Goal: Task Accomplishment & Management: Complete application form

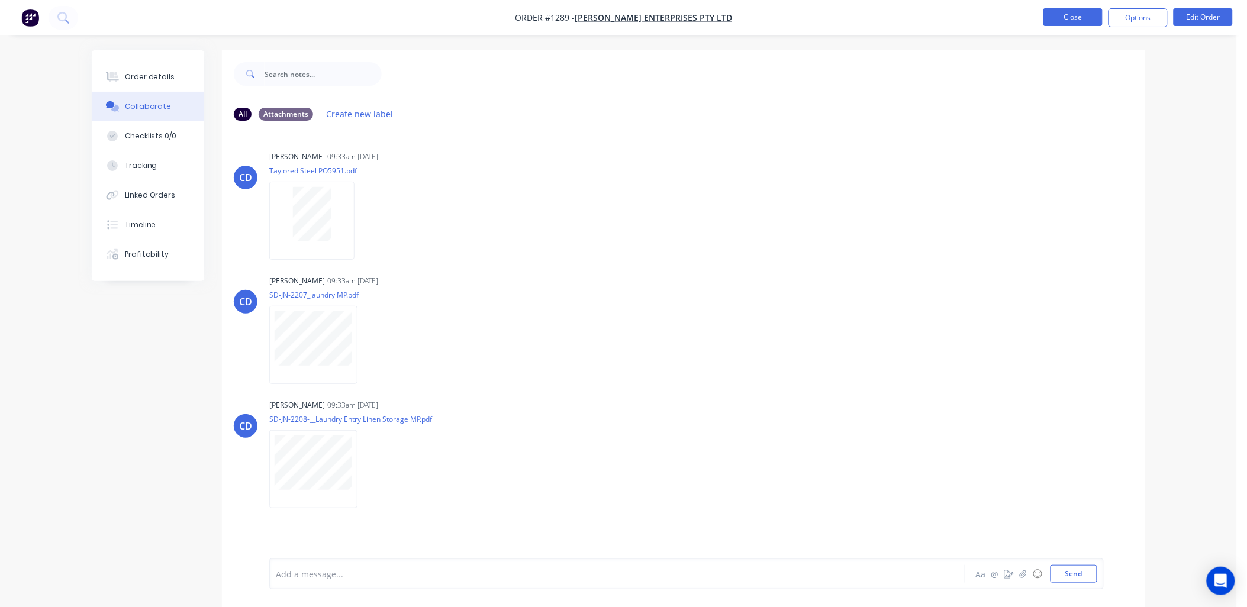
click at [1054, 19] on button "Close" at bounding box center [1072, 17] width 59 height 18
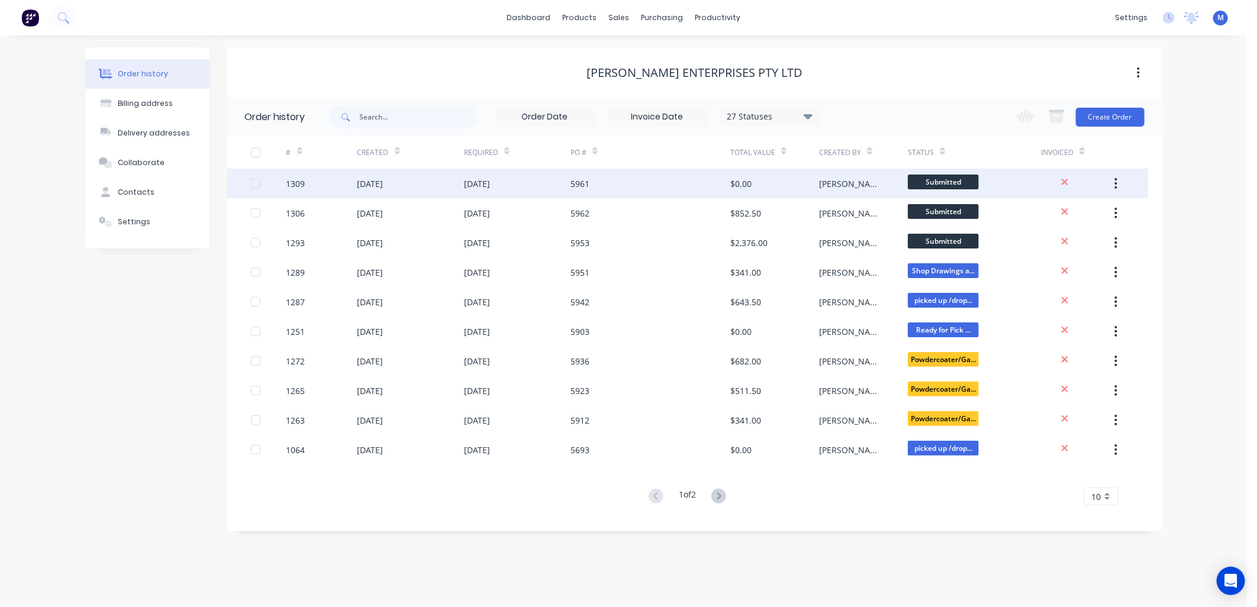
click at [380, 185] on div "[DATE]" at bounding box center [370, 184] width 26 height 12
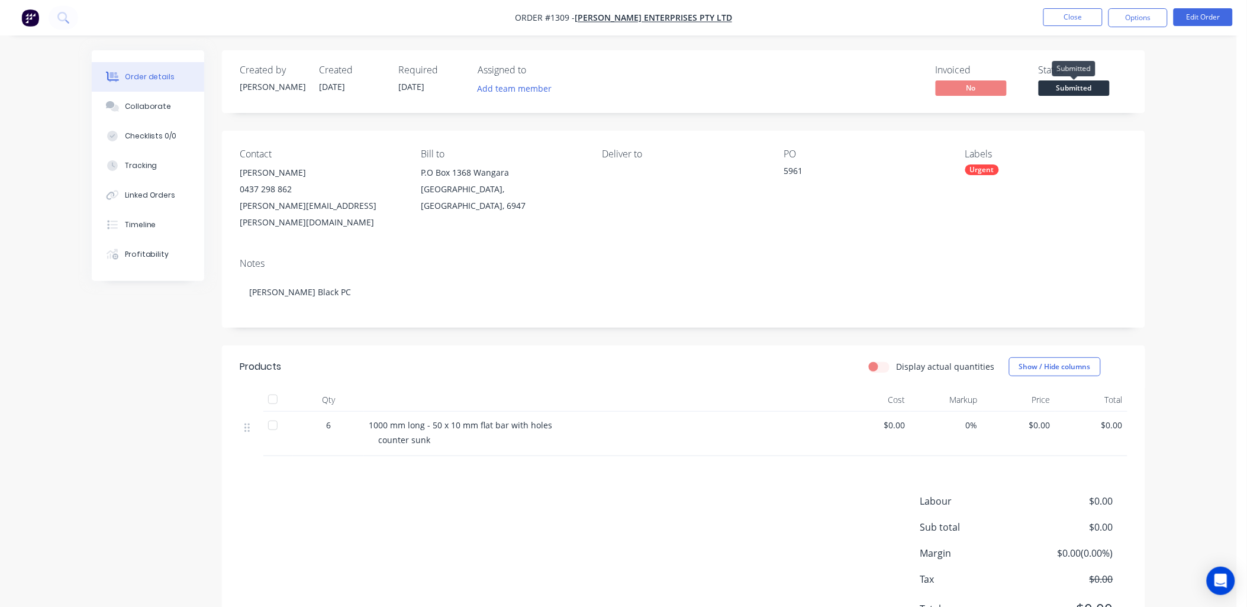
click at [1076, 88] on span "Submitted" at bounding box center [1073, 87] width 71 height 15
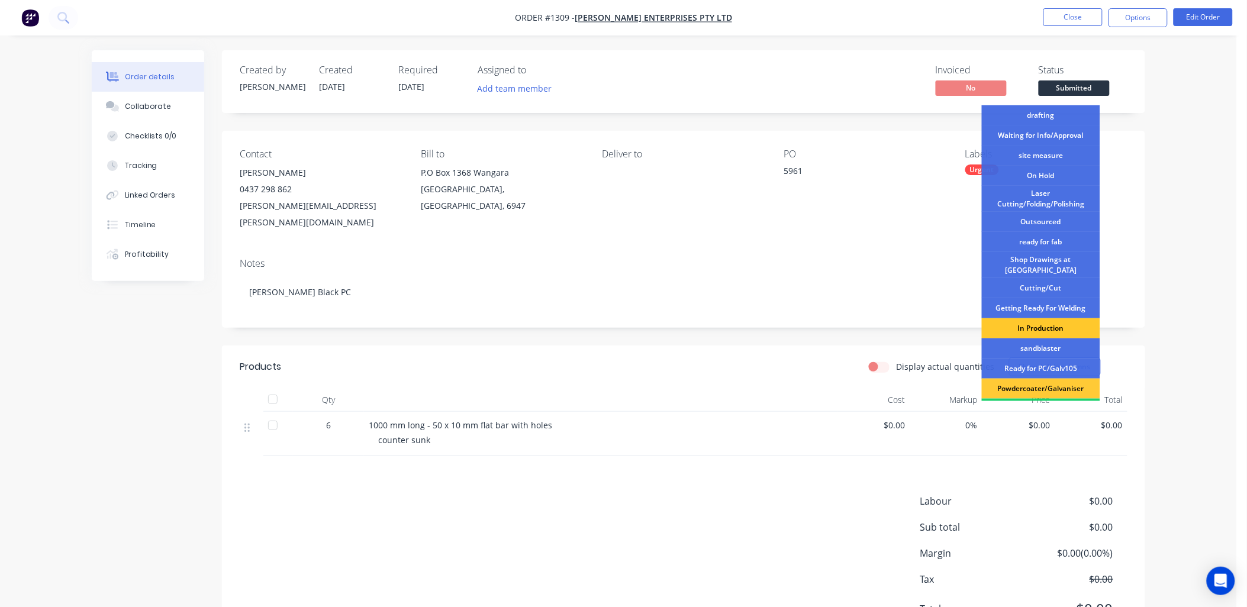
click at [1043, 320] on div "In Production" at bounding box center [1041, 328] width 118 height 20
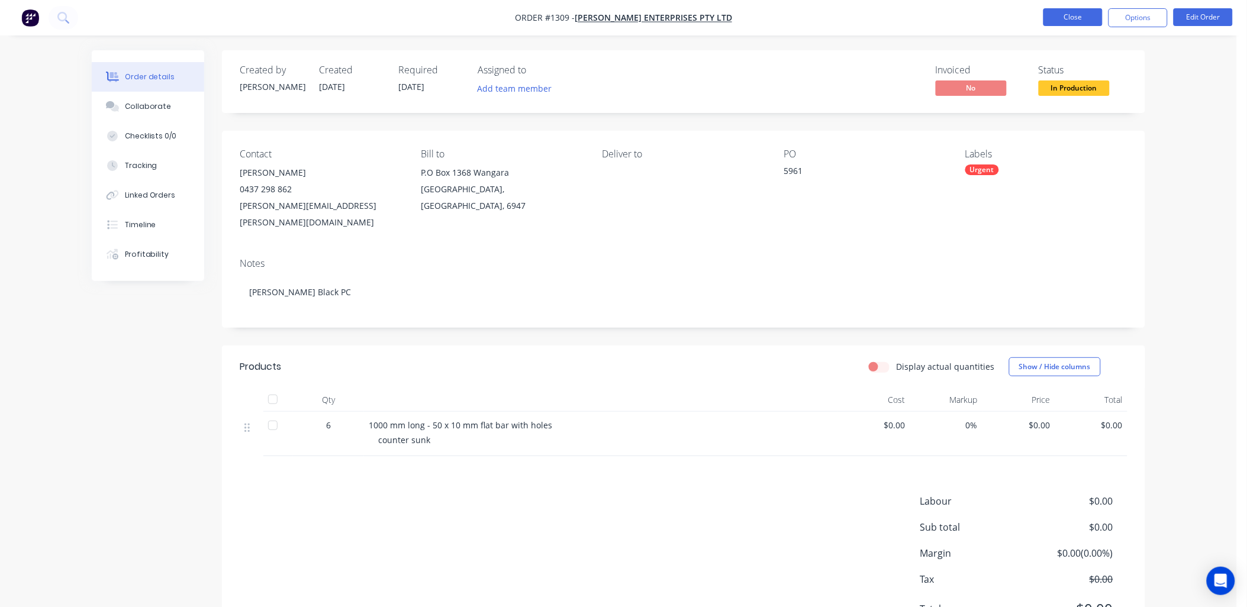
click at [1073, 20] on button "Close" at bounding box center [1072, 17] width 59 height 18
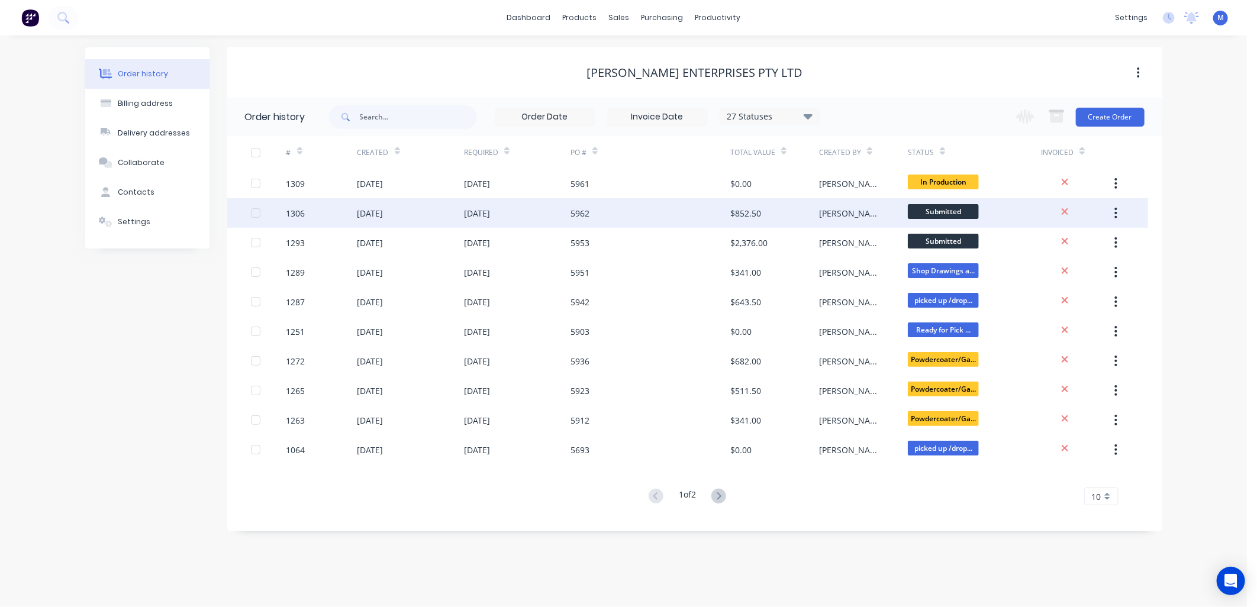
click at [930, 203] on div "Submitted" at bounding box center [942, 191] width 43 height 23
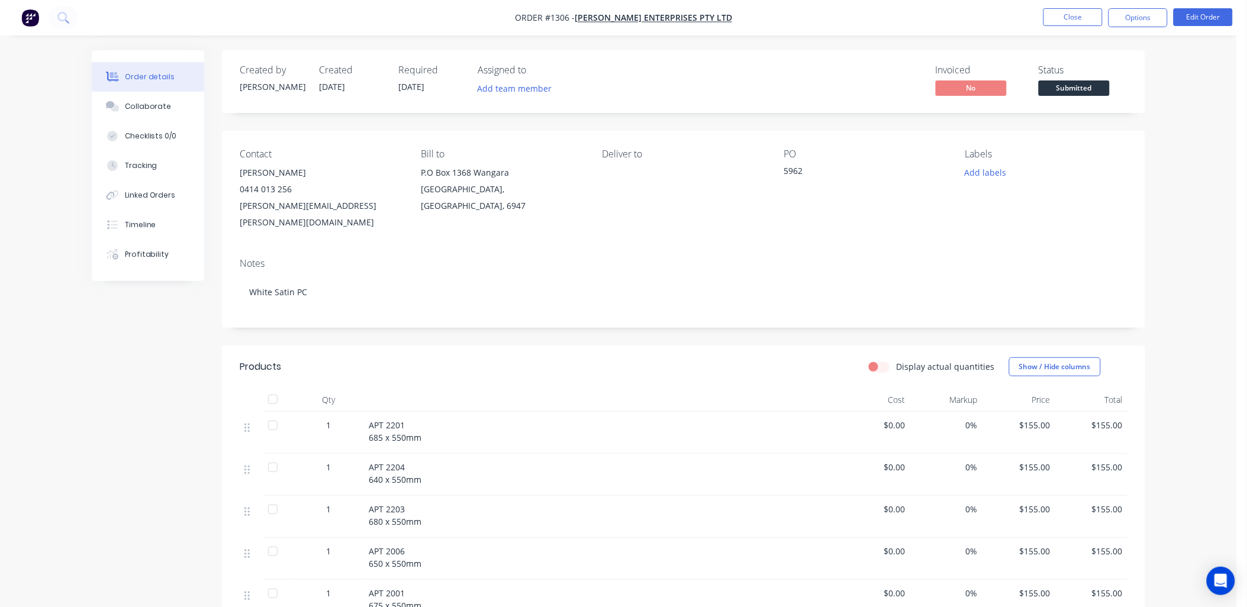
click at [1057, 92] on span "Submitted" at bounding box center [1073, 87] width 71 height 15
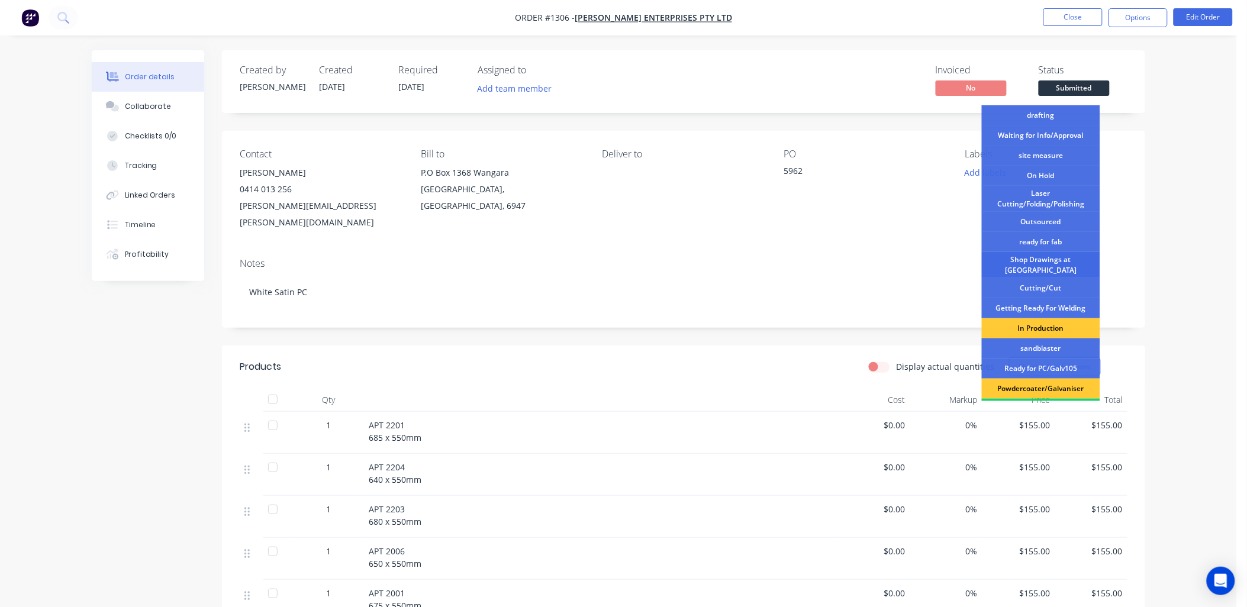
click at [1068, 258] on div "Shop Drawings at [GEOGRAPHIC_DATA]" at bounding box center [1041, 265] width 118 height 26
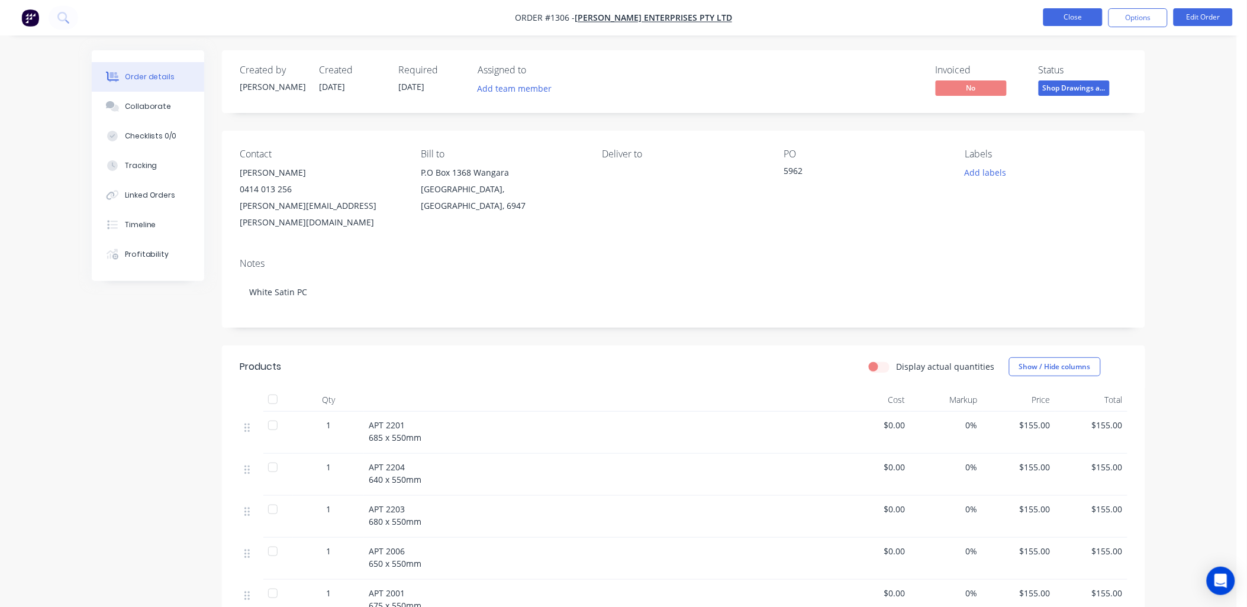
click at [1080, 17] on button "Close" at bounding box center [1072, 17] width 59 height 18
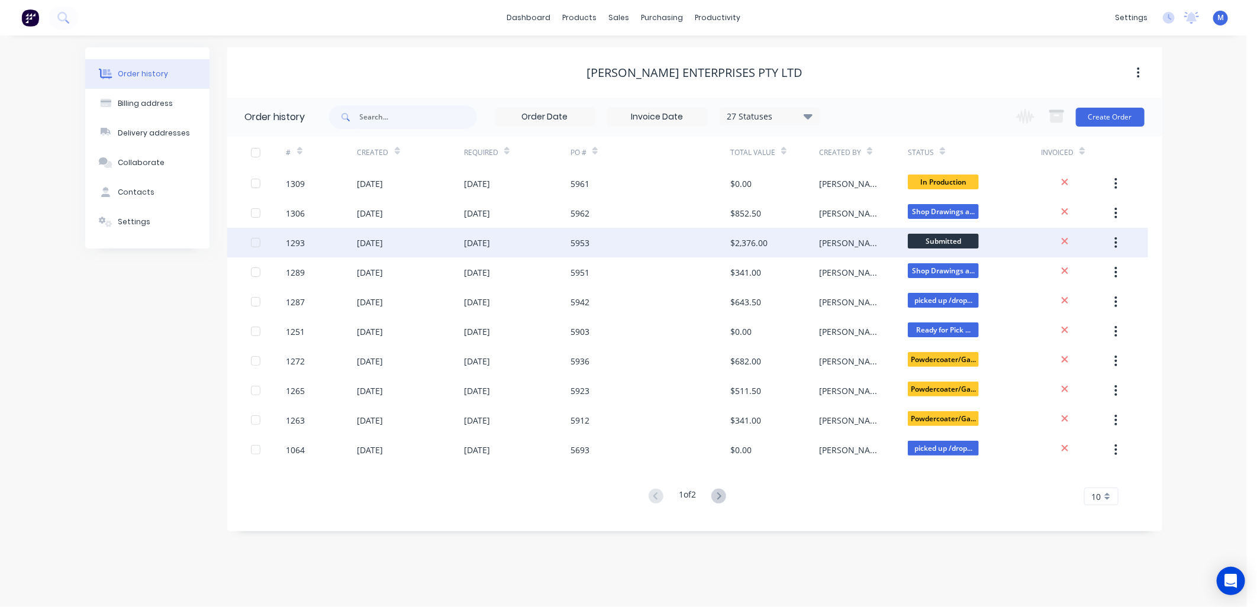
click at [483, 237] on div "[DATE]" at bounding box center [477, 243] width 26 height 12
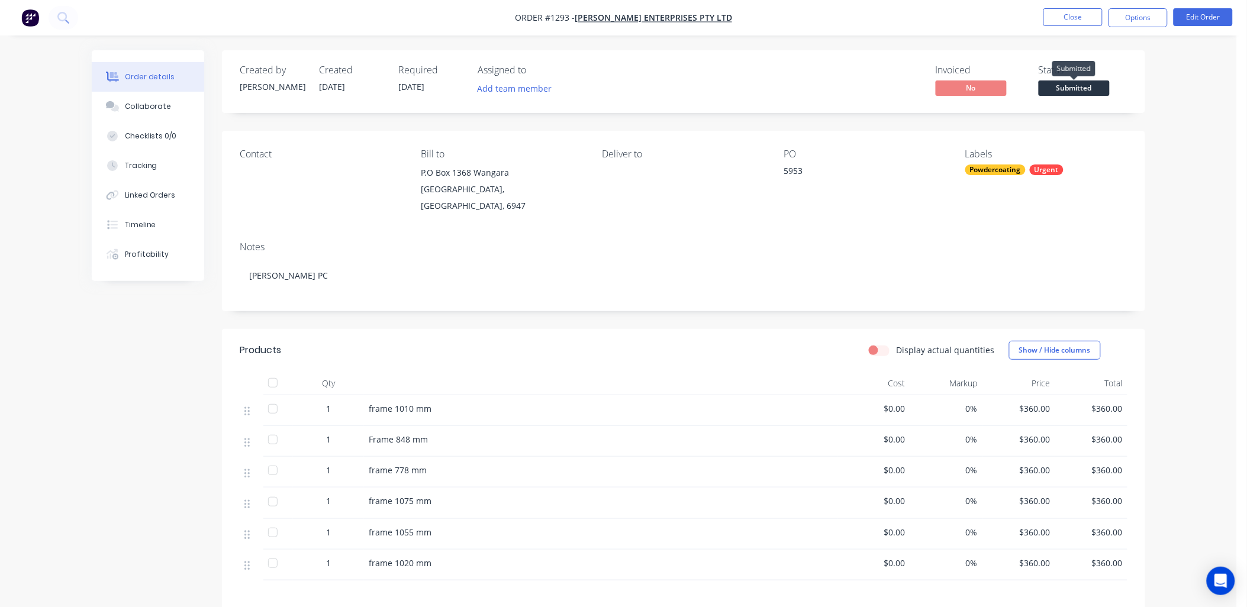
click at [1069, 89] on span "Submitted" at bounding box center [1073, 87] width 71 height 15
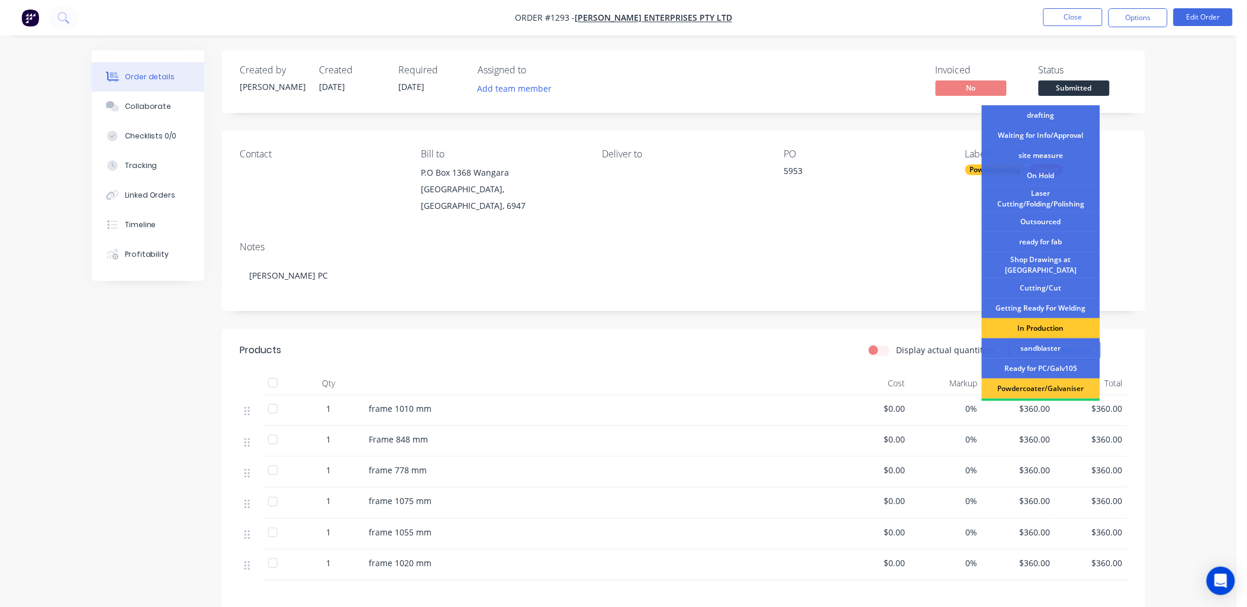
click at [1062, 321] on div "In Production" at bounding box center [1041, 328] width 118 height 20
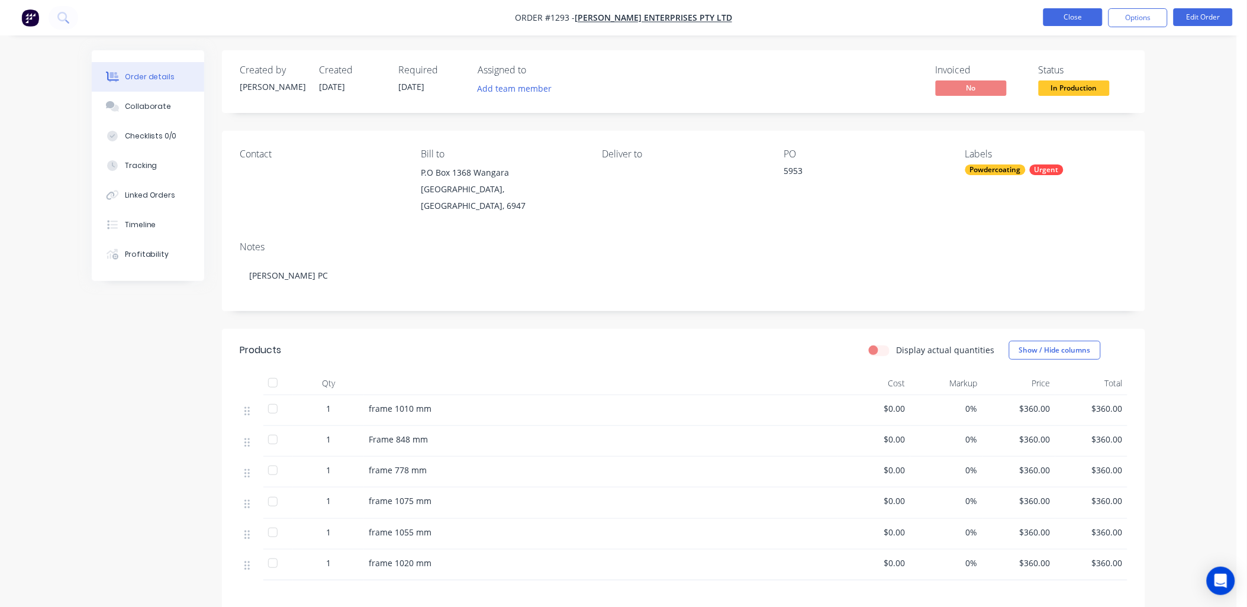
click at [1073, 17] on button "Close" at bounding box center [1072, 17] width 59 height 18
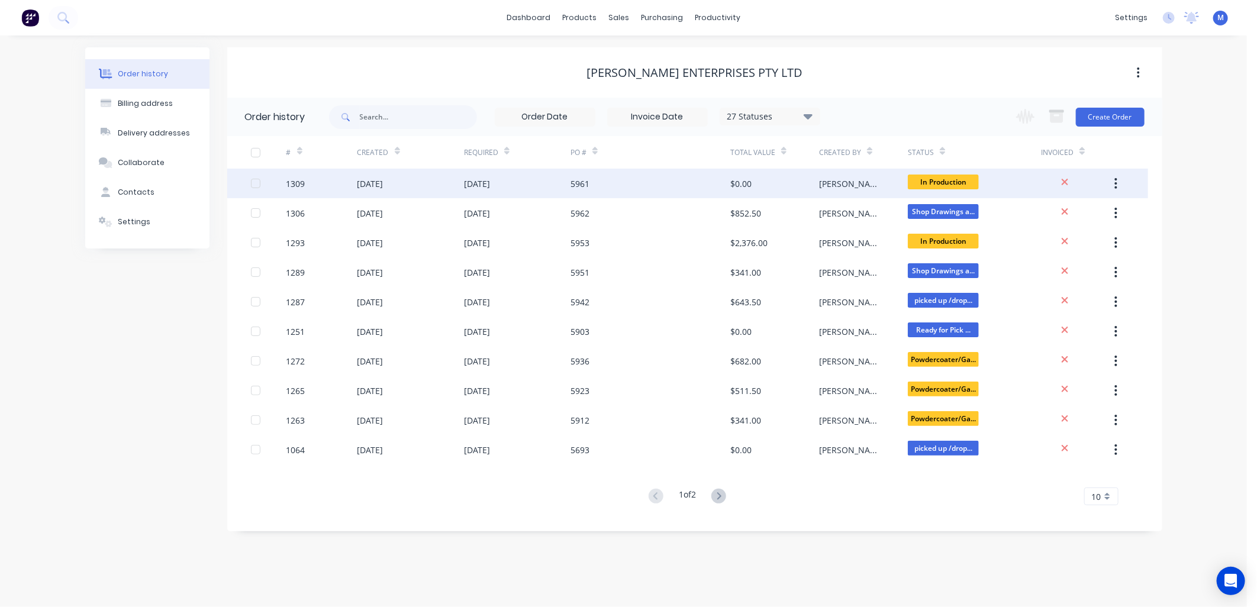
click at [524, 186] on div "12 Sep 2025" at bounding box center [517, 184] width 107 height 30
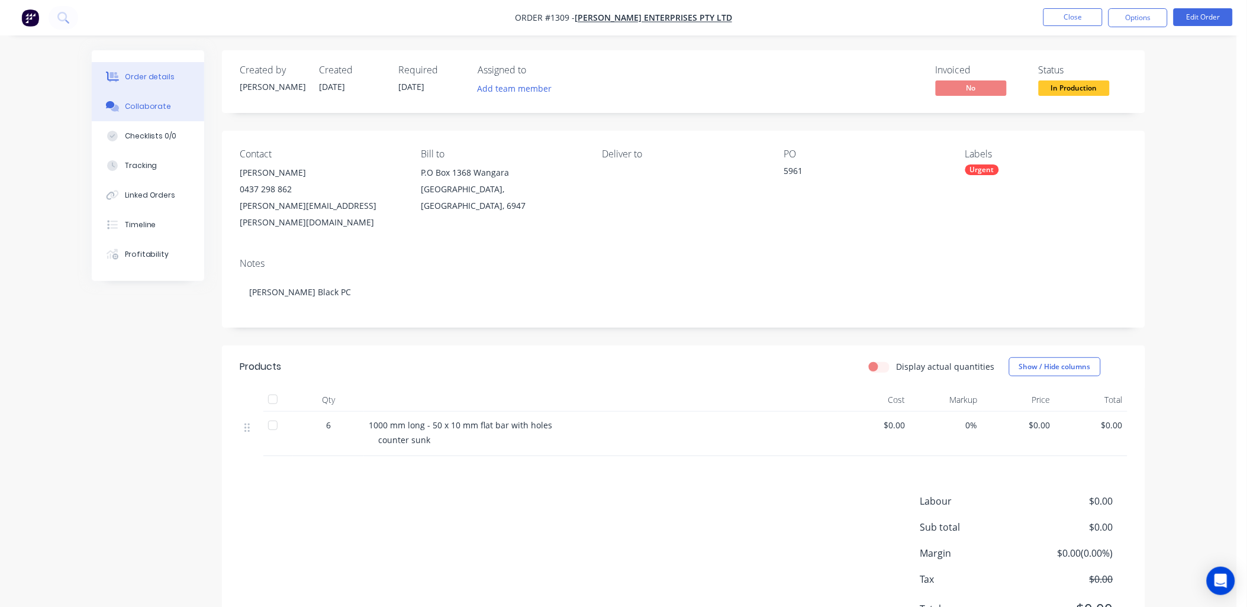
click at [146, 105] on div "Collaborate" at bounding box center [148, 106] width 47 height 11
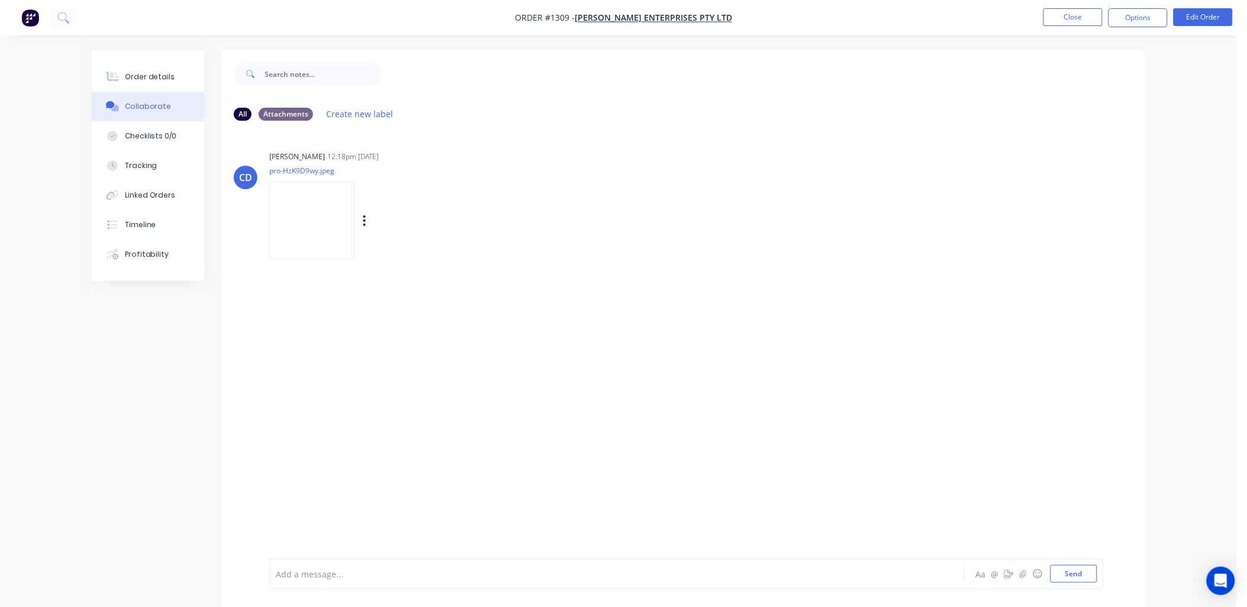
click at [328, 228] on img at bounding box center [311, 221] width 85 height 78
click at [363, 222] on icon "button" at bounding box center [365, 221] width 4 height 14
click at [401, 247] on button "Download" at bounding box center [442, 252] width 133 height 27
click at [1075, 19] on button "Close" at bounding box center [1072, 17] width 59 height 18
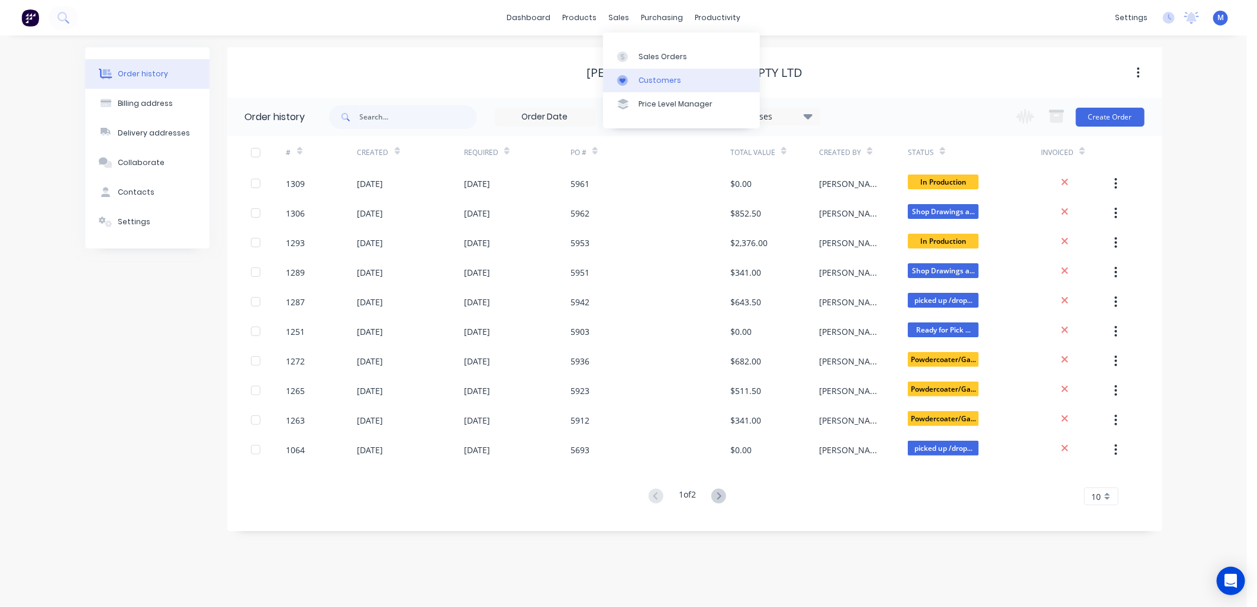
click at [648, 76] on div "Customers" at bounding box center [659, 80] width 43 height 11
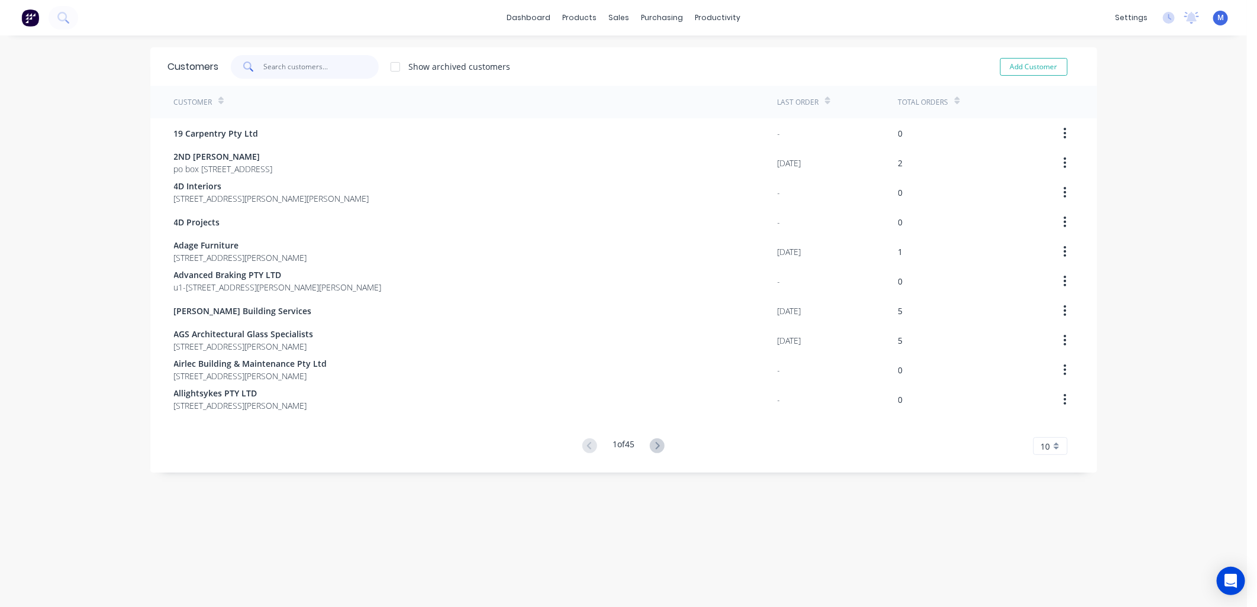
click at [293, 67] on input "text" at bounding box center [320, 67] width 115 height 24
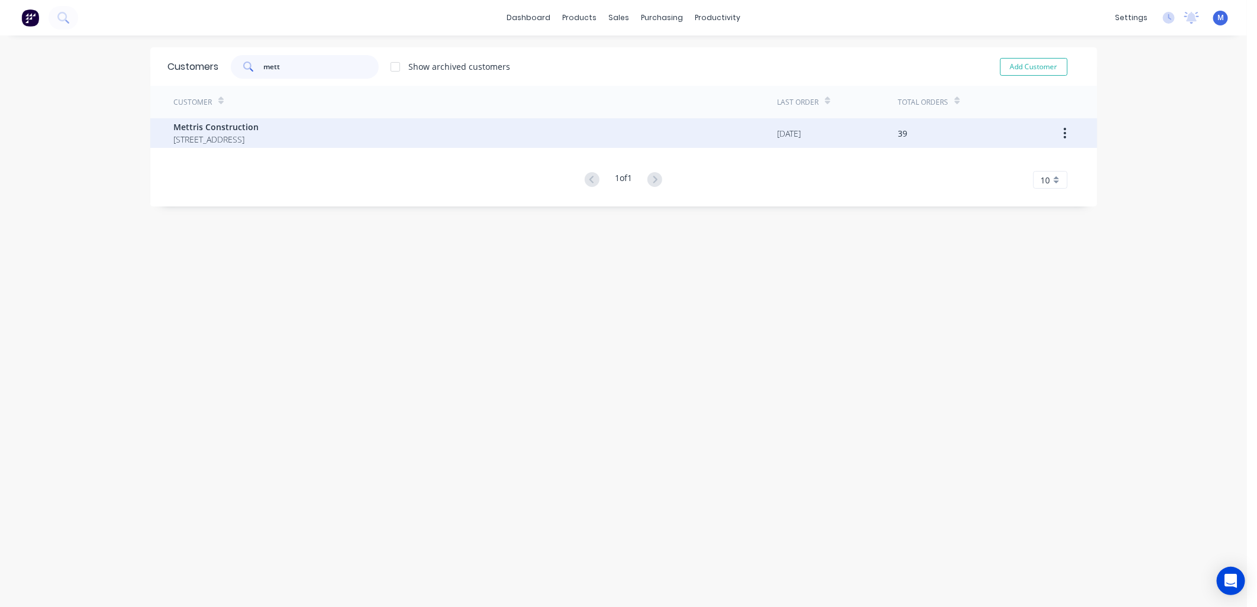
type input "mett"
click at [253, 126] on span "Mettris Construction" at bounding box center [216, 127] width 85 height 12
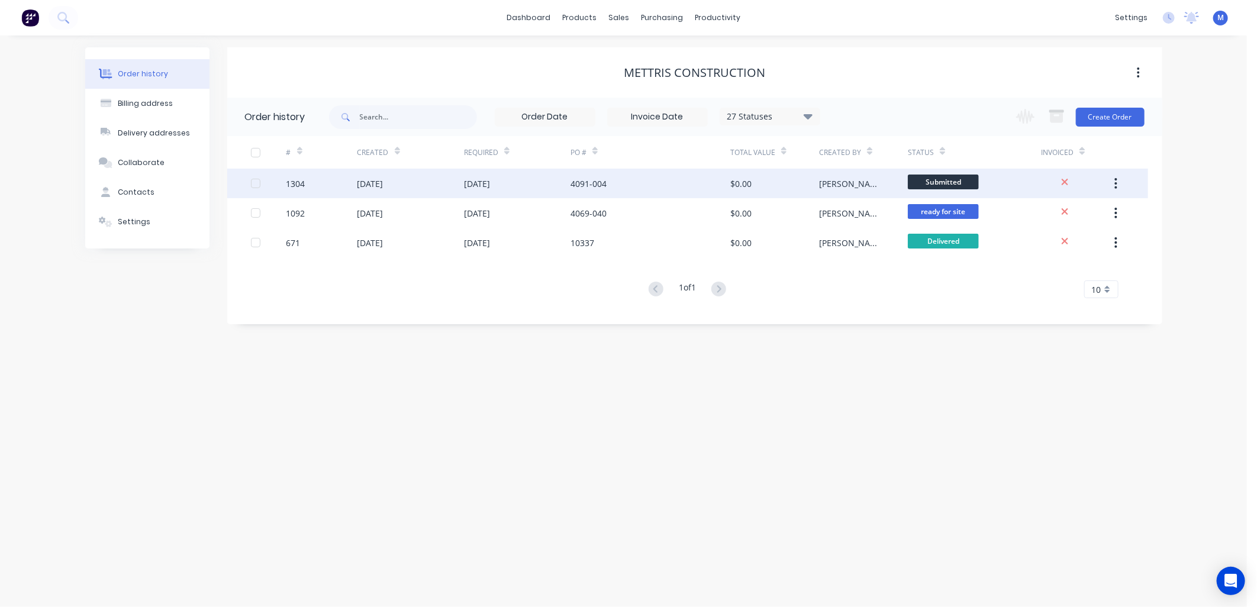
click at [577, 187] on div "4091-004" at bounding box center [588, 184] width 36 height 12
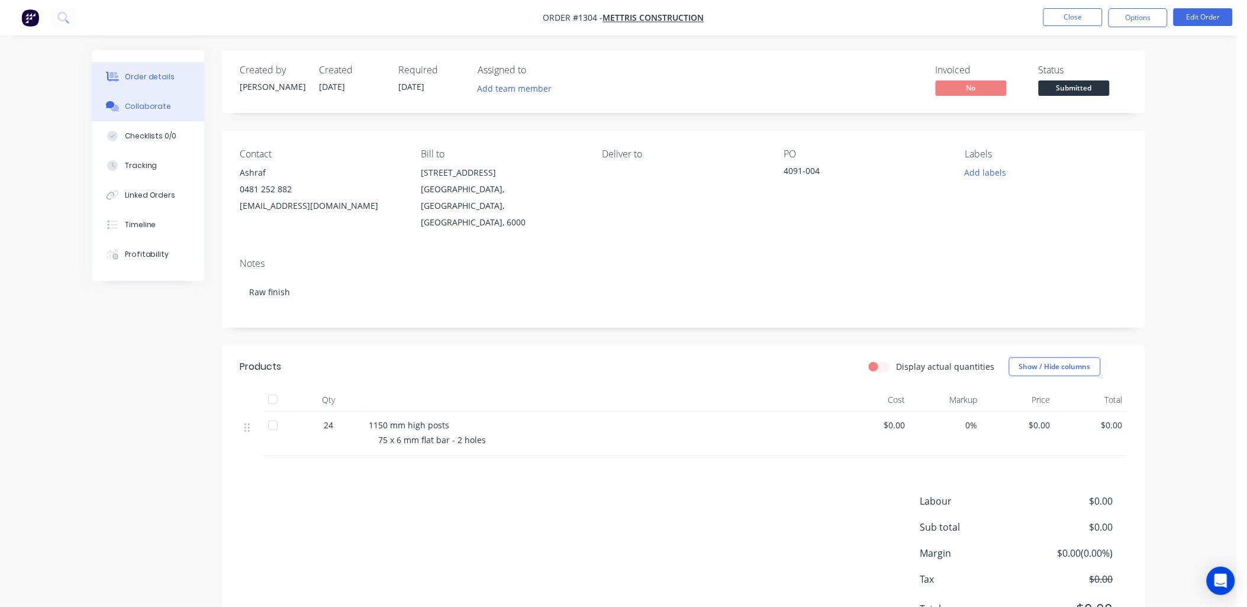
click at [164, 104] on div "Collaborate" at bounding box center [148, 106] width 47 height 11
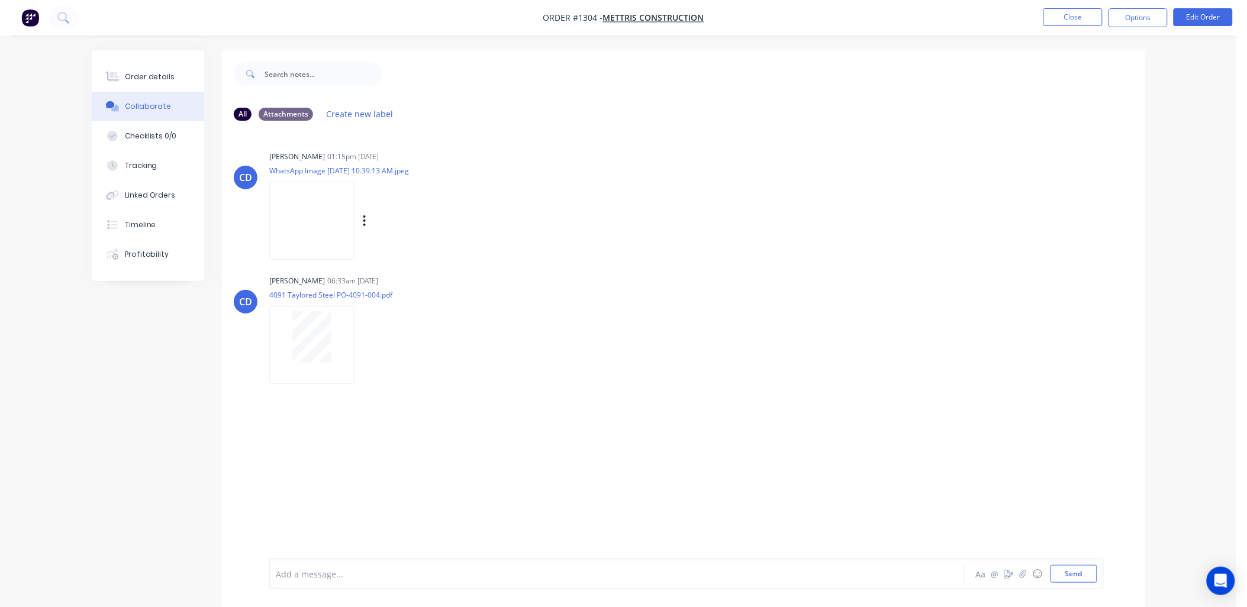
click at [328, 211] on img at bounding box center [311, 221] width 85 height 78
click at [364, 221] on icon "button" at bounding box center [364, 220] width 2 height 11
click at [398, 247] on button "Download" at bounding box center [442, 252] width 133 height 27
click at [364, 346] on icon "button" at bounding box center [365, 345] width 4 height 14
click at [393, 369] on button "Download" at bounding box center [442, 376] width 133 height 27
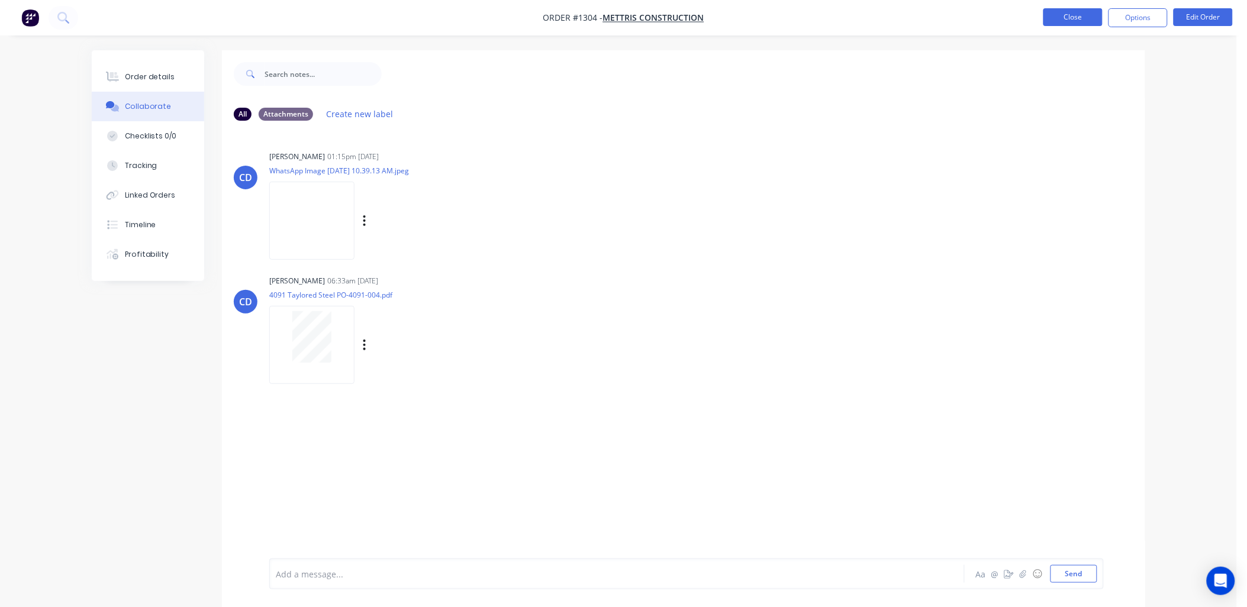
click at [1074, 19] on button "Close" at bounding box center [1072, 17] width 59 height 18
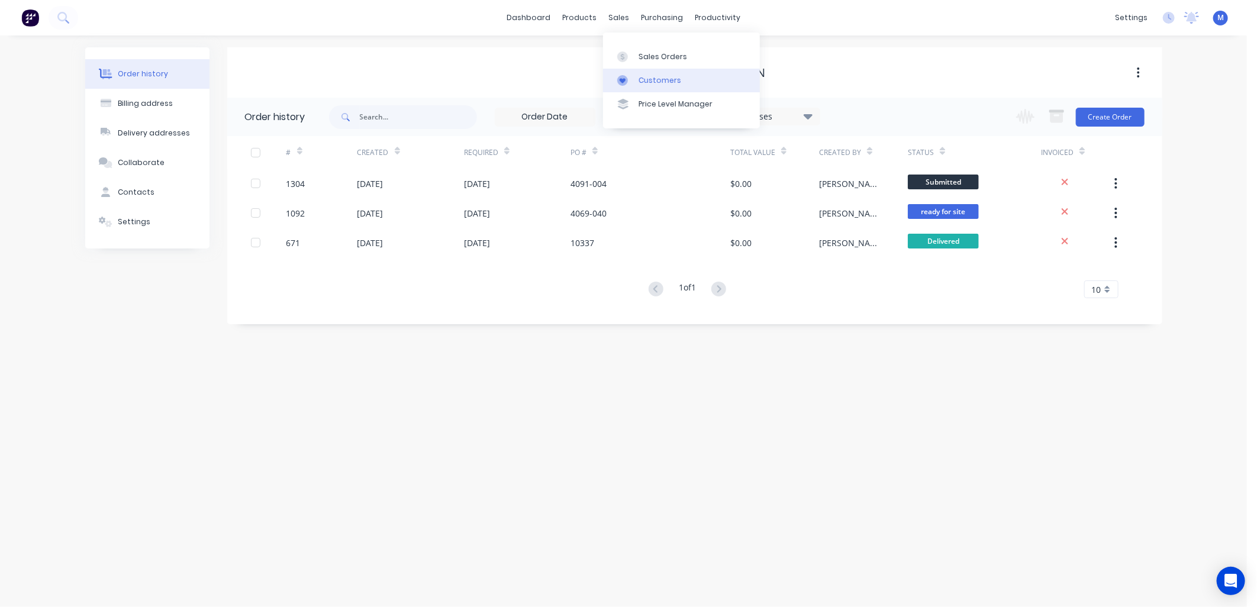
click at [647, 78] on div "Customers" at bounding box center [659, 80] width 43 height 11
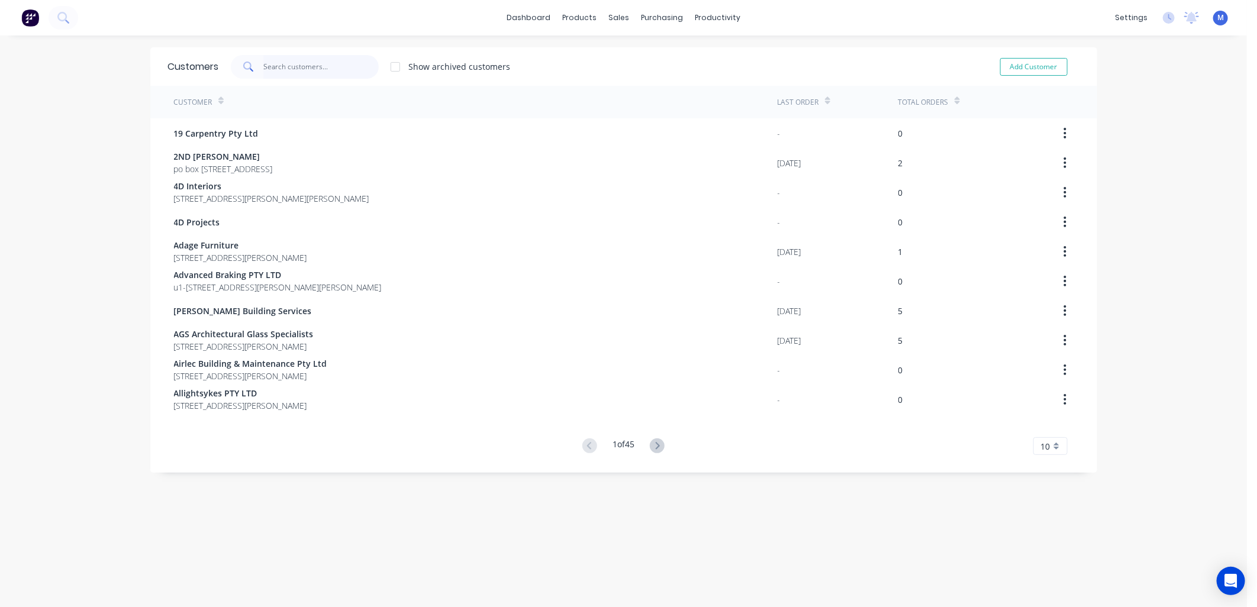
click at [312, 67] on input "text" at bounding box center [320, 67] width 115 height 24
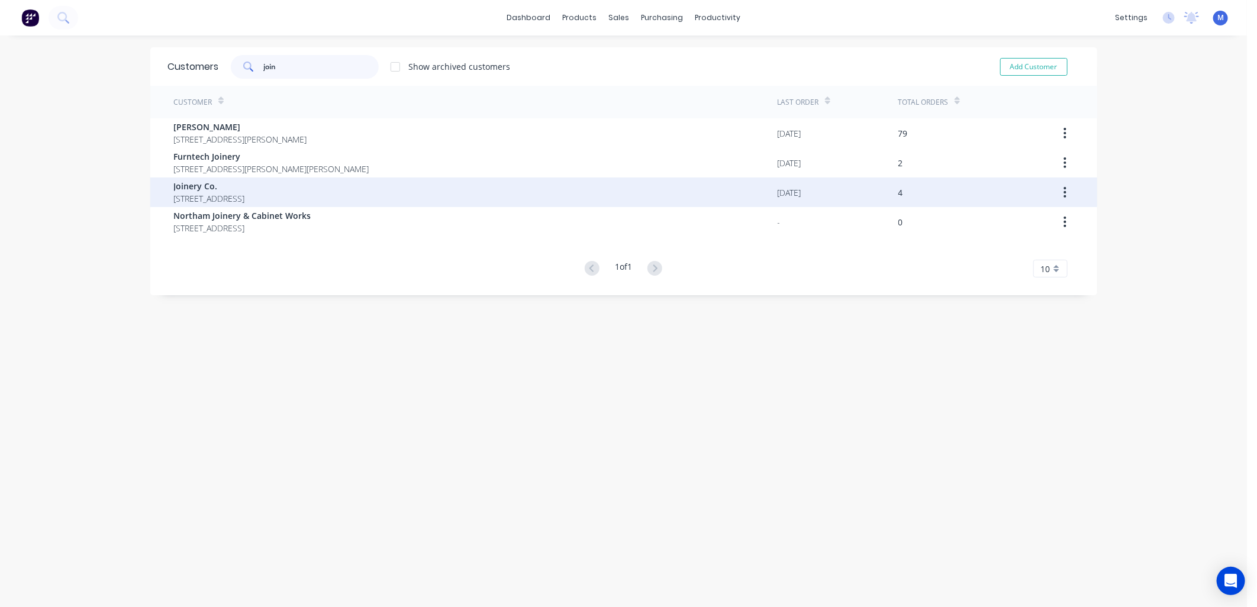
type input "join"
click at [235, 189] on span "Joinery Co." at bounding box center [209, 186] width 71 height 12
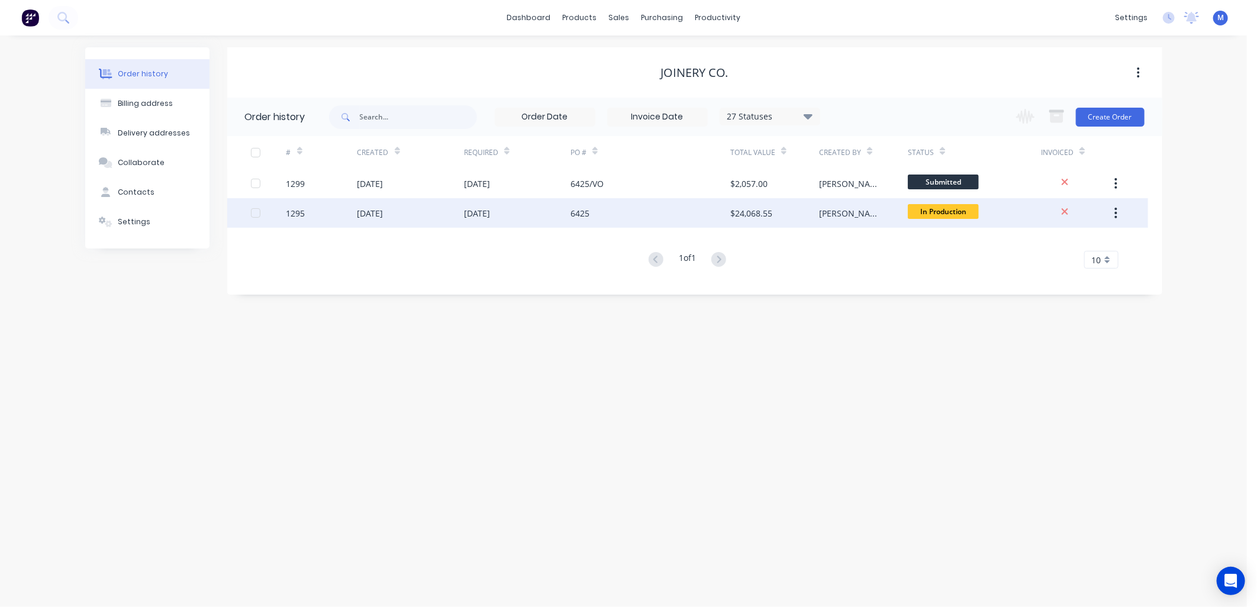
click at [578, 208] on div "6425" at bounding box center [579, 213] width 19 height 12
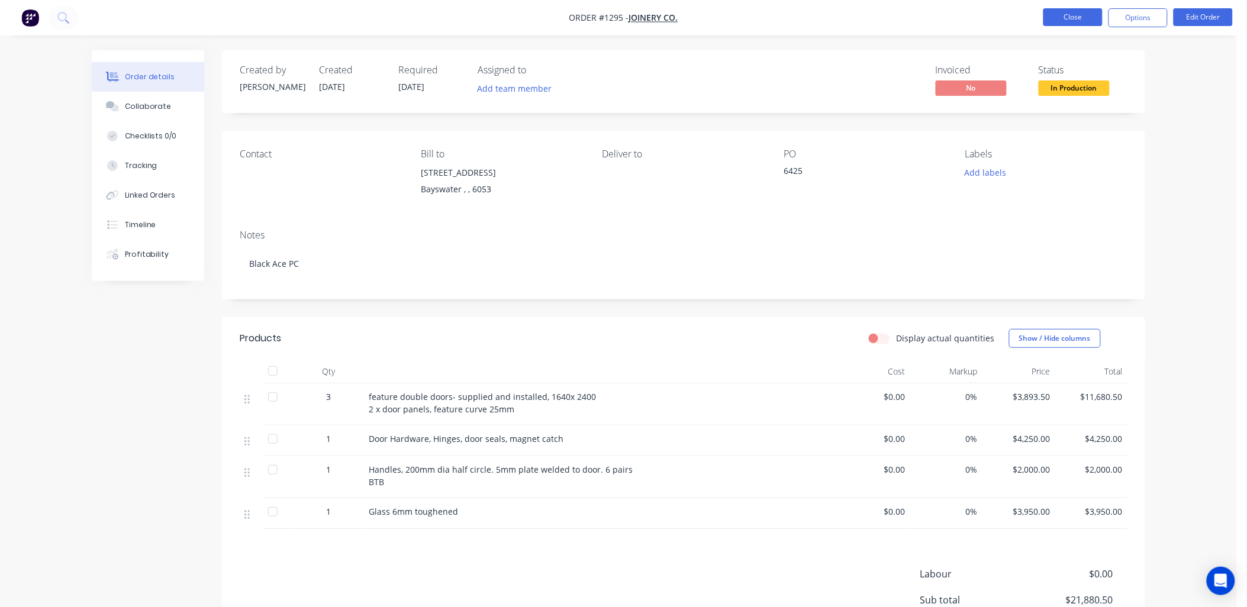
click at [1051, 14] on button "Close" at bounding box center [1072, 17] width 59 height 18
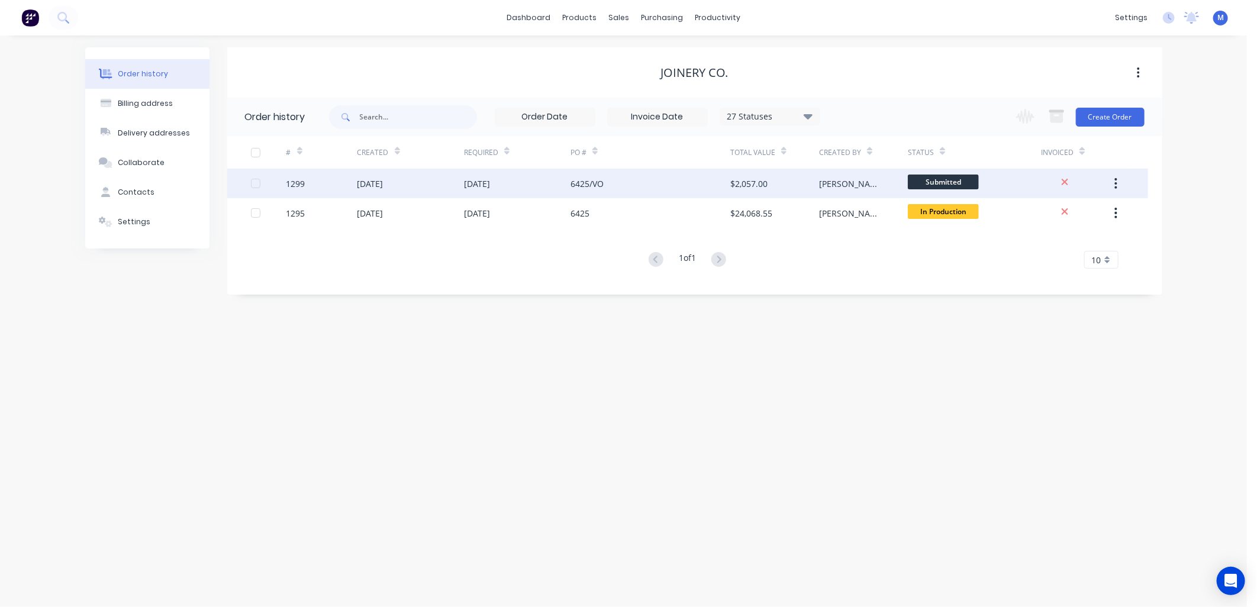
click at [587, 182] on div "6425/VO" at bounding box center [586, 184] width 33 height 12
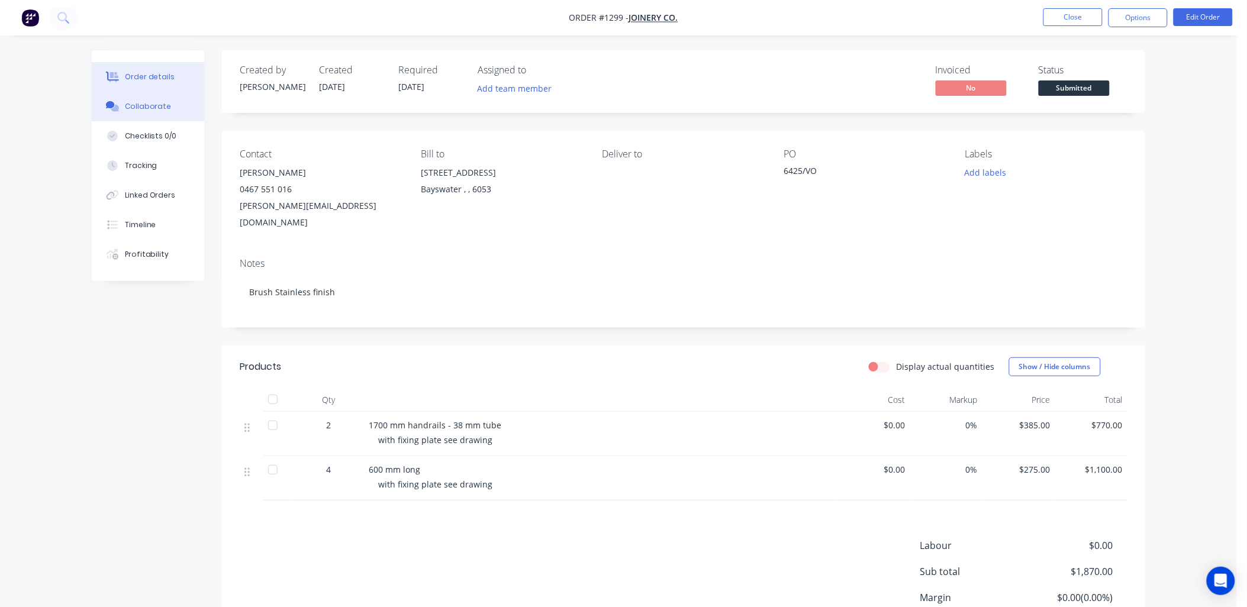
click at [156, 93] on button "Collaborate" at bounding box center [148, 107] width 112 height 30
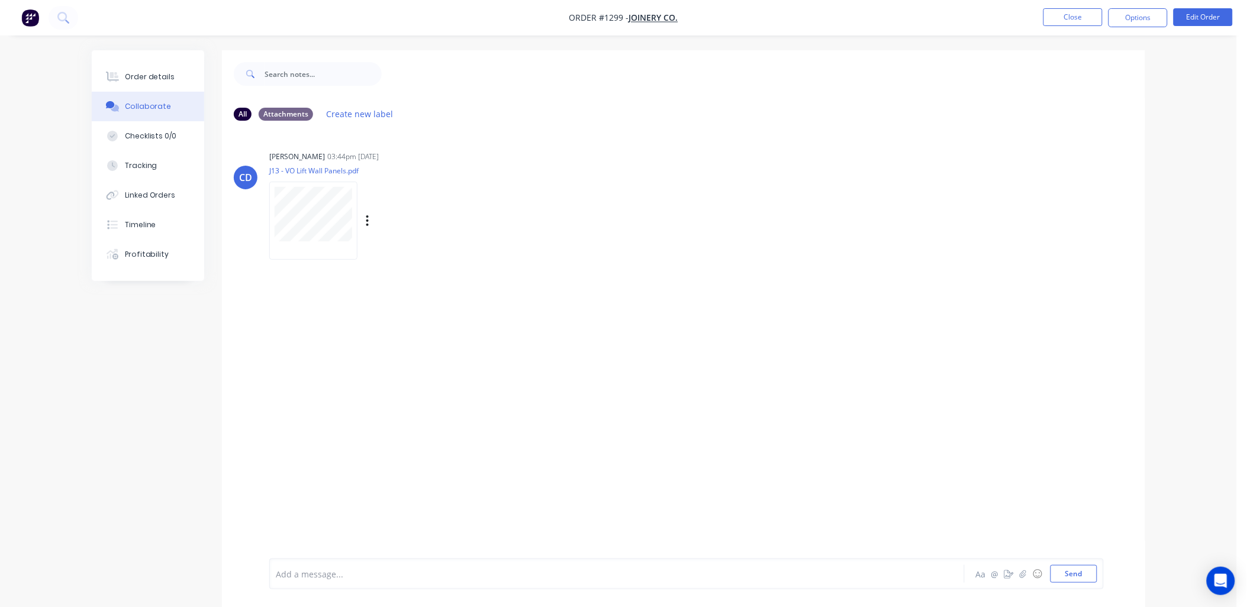
click at [370, 220] on div "Labels Download Delete" at bounding box center [428, 220] width 133 height 17
click at [367, 221] on icon "button" at bounding box center [367, 220] width 2 height 11
click at [407, 250] on button "Download" at bounding box center [445, 252] width 133 height 27
click at [1084, 269] on div "CD Chris De Felice 03:44pm 05/09/25 J13 - VO Lift Wall Panels.pdf Labels Downlo…" at bounding box center [683, 344] width 923 height 428
click at [146, 78] on div "Order details" at bounding box center [150, 77] width 50 height 11
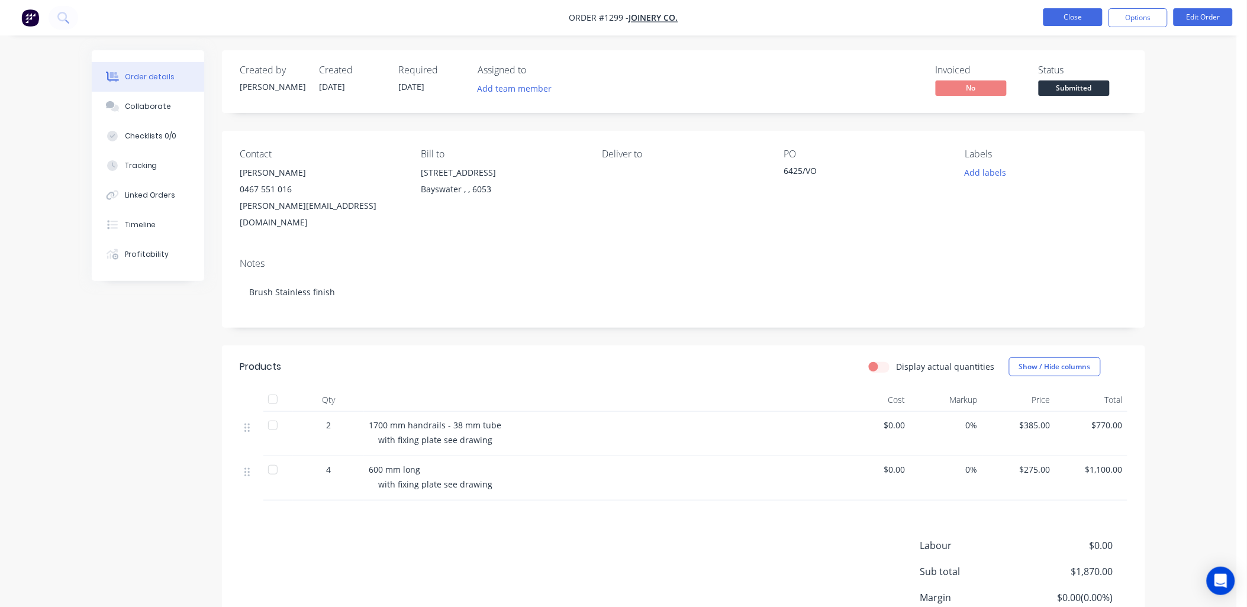
click at [1066, 15] on button "Close" at bounding box center [1072, 17] width 59 height 18
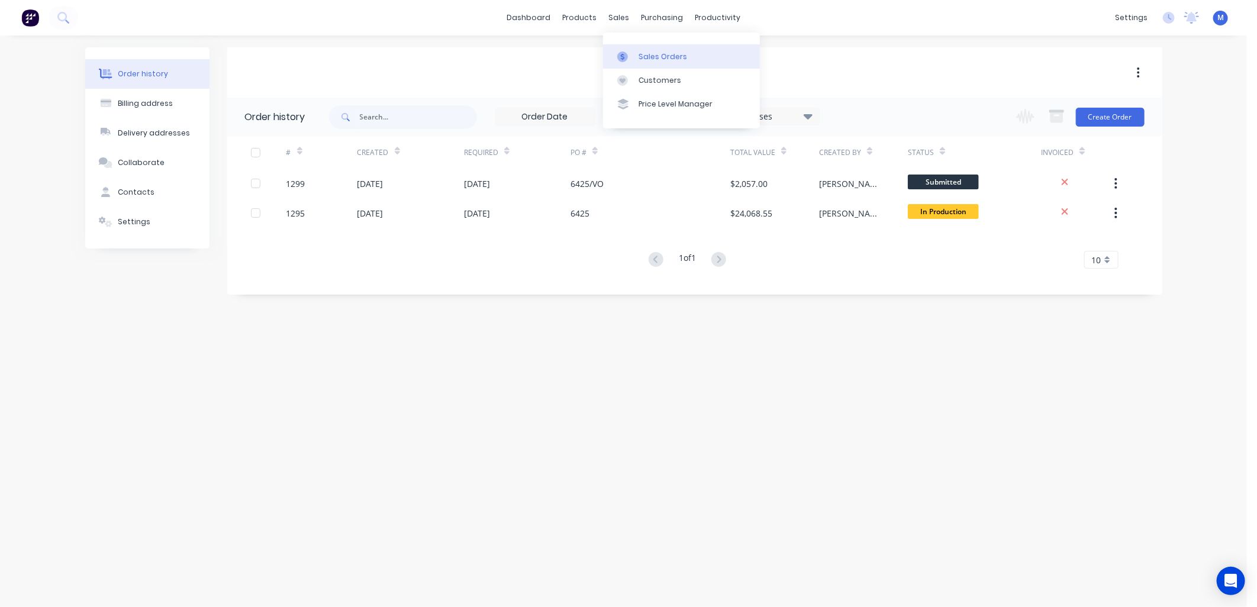
click at [635, 49] on link "Sales Orders" at bounding box center [681, 56] width 157 height 24
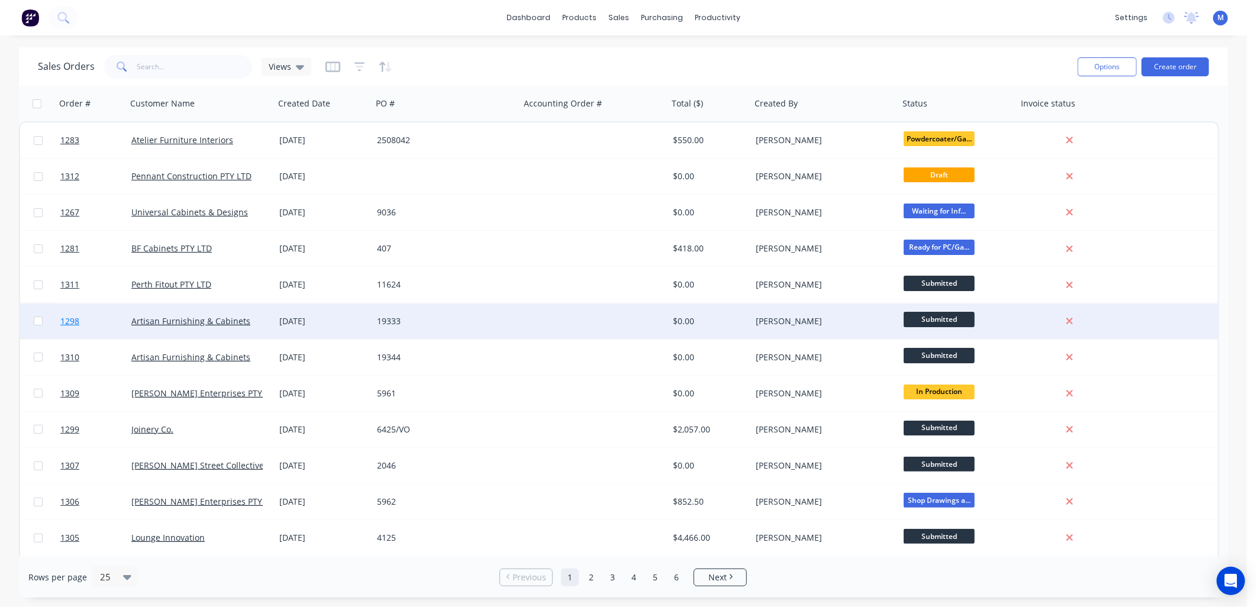
click at [63, 321] on span "1298" at bounding box center [69, 321] width 19 height 12
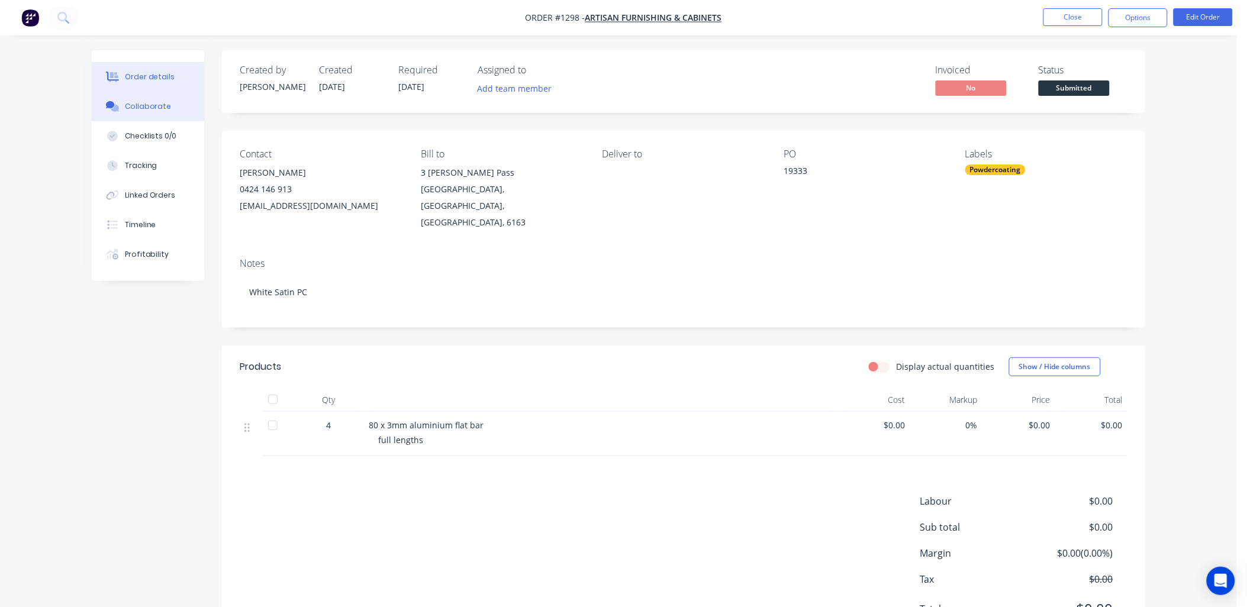
click at [151, 111] on div "Collaborate" at bounding box center [148, 106] width 47 height 11
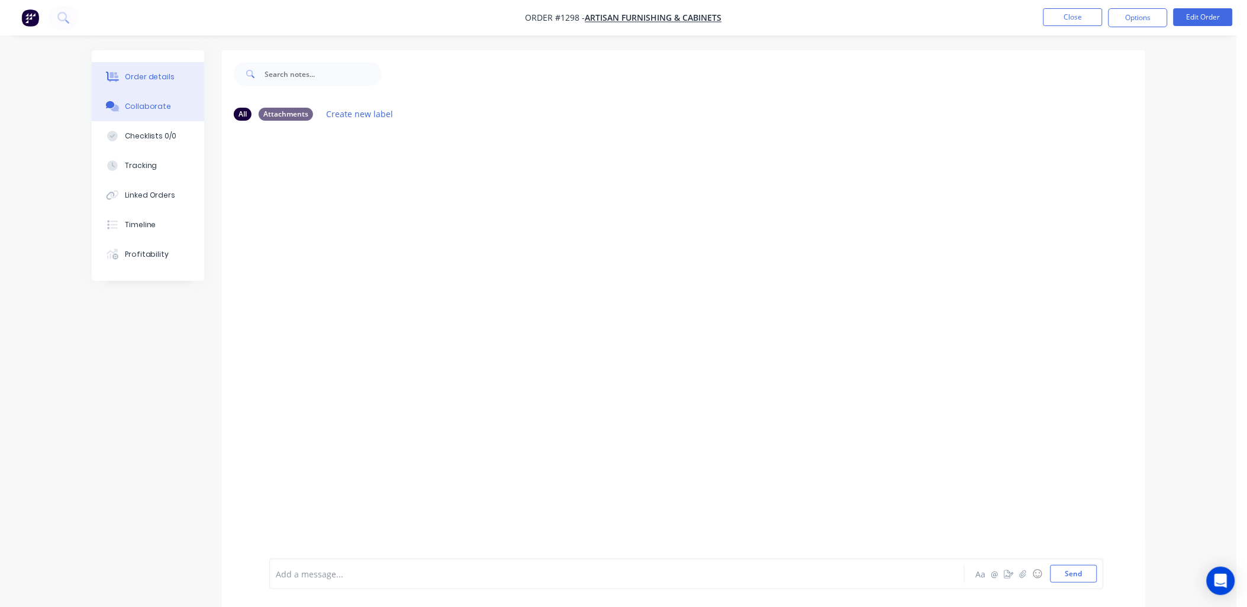
click at [138, 72] on div "Order details" at bounding box center [150, 77] width 50 height 11
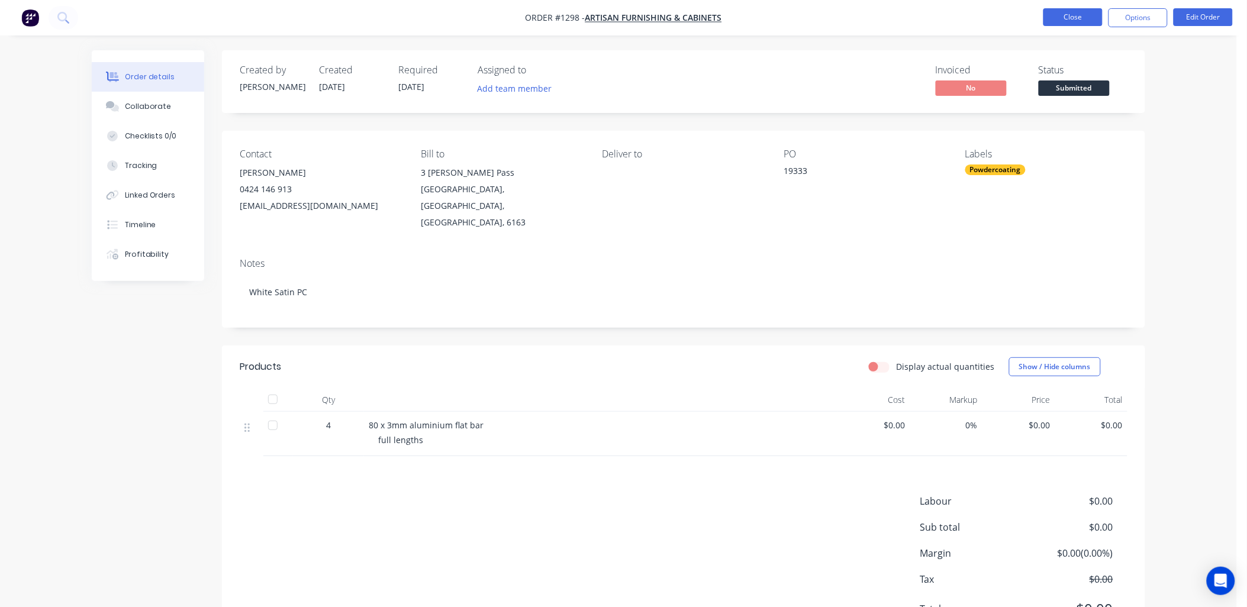
click at [1062, 21] on button "Close" at bounding box center [1072, 17] width 59 height 18
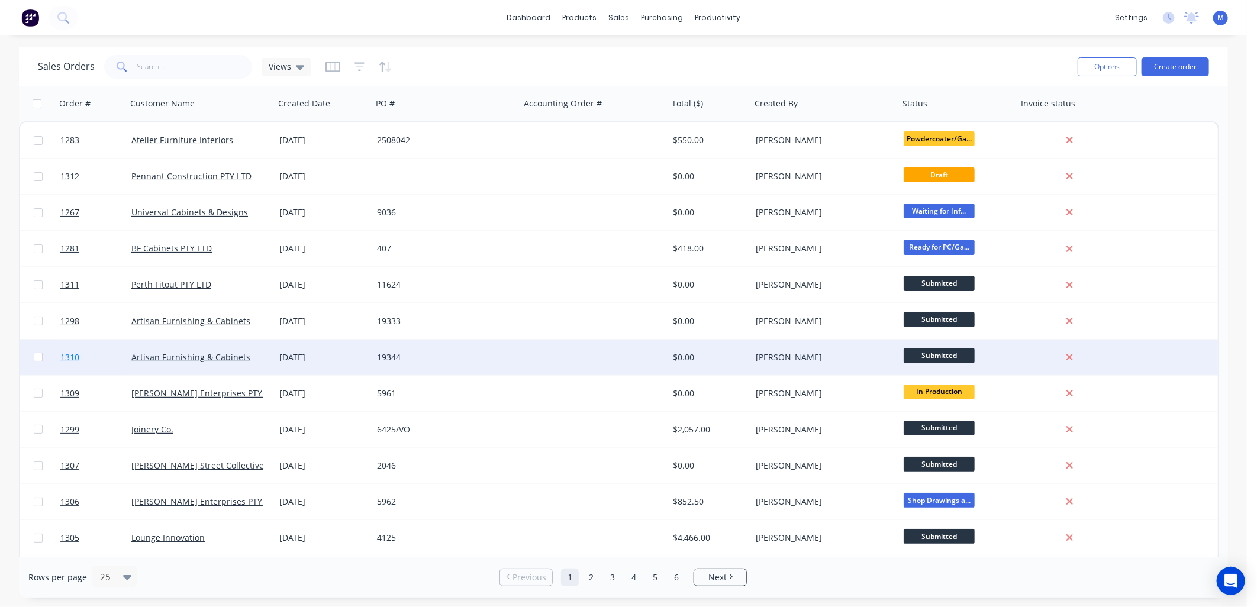
click at [80, 357] on link "1310" at bounding box center [95, 358] width 71 height 36
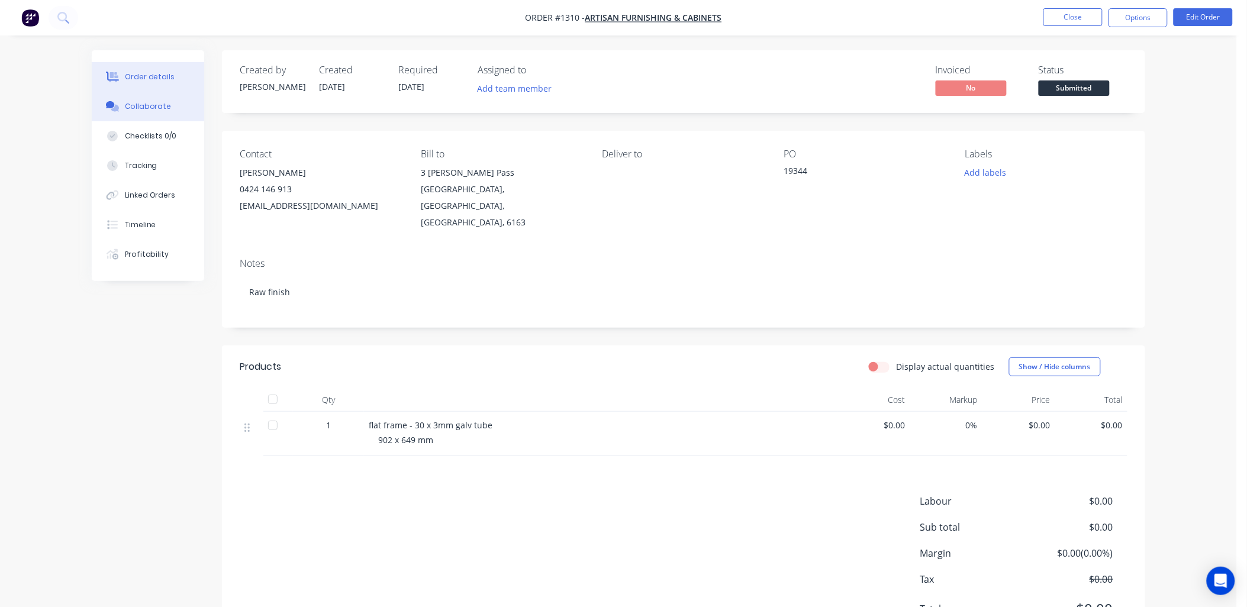
click at [156, 104] on div "Collaborate" at bounding box center [148, 106] width 47 height 11
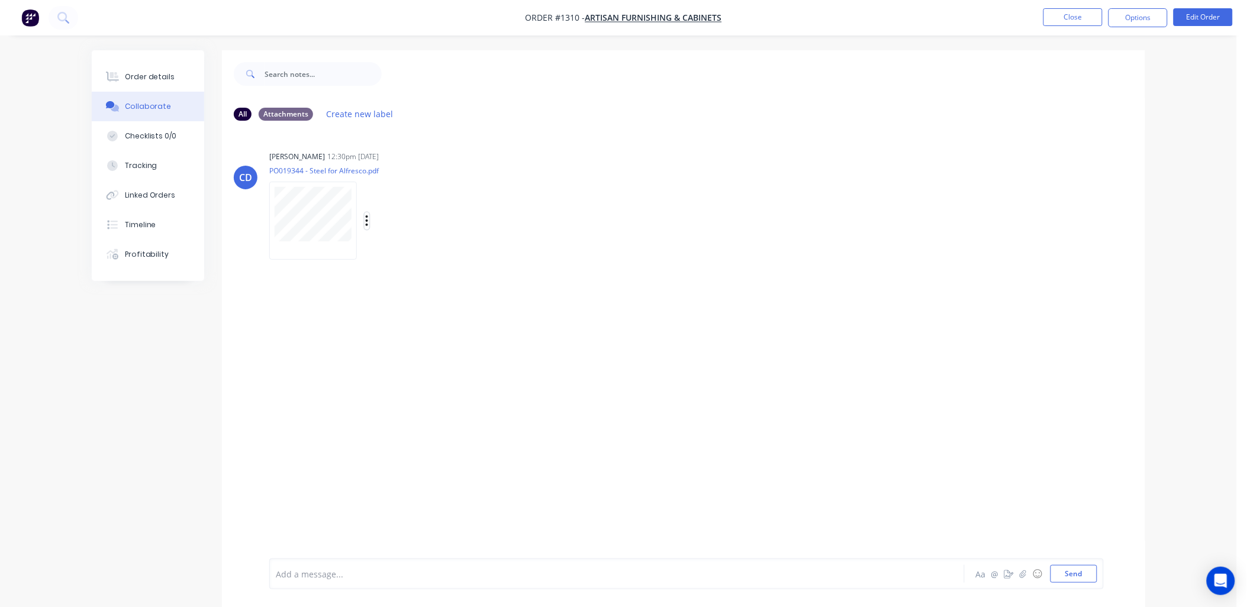
click at [367, 216] on icon "button" at bounding box center [367, 220] width 2 height 11
click at [410, 246] on button "Download" at bounding box center [444, 252] width 133 height 27
click at [1073, 14] on button "Close" at bounding box center [1072, 17] width 59 height 18
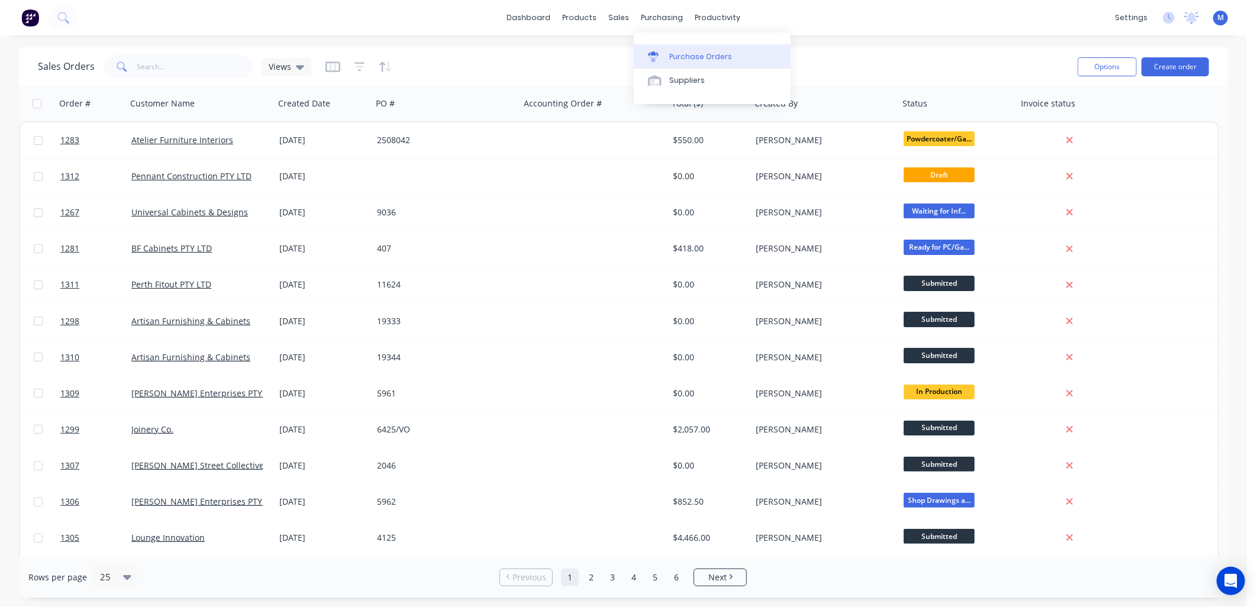
click at [673, 52] on div "Purchase Orders" at bounding box center [700, 56] width 63 height 11
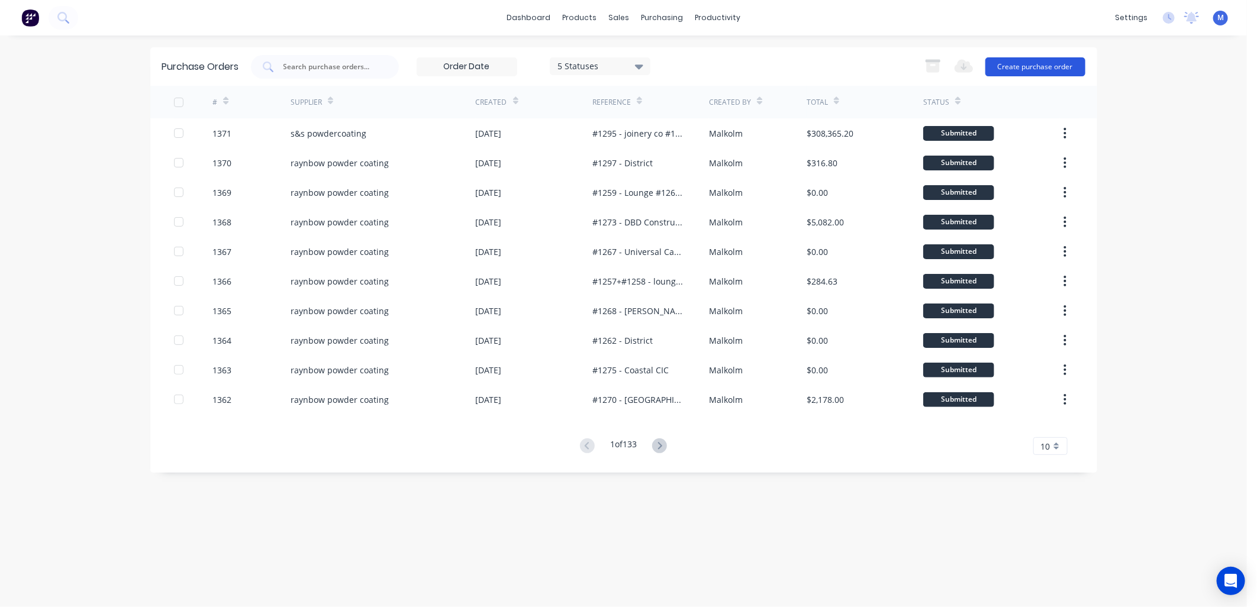
click at [1027, 63] on button "Create purchase order" at bounding box center [1035, 66] width 100 height 19
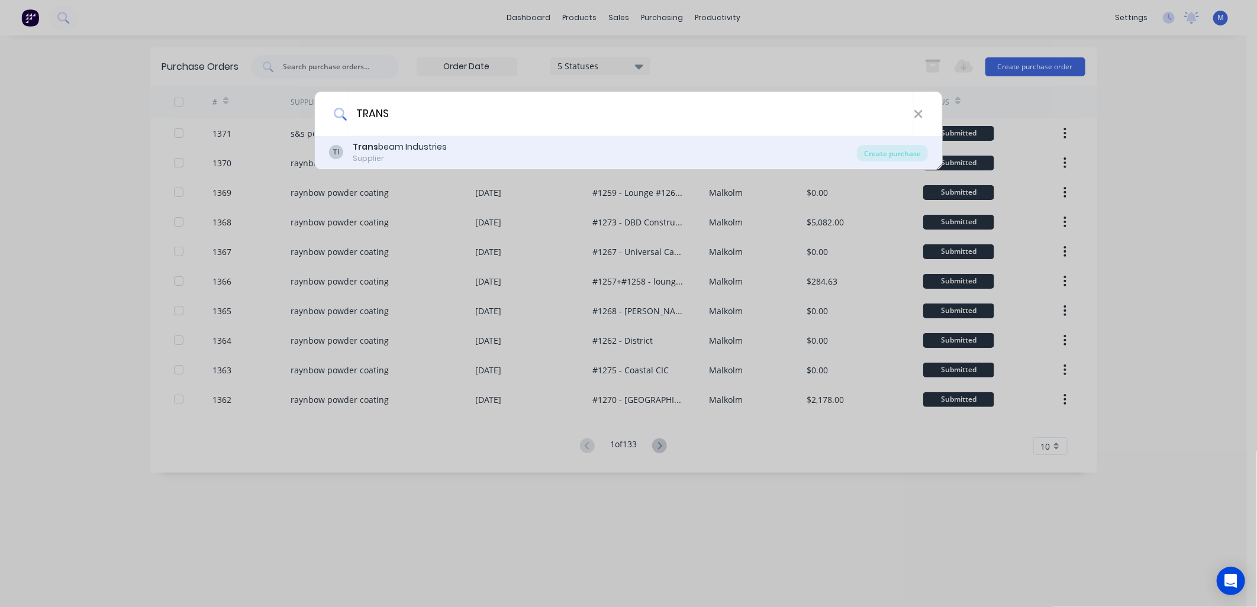
type input "TRANS"
click at [368, 160] on div "Supplier" at bounding box center [400, 158] width 94 height 11
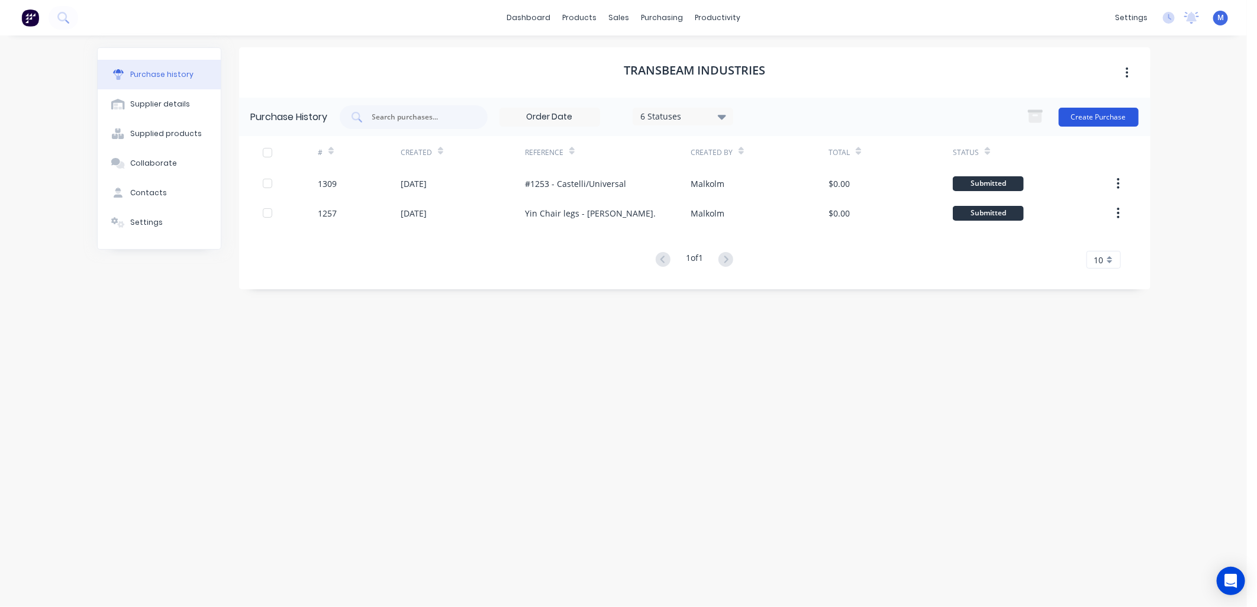
click at [1096, 115] on button "Create Purchase" at bounding box center [1099, 117] width 80 height 19
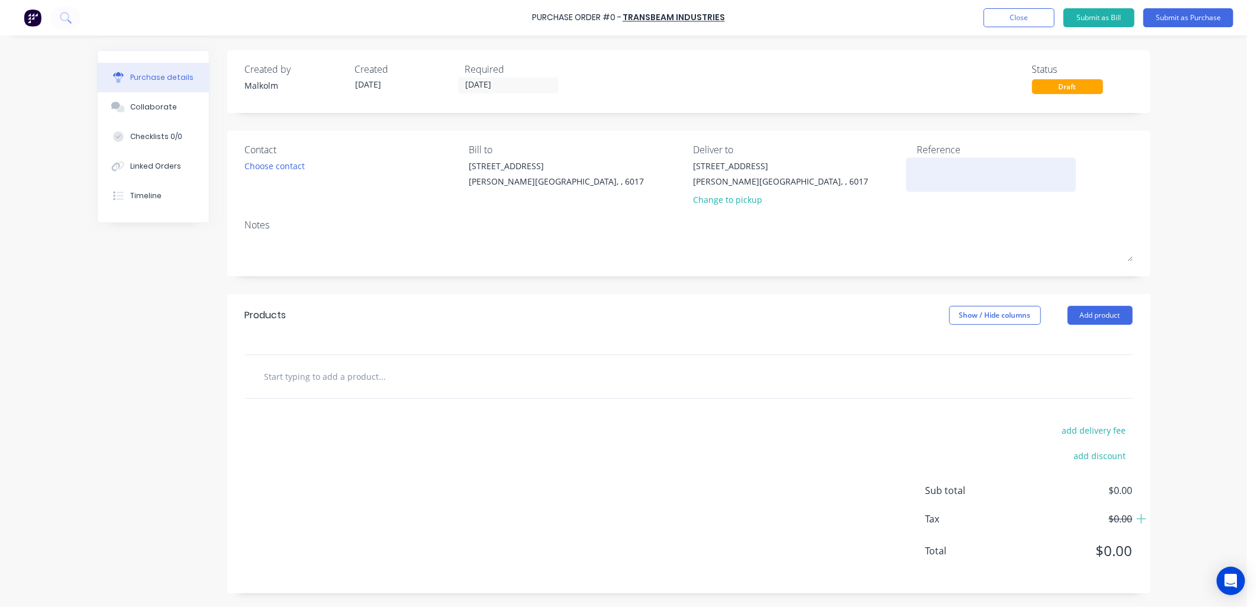
click at [956, 166] on textarea at bounding box center [991, 173] width 148 height 27
drag, startPoint x: 1041, startPoint y: 166, endPoint x: 895, endPoint y: 166, distance: 146.7
click at [895, 166] on div "Contact Choose contact Bill to 1/1 Baden St Osborne Park, , 6017 Deliver to 1/1…" at bounding box center [689, 177] width 888 height 69
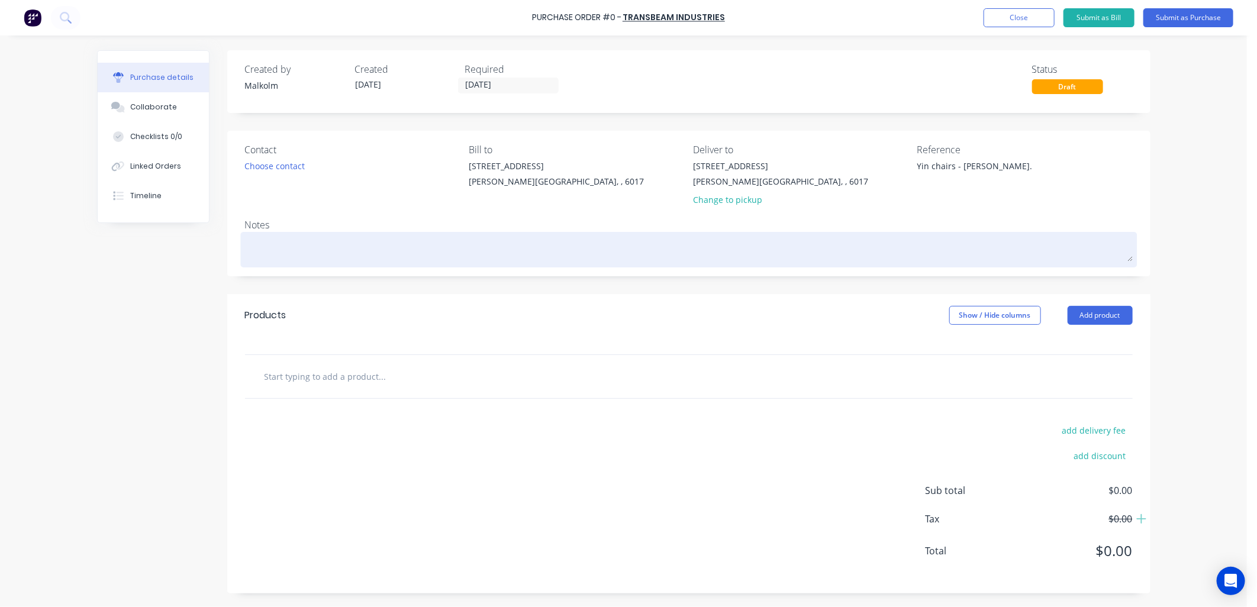
type textarea "Yin chairs - Lounge Innov."
click at [331, 243] on textarea at bounding box center [689, 248] width 888 height 27
type textarea "l"
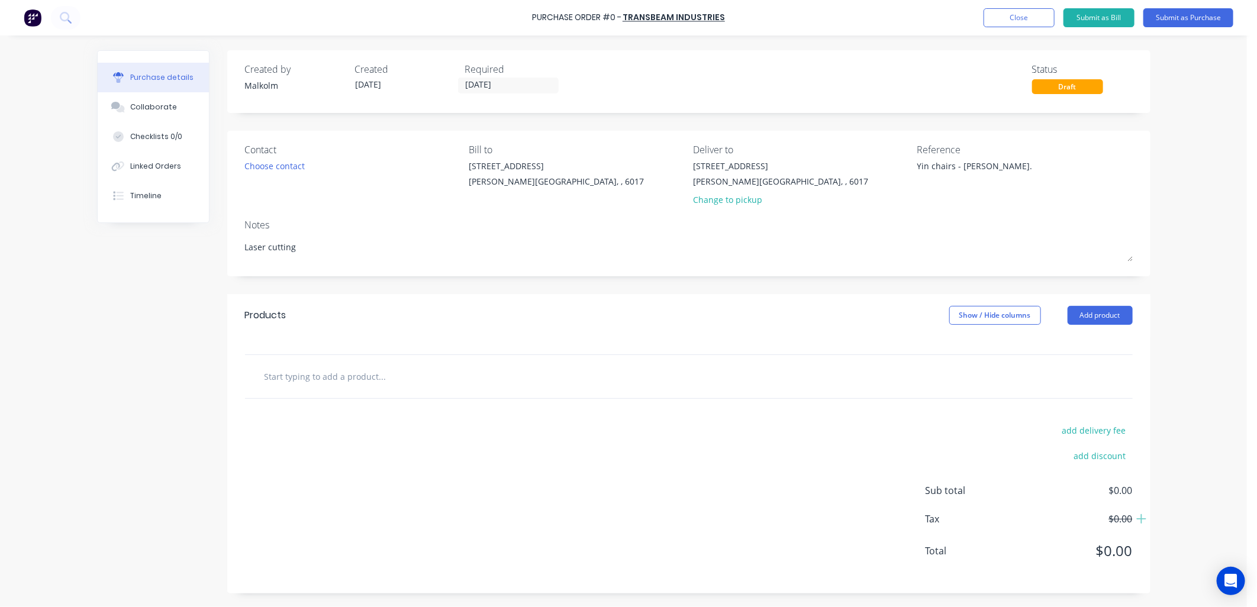
type textarea "Laser cutting"
click at [751, 386] on div at bounding box center [688, 376] width 869 height 24
click at [1079, 320] on button "Add product" at bounding box center [1099, 315] width 65 height 19
click at [1034, 370] on div "Basic product" at bounding box center [1076, 369] width 91 height 17
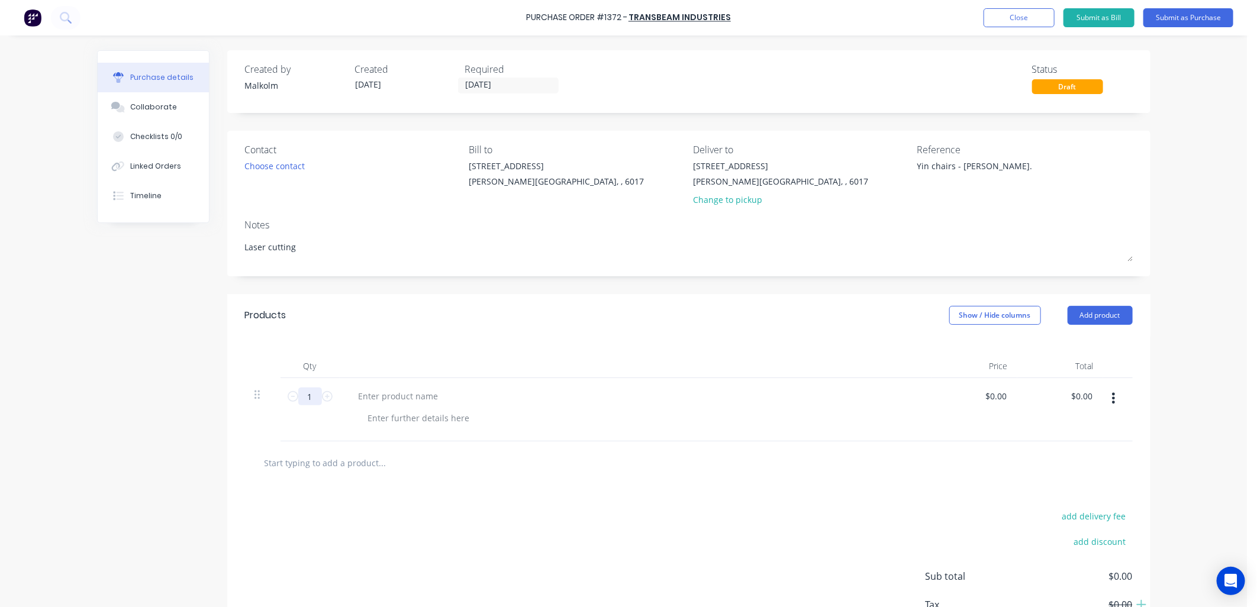
click at [312, 399] on input "1" at bounding box center [310, 397] width 24 height 18
type input "5"
click at [388, 395] on div at bounding box center [398, 396] width 99 height 17
click at [486, 433] on div "5 lengths worth of 25 diameter stainless x 1.2mm wall thickness" at bounding box center [636, 409] width 592 height 63
click at [1093, 317] on button "Add product" at bounding box center [1099, 315] width 65 height 19
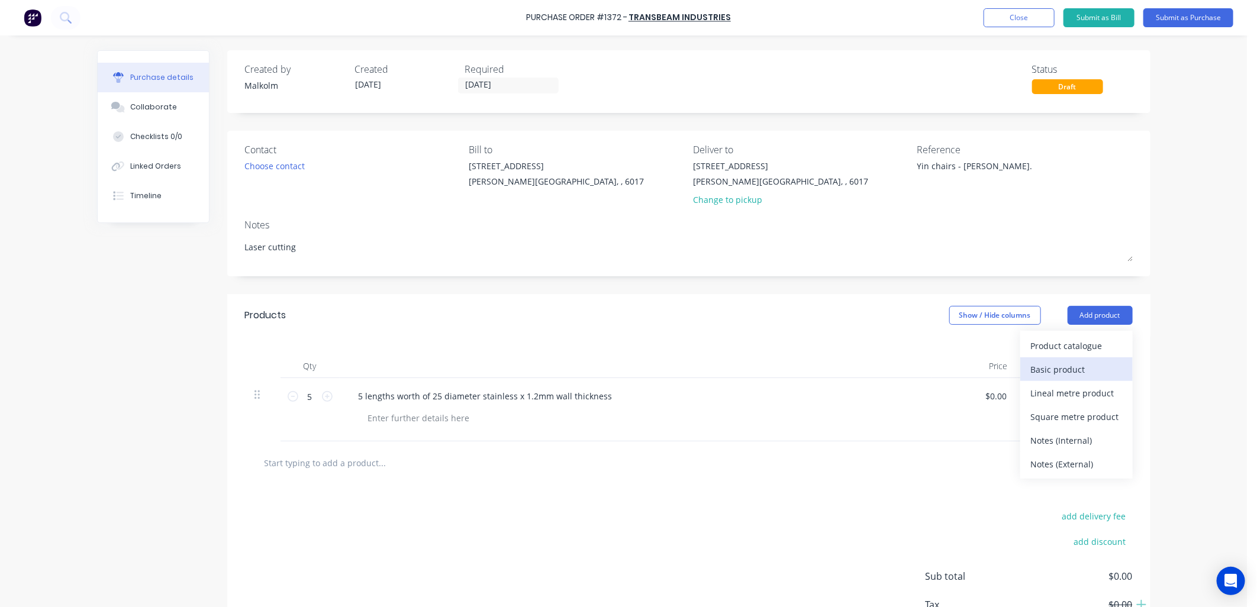
click at [1055, 369] on div "Basic product" at bounding box center [1076, 369] width 91 height 17
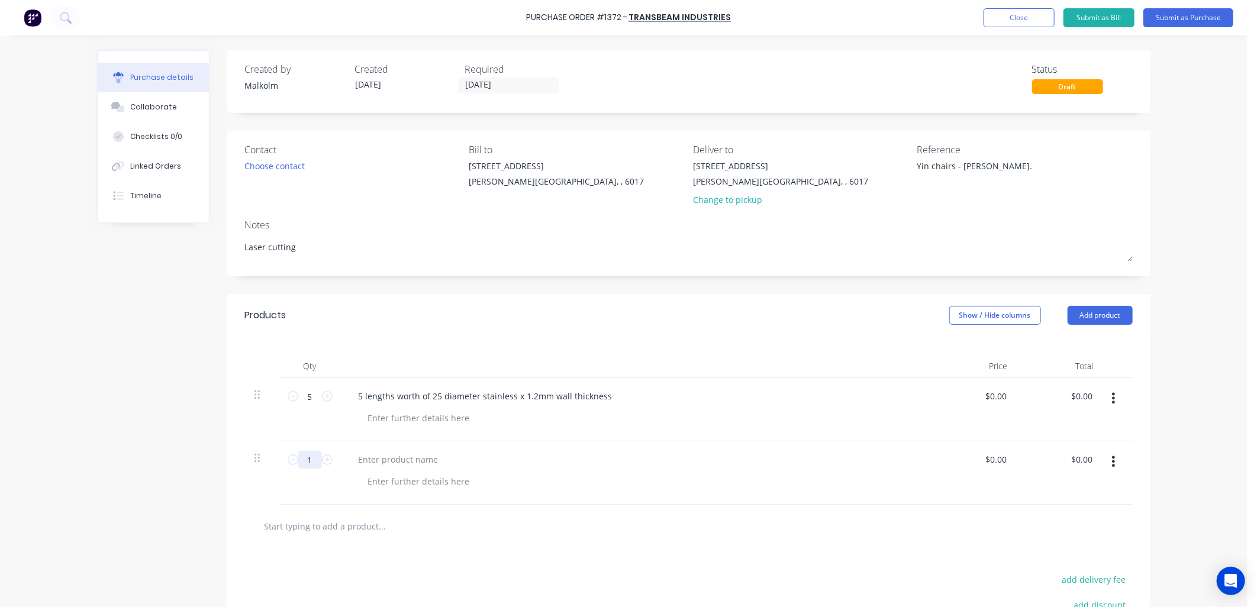
click at [308, 464] on input "1" at bounding box center [310, 460] width 24 height 18
type input "5"
click at [386, 462] on div at bounding box center [398, 459] width 99 height 17
click at [404, 422] on div at bounding box center [419, 417] width 121 height 17
click at [435, 418] on div "205mm long with" at bounding box center [403, 417] width 88 height 17
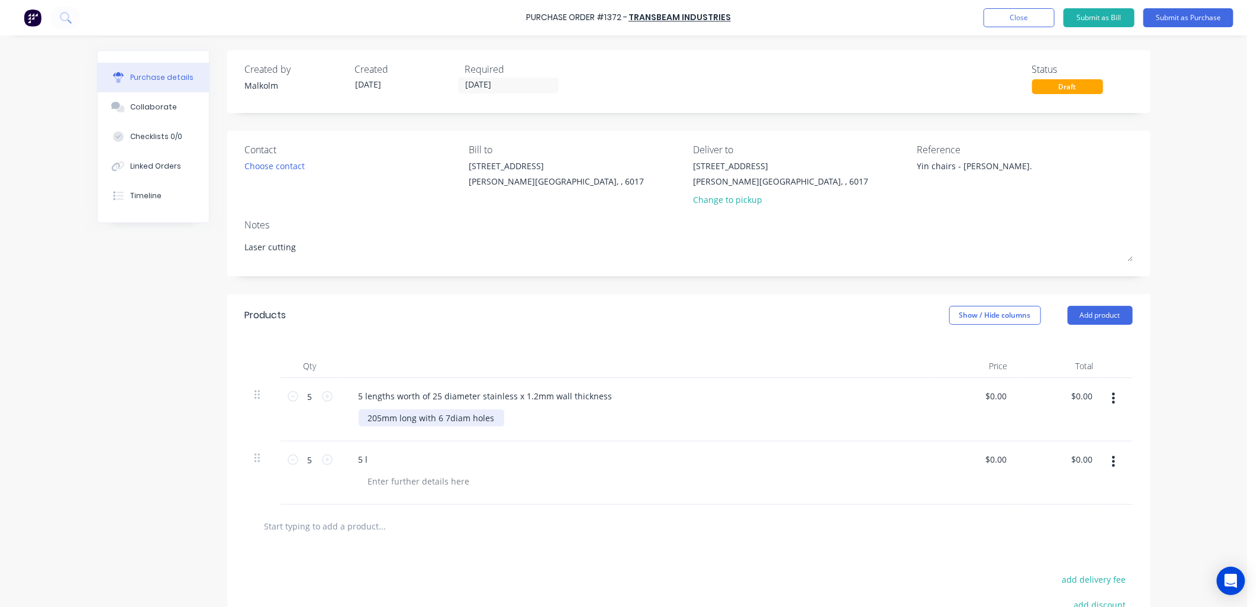
click at [439, 424] on div "205mm long with 6 7diam holes" at bounding box center [432, 417] width 146 height 17
click at [569, 434] on div "5 lengths worth of 25 diameter stainless x 1.2mm wall thickness 205mm long with…" at bounding box center [636, 409] width 592 height 63
click at [363, 462] on div "5 l" at bounding box center [363, 459] width 28 height 17
click at [410, 486] on div at bounding box center [419, 481] width 121 height 17
click at [386, 481] on div at bounding box center [419, 481] width 121 height 17
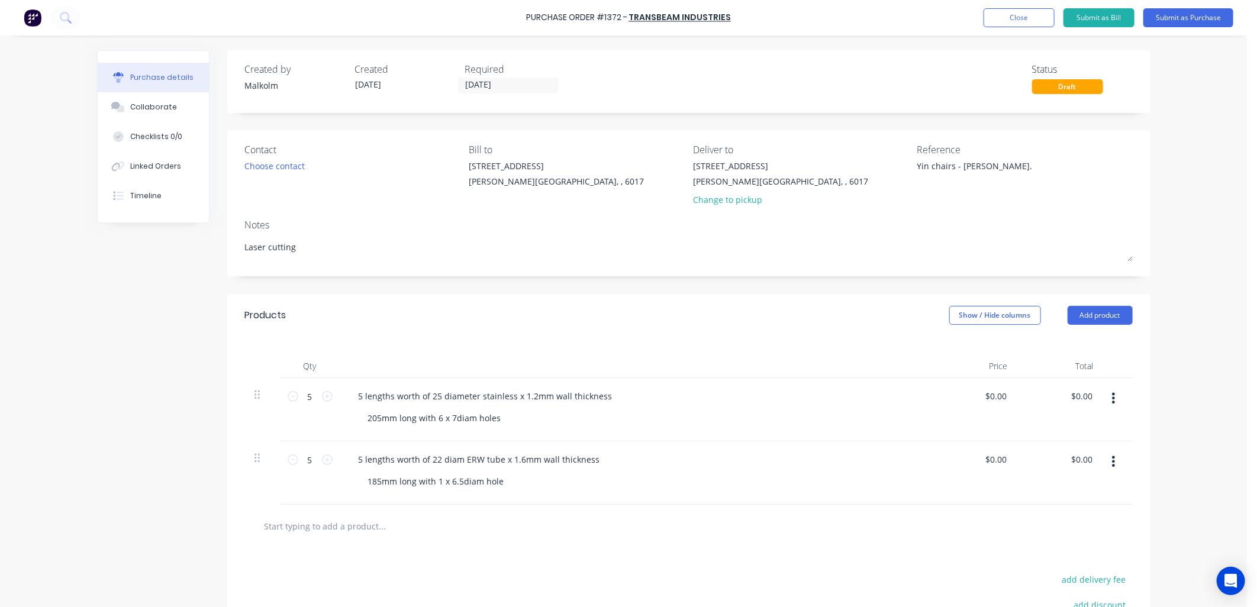
click at [588, 497] on div "5 lengths worth of 22 diam ERW tube x 1.6mm wall thickness 185mm long with 1 x …" at bounding box center [636, 472] width 592 height 63
click at [1172, 18] on button "Submit as Purchase" at bounding box center [1188, 17] width 90 height 19
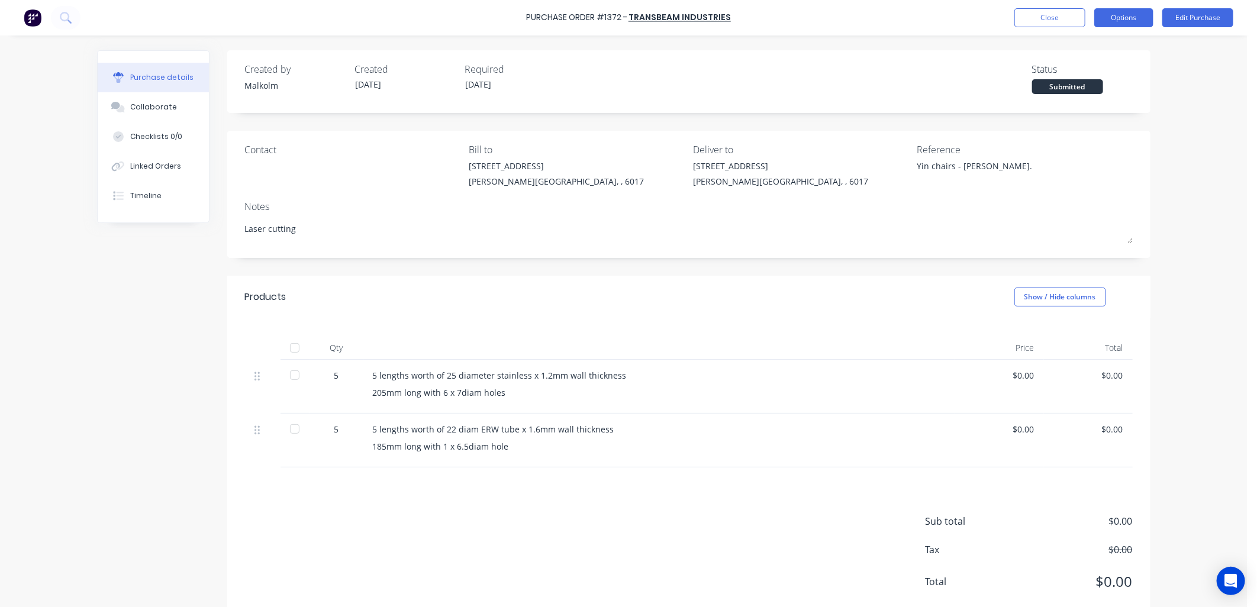
click at [1109, 20] on button "Options" at bounding box center [1123, 17] width 59 height 19
click at [1096, 45] on div "Print / Email" at bounding box center [1096, 48] width 91 height 17
click at [1103, 93] on div "Without pricing" at bounding box center [1096, 95] width 91 height 17
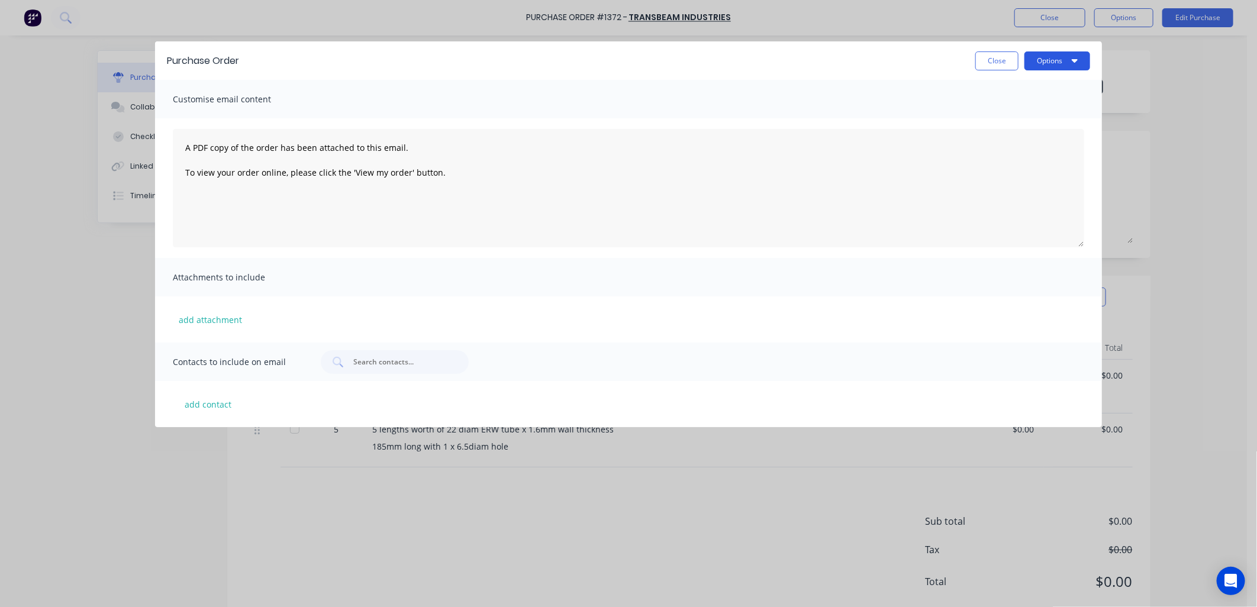
click at [1072, 54] on button "Options" at bounding box center [1057, 60] width 66 height 19
click at [1025, 89] on div "Print" at bounding box center [1033, 90] width 91 height 17
click at [991, 62] on button "Close" at bounding box center [996, 60] width 43 height 19
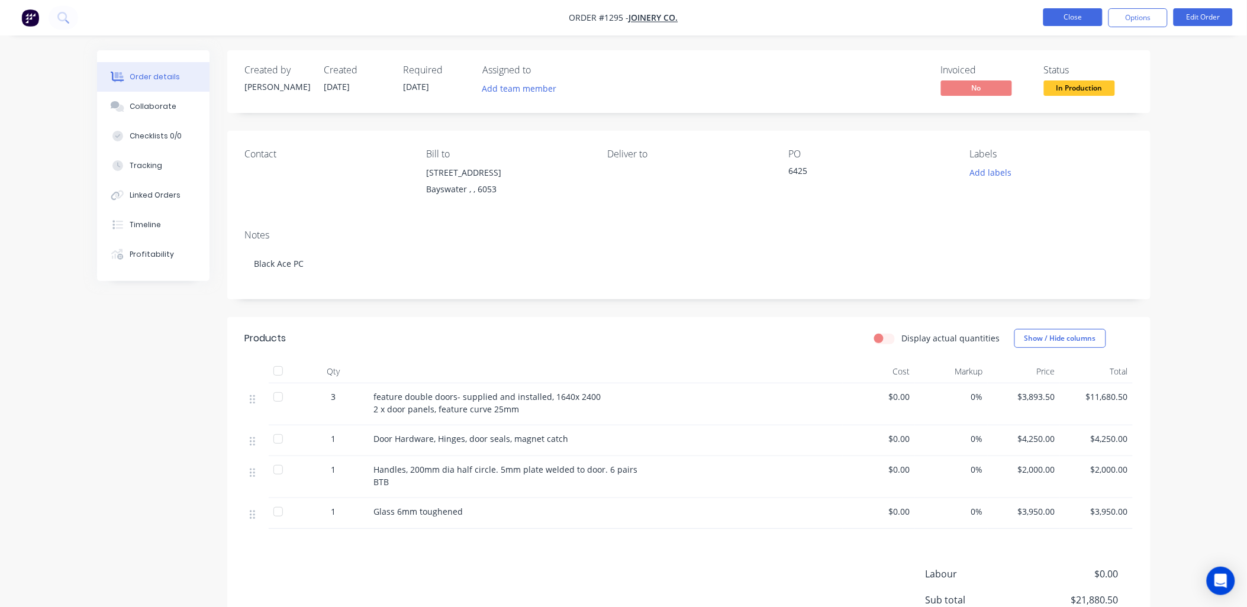
click at [1052, 15] on button "Close" at bounding box center [1072, 17] width 59 height 18
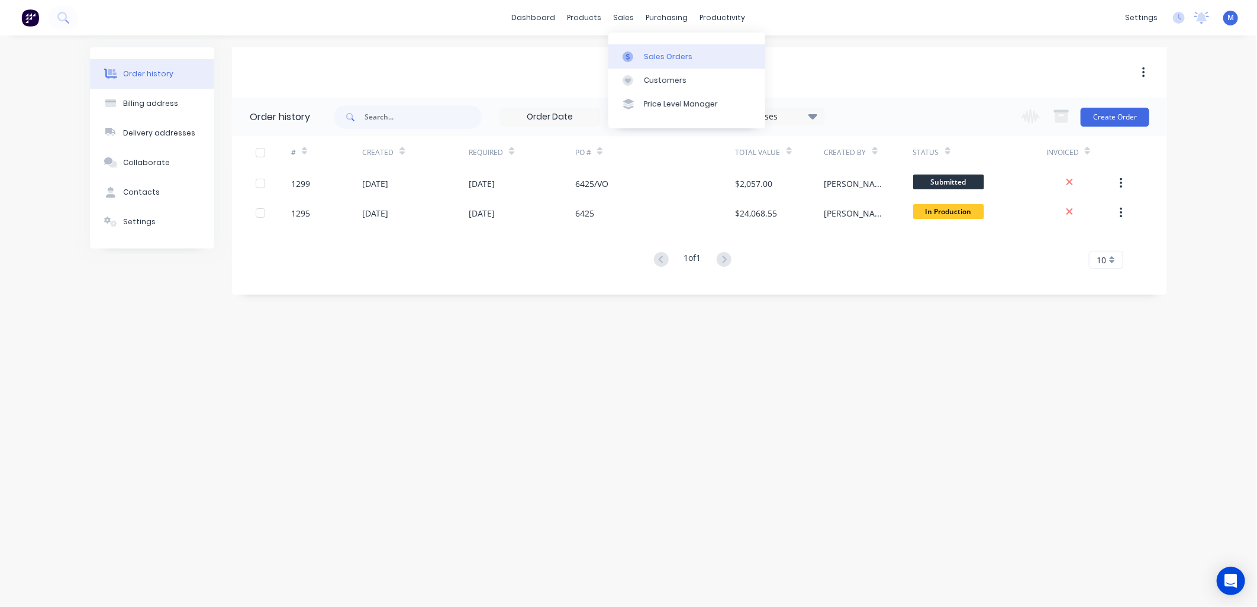
click at [633, 57] on div at bounding box center [631, 56] width 18 height 11
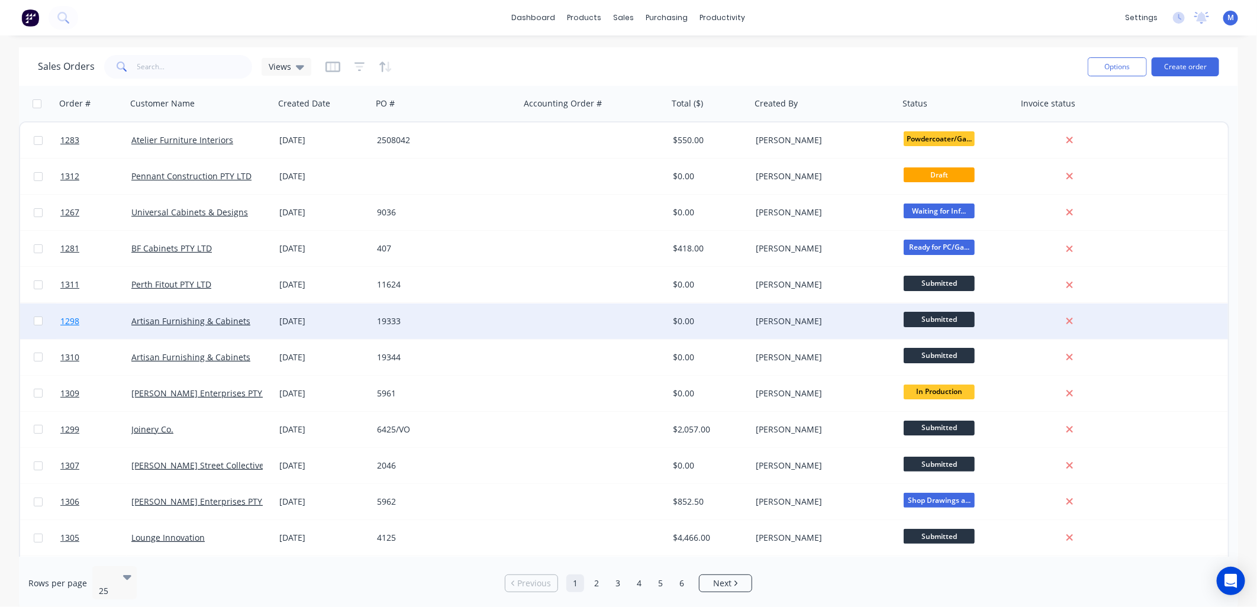
click at [70, 320] on span "1298" at bounding box center [69, 321] width 19 height 12
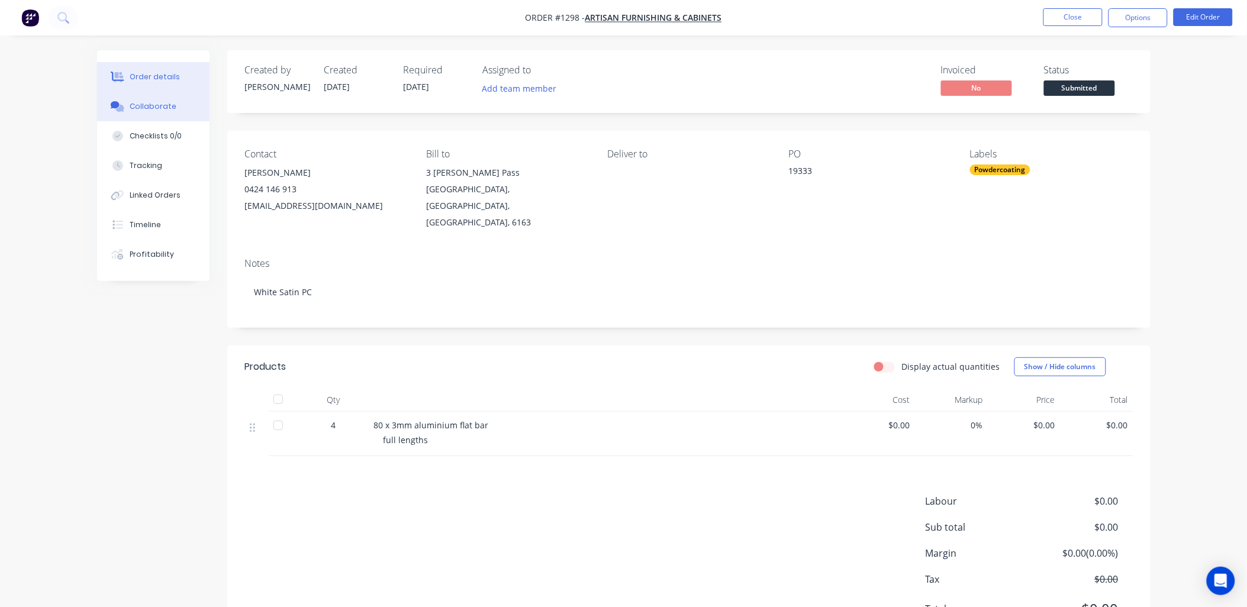
click at [167, 103] on div "Collaborate" at bounding box center [153, 106] width 47 height 11
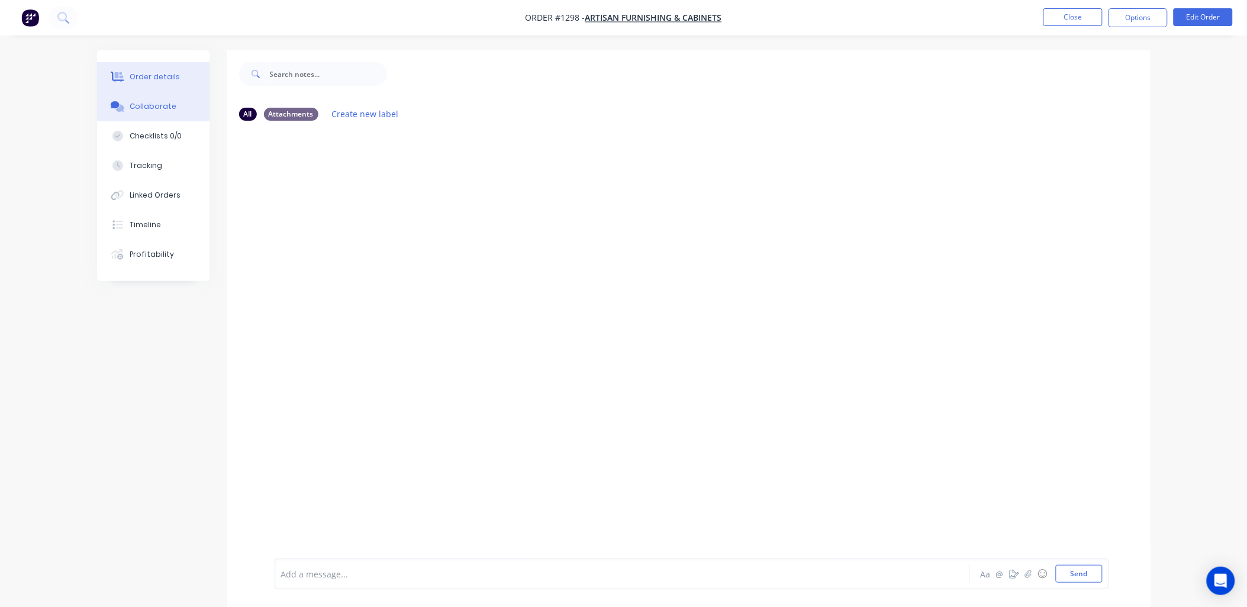
click at [167, 79] on div "Order details" at bounding box center [155, 77] width 50 height 11
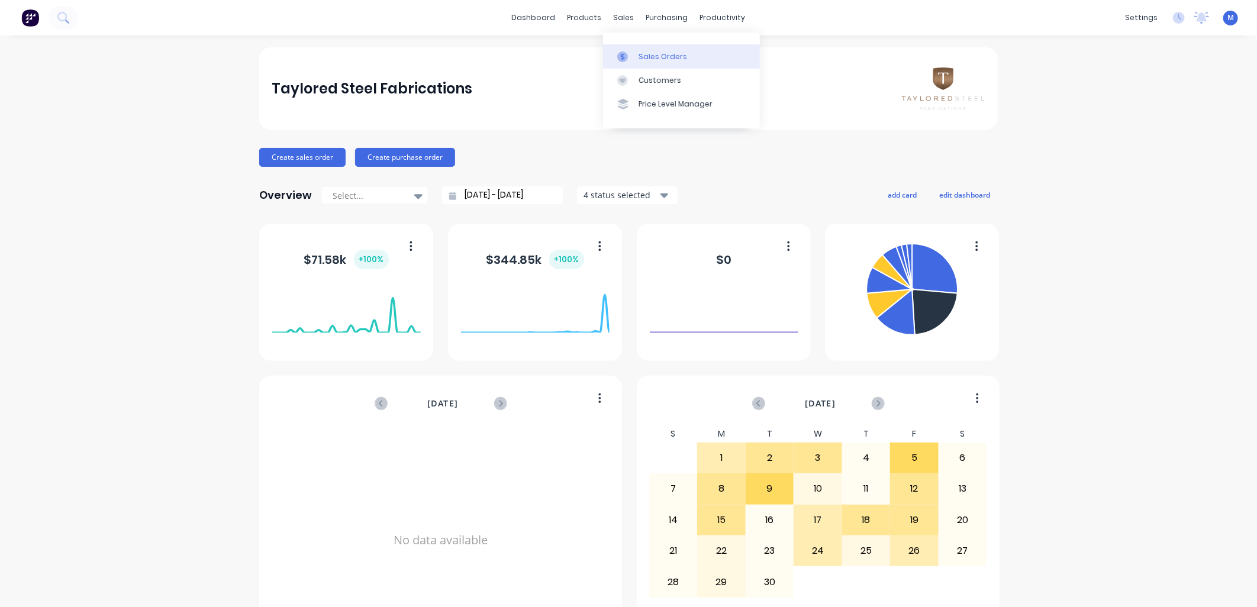
click at [635, 49] on link "Sales Orders" at bounding box center [681, 56] width 157 height 24
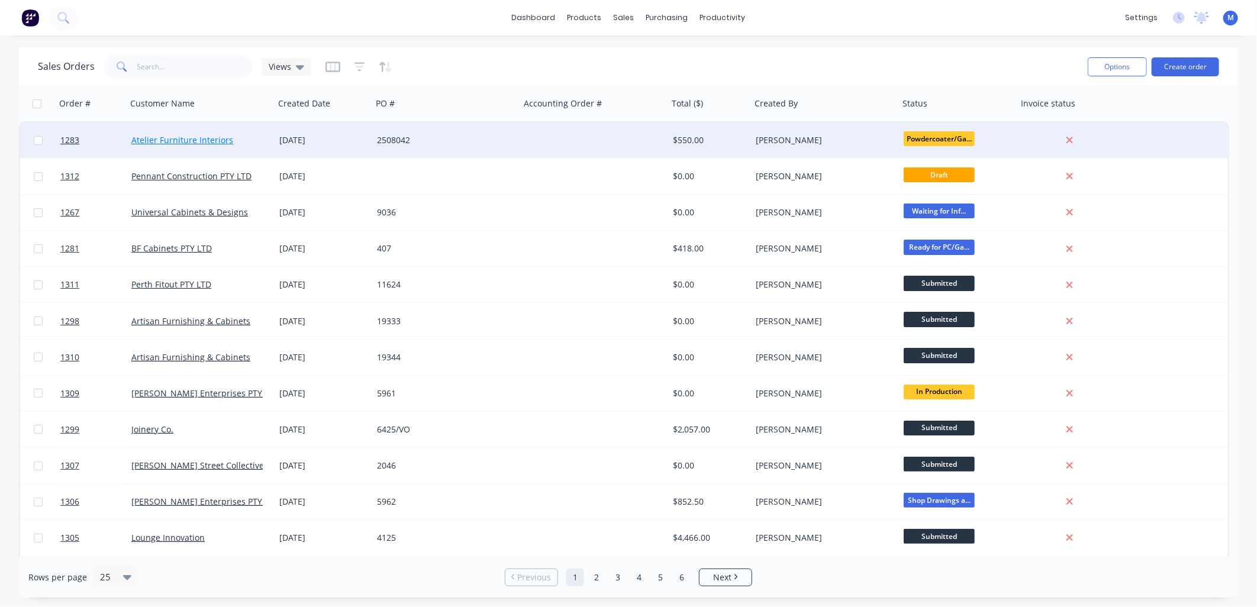
click at [190, 138] on link "Atelier Furniture Interiors" at bounding box center [182, 139] width 102 height 11
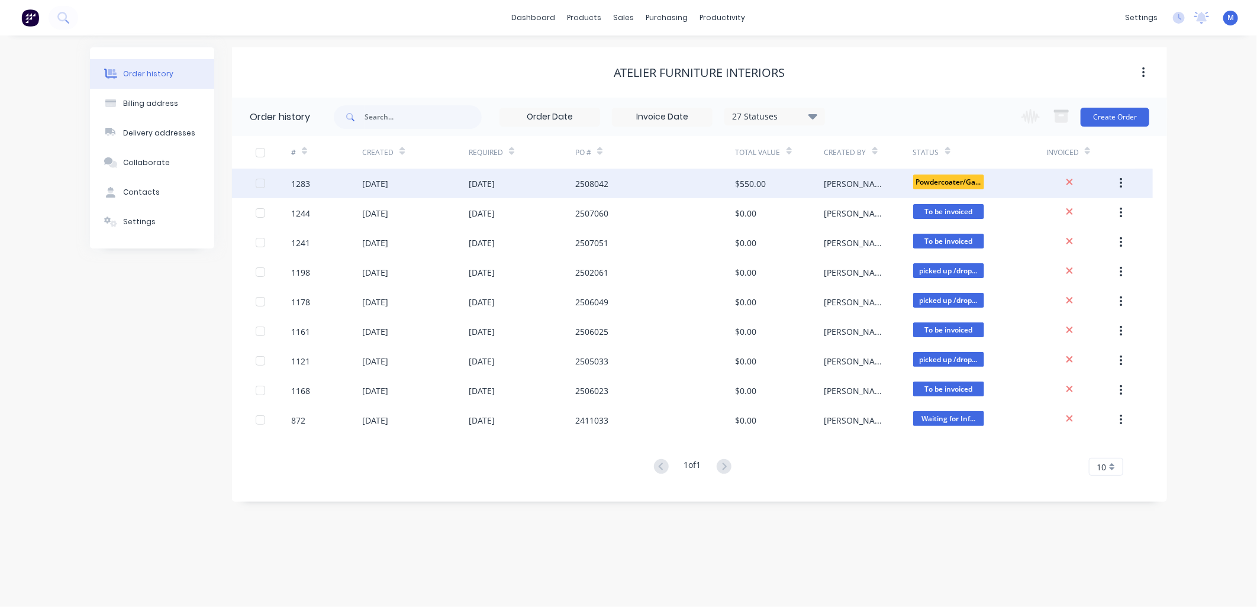
click at [596, 179] on div "2508042" at bounding box center [591, 184] width 33 height 12
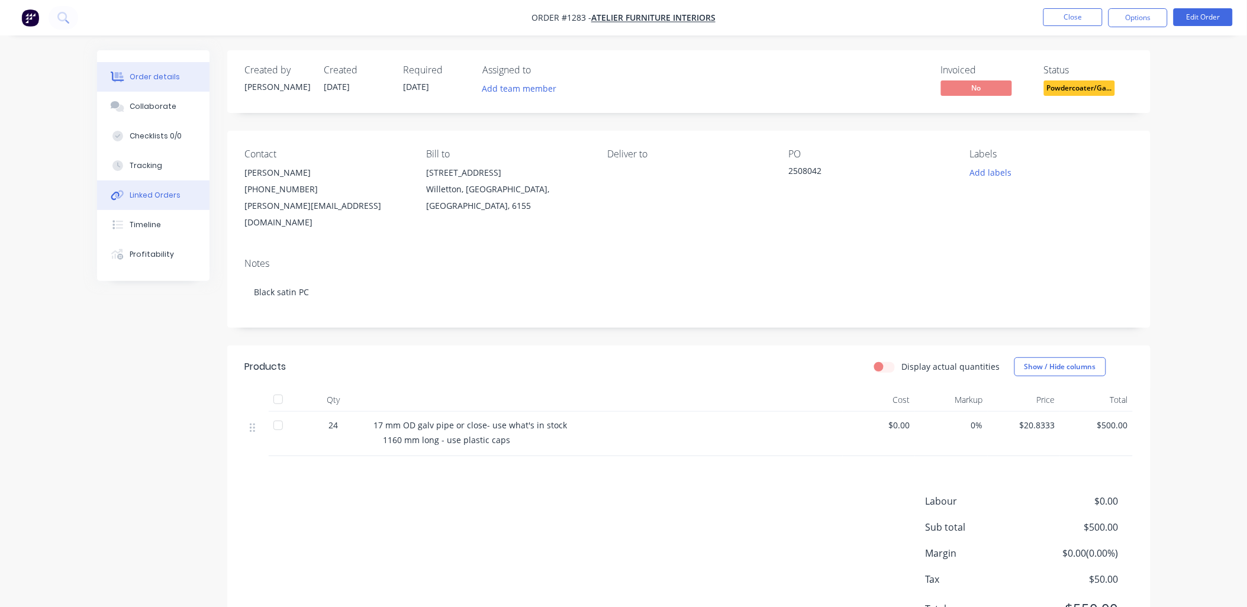
click at [155, 194] on div "Linked Orders" at bounding box center [155, 195] width 51 height 11
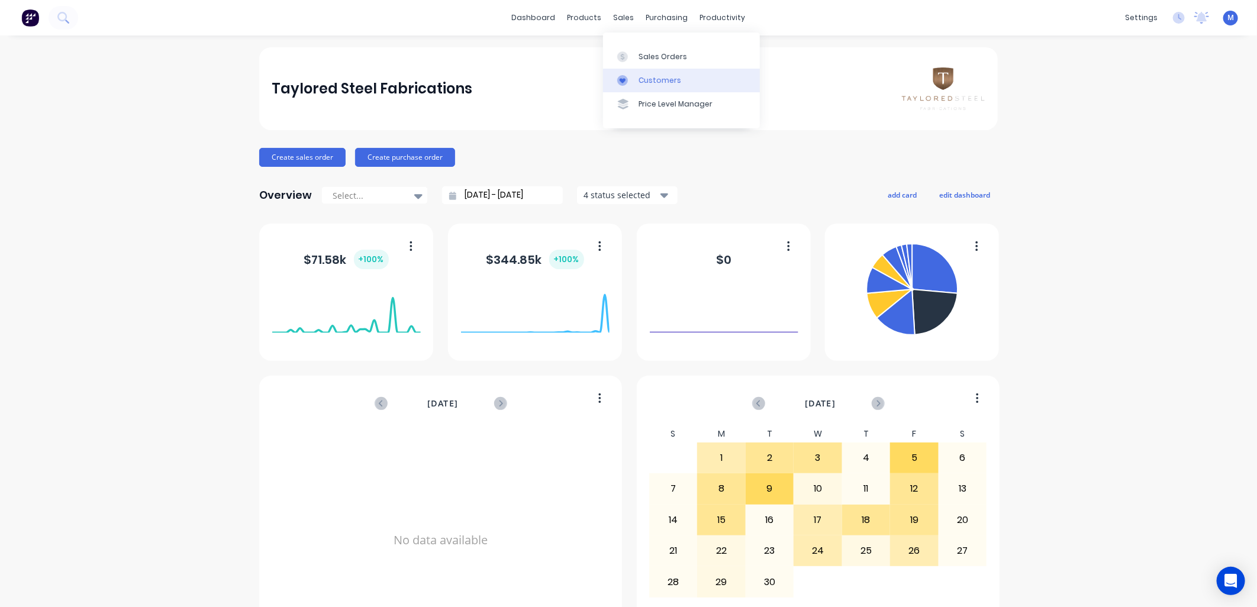
click at [640, 80] on div "Customers" at bounding box center [659, 80] width 43 height 11
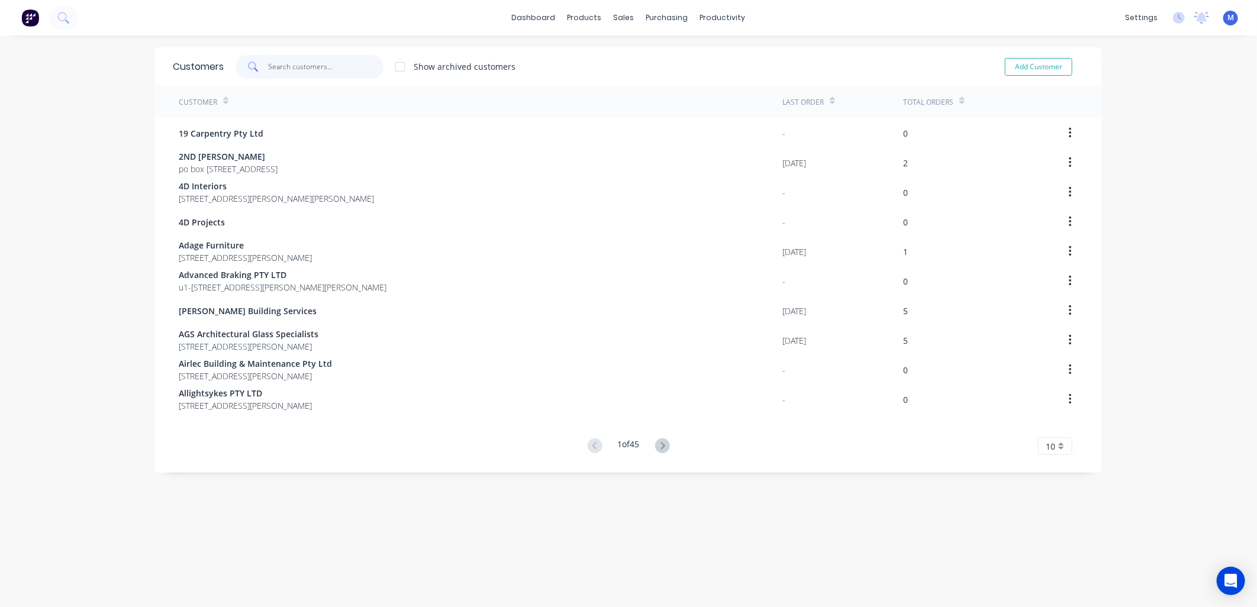
click at [327, 69] on input "text" at bounding box center [326, 67] width 115 height 24
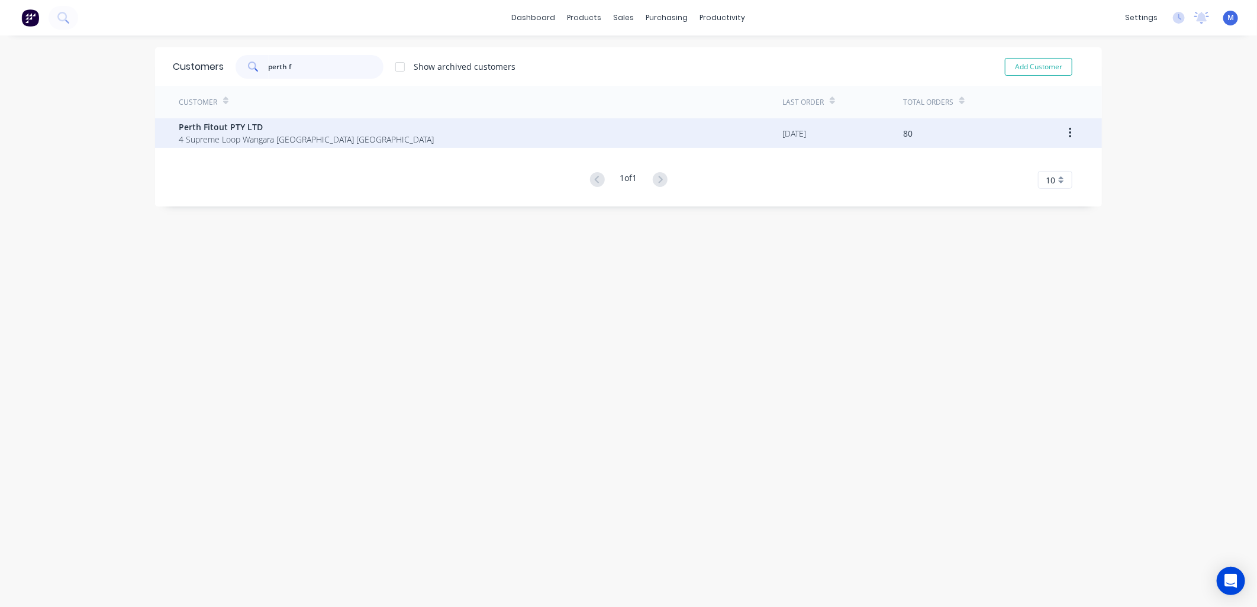
type input "perth f"
click at [262, 127] on span "Perth Fitout PTY LTD" at bounding box center [306, 127] width 255 height 12
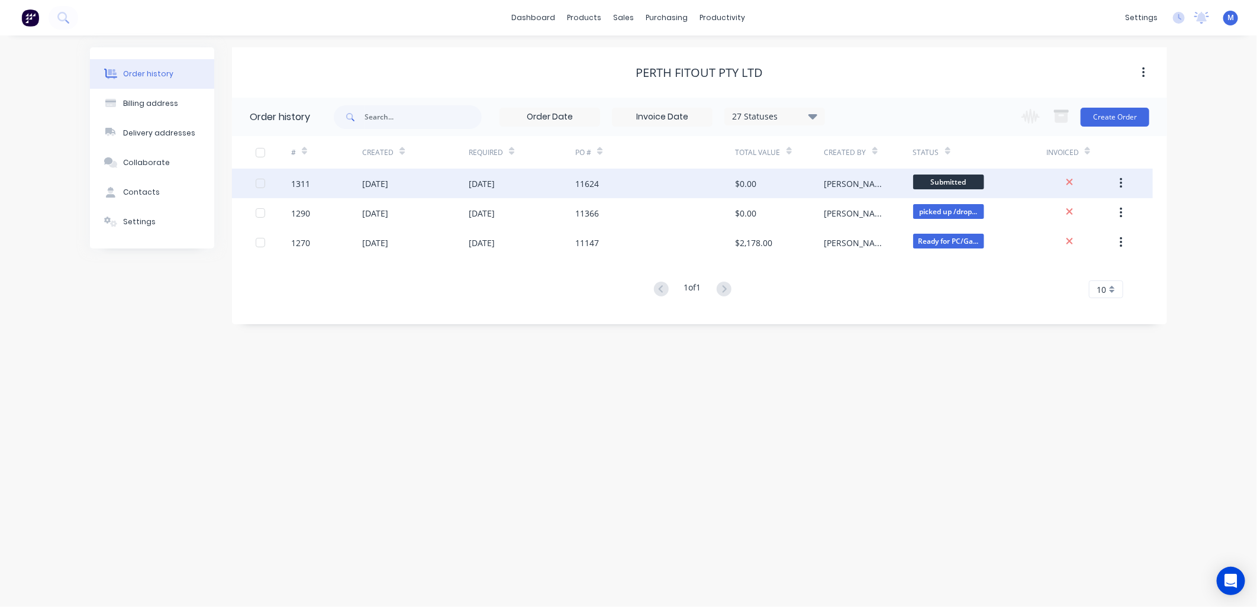
click at [584, 178] on div "11624" at bounding box center [587, 184] width 24 height 12
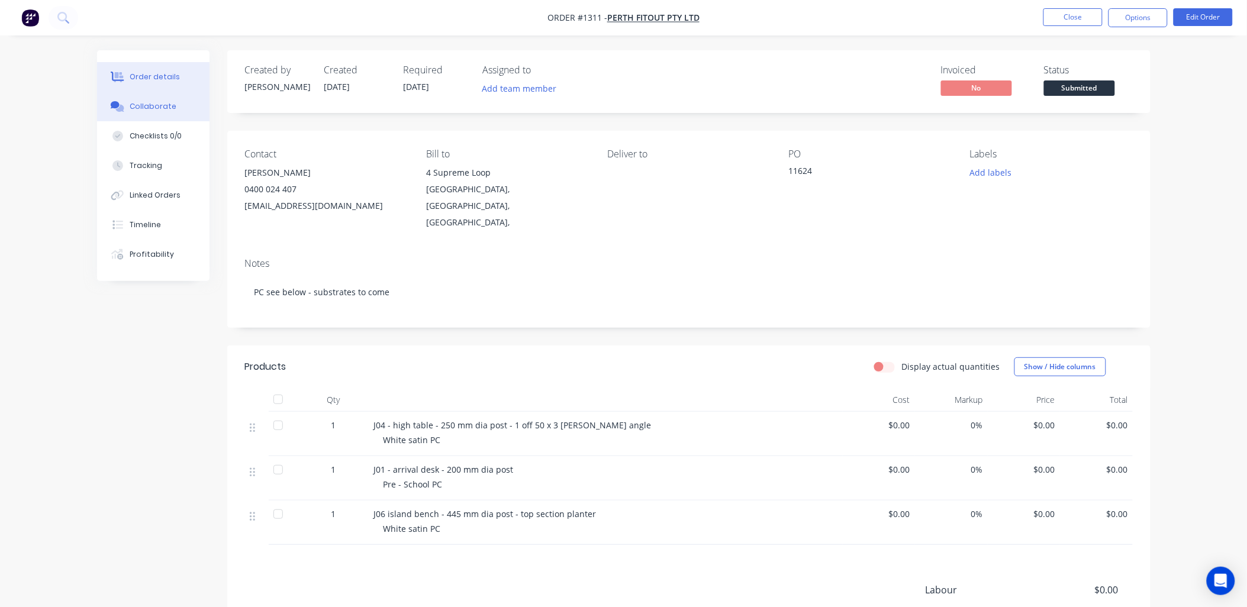
click at [164, 104] on div "Collaborate" at bounding box center [153, 106] width 47 height 11
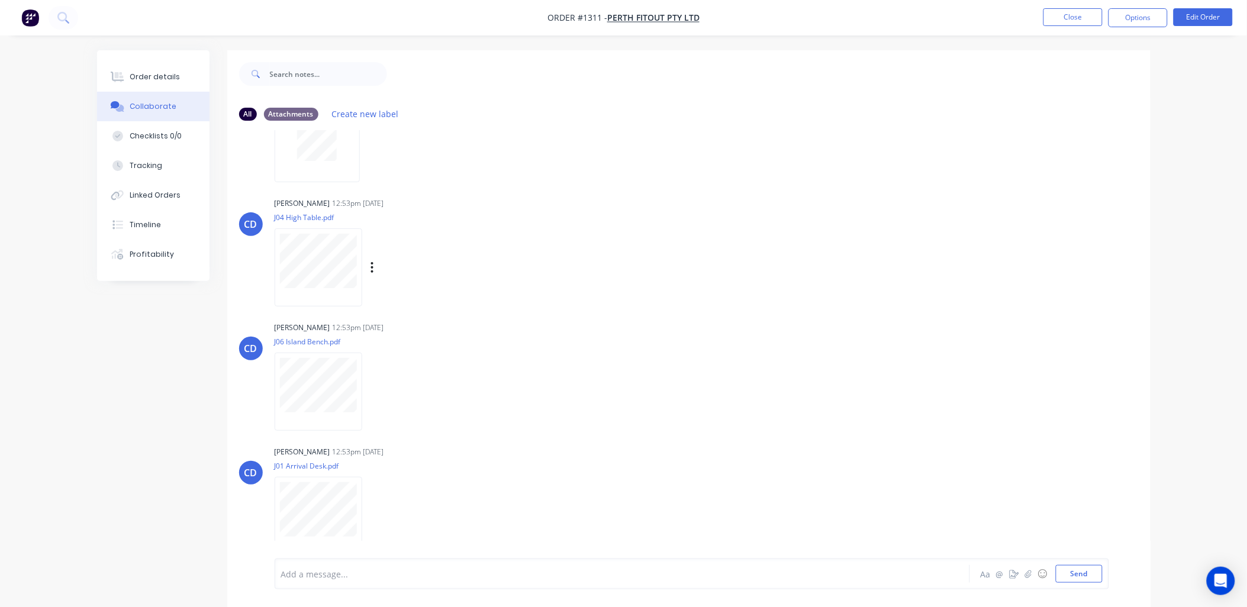
scroll to position [78, 0]
click at [1075, 24] on button "Close" at bounding box center [1072, 17] width 59 height 18
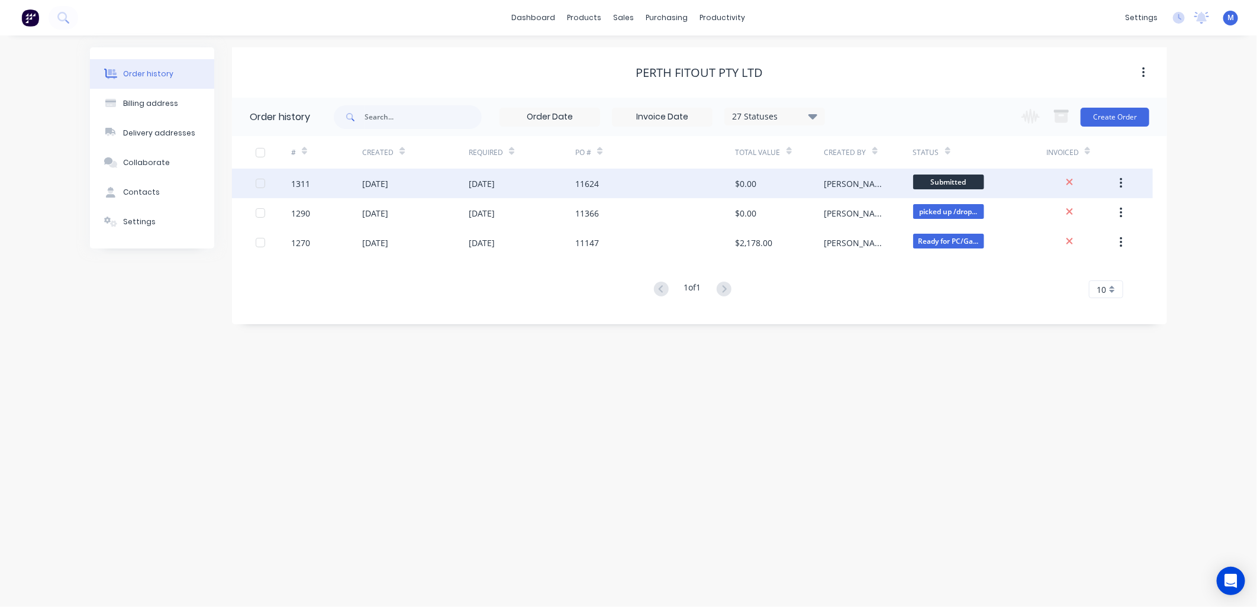
click at [309, 184] on div "1311" at bounding box center [300, 184] width 19 height 12
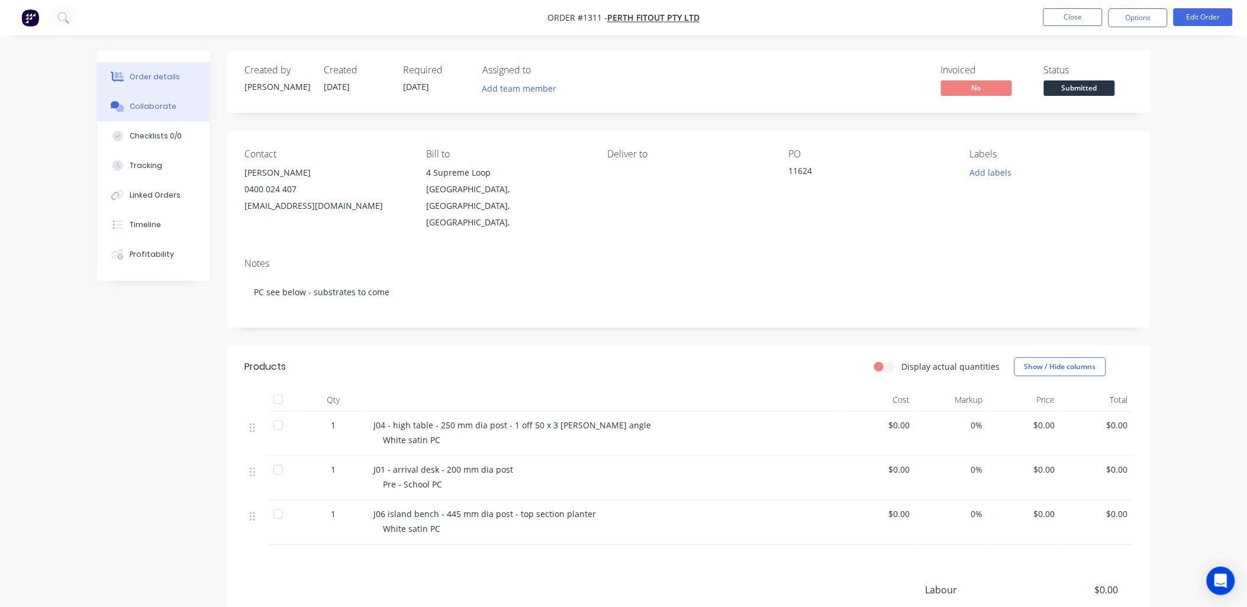
click at [143, 109] on div "Collaborate" at bounding box center [153, 106] width 47 height 11
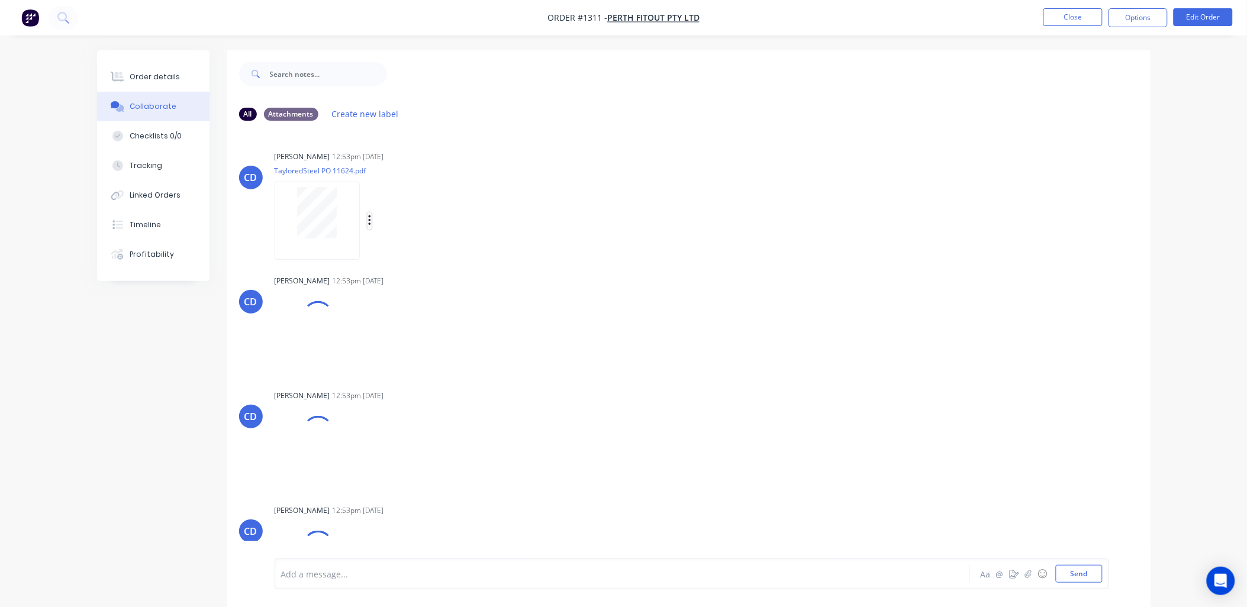
click at [369, 217] on icon "button" at bounding box center [369, 220] width 2 height 11
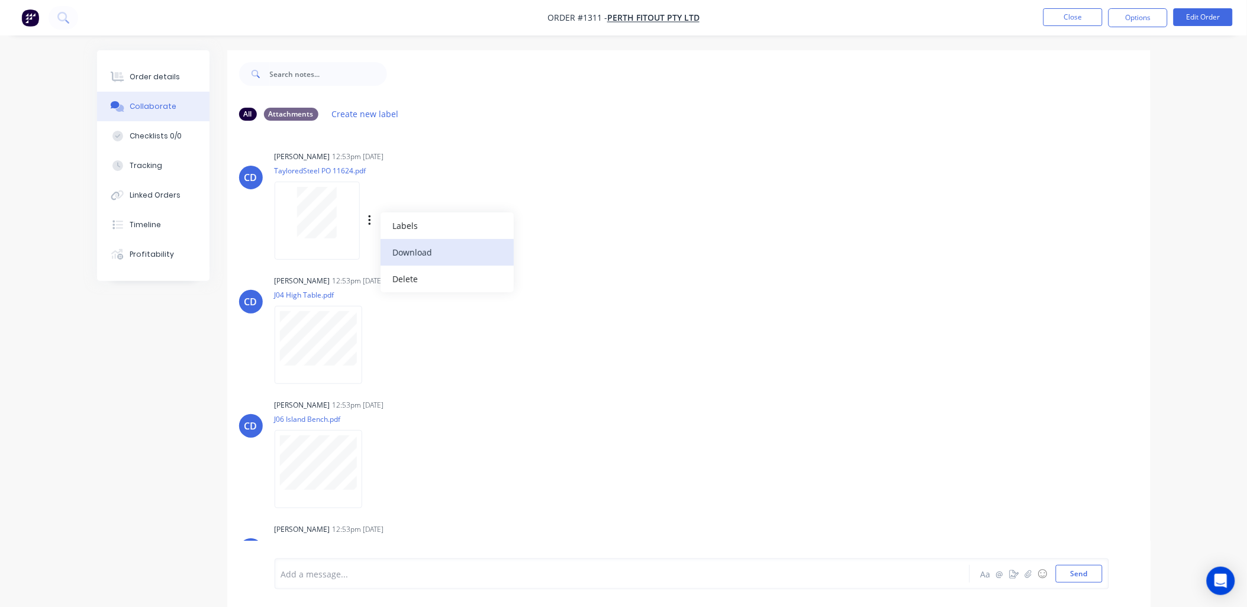
click at [411, 253] on button "Download" at bounding box center [446, 252] width 133 height 27
click at [373, 348] on icon "button" at bounding box center [372, 345] width 2 height 11
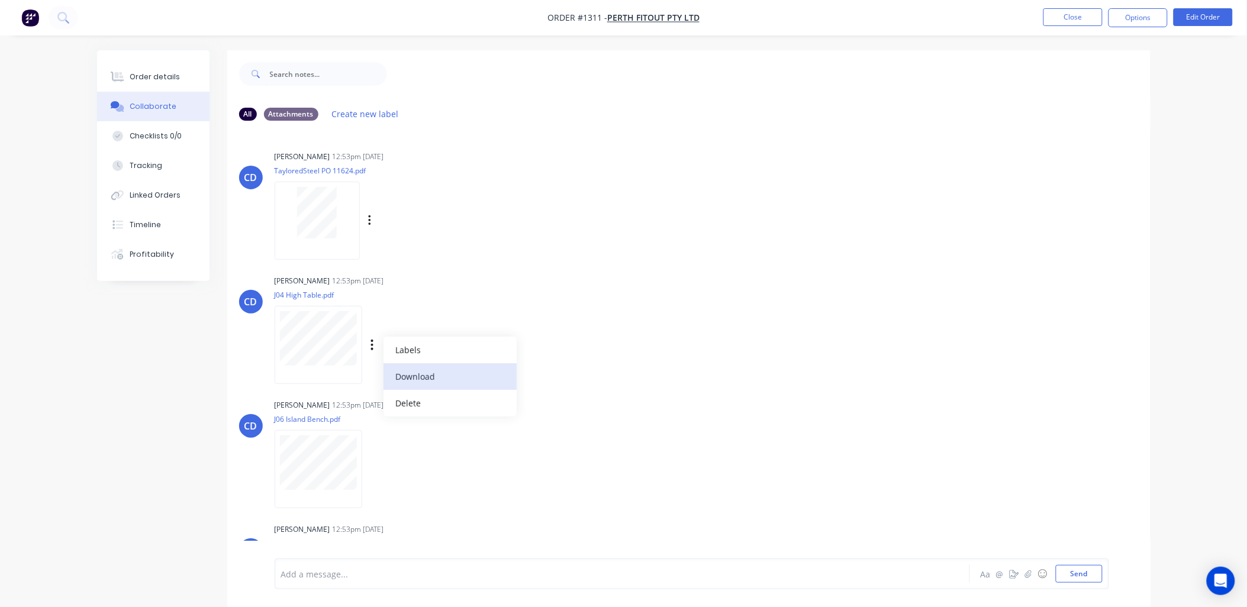
click at [409, 371] on button "Download" at bounding box center [449, 376] width 133 height 27
click at [373, 467] on icon "button" at bounding box center [372, 470] width 4 height 14
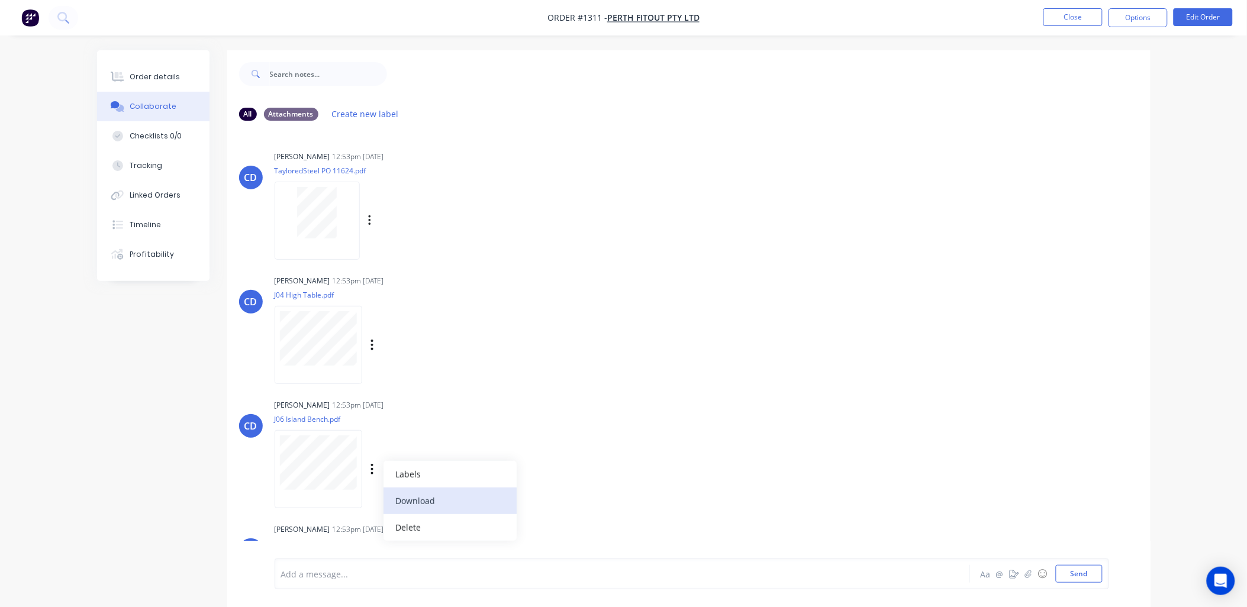
click at [411, 501] on button "Download" at bounding box center [449, 501] width 133 height 27
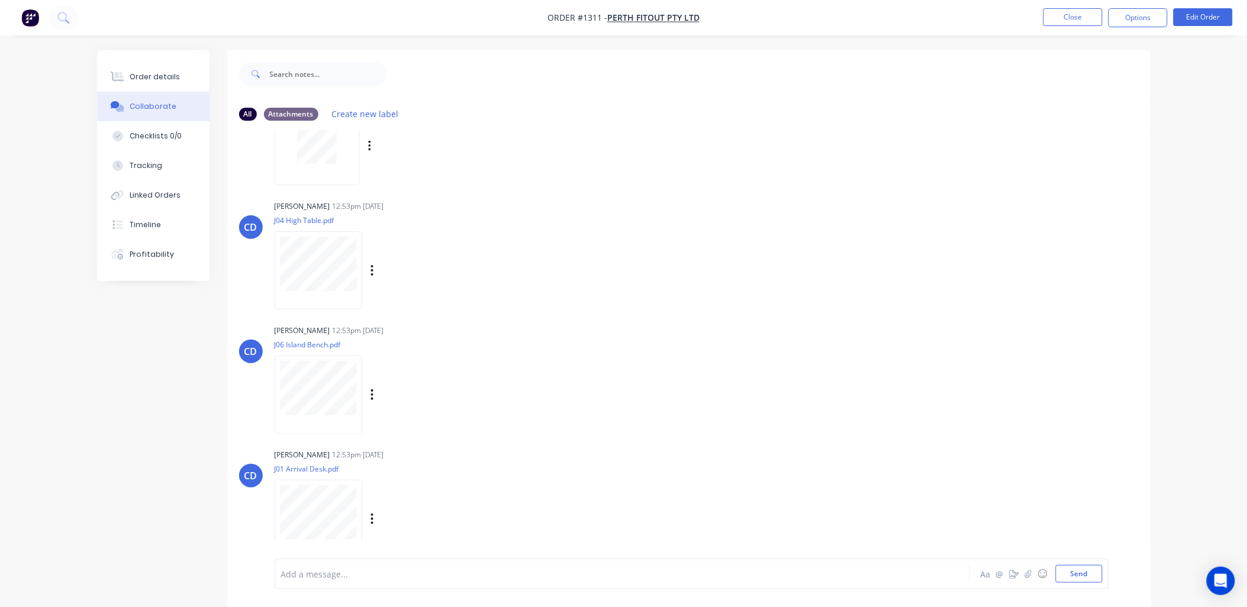
scroll to position [78, 0]
click at [373, 506] on div "Labels Download Delete" at bounding box center [385, 515] width 220 height 89
click at [373, 509] on icon "button" at bounding box center [372, 516] width 4 height 14
click at [401, 517] on button "Download" at bounding box center [449, 517] width 133 height 27
click at [582, 257] on div "Chris De Felice 12:53pm 09/09/25 J04 High Table.pdf Labels Download Delete" at bounding box center [460, 247] width 370 height 107
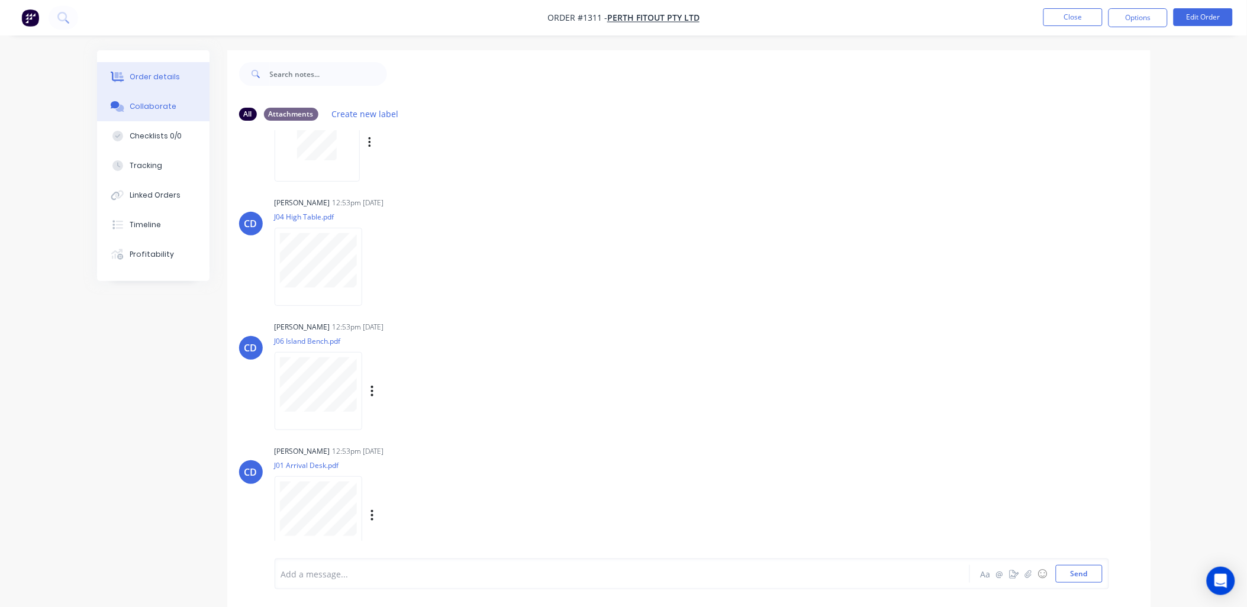
click at [152, 85] on button "Order details" at bounding box center [153, 77] width 112 height 30
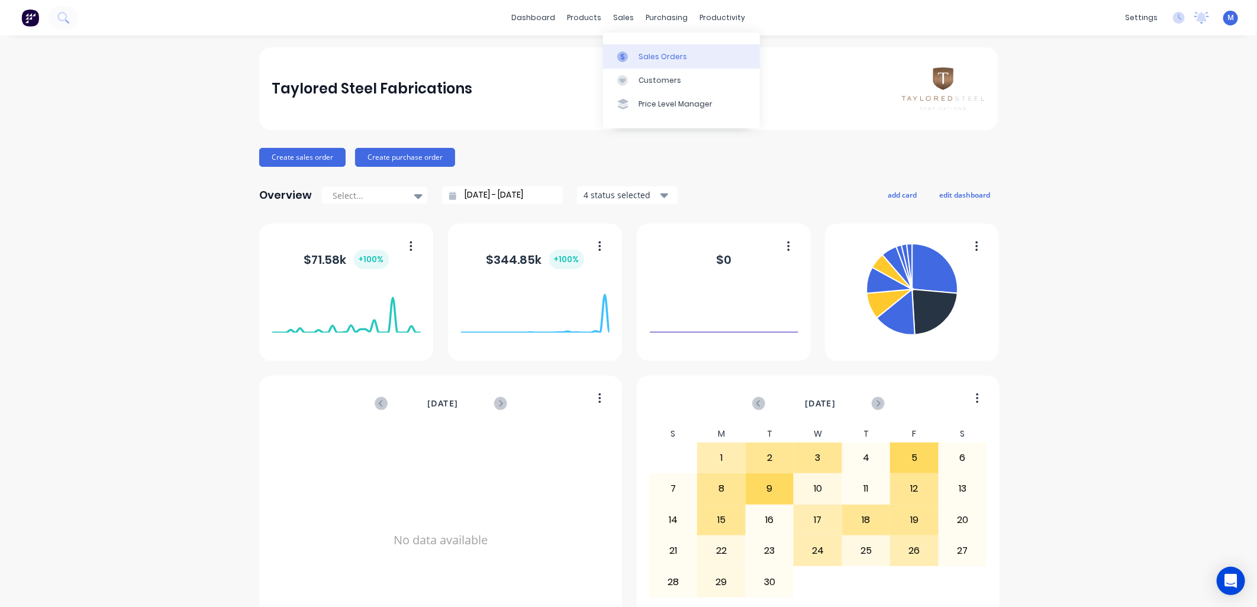
click at [636, 60] on link "Sales Orders" at bounding box center [681, 56] width 157 height 24
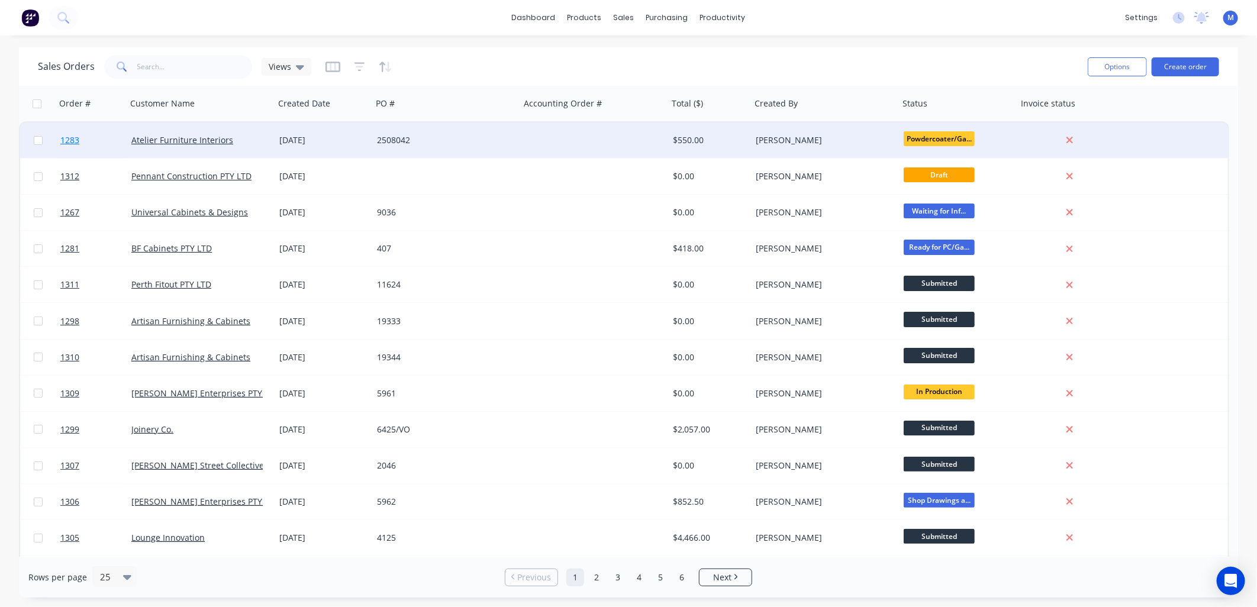
click at [75, 138] on span "1283" at bounding box center [69, 140] width 19 height 12
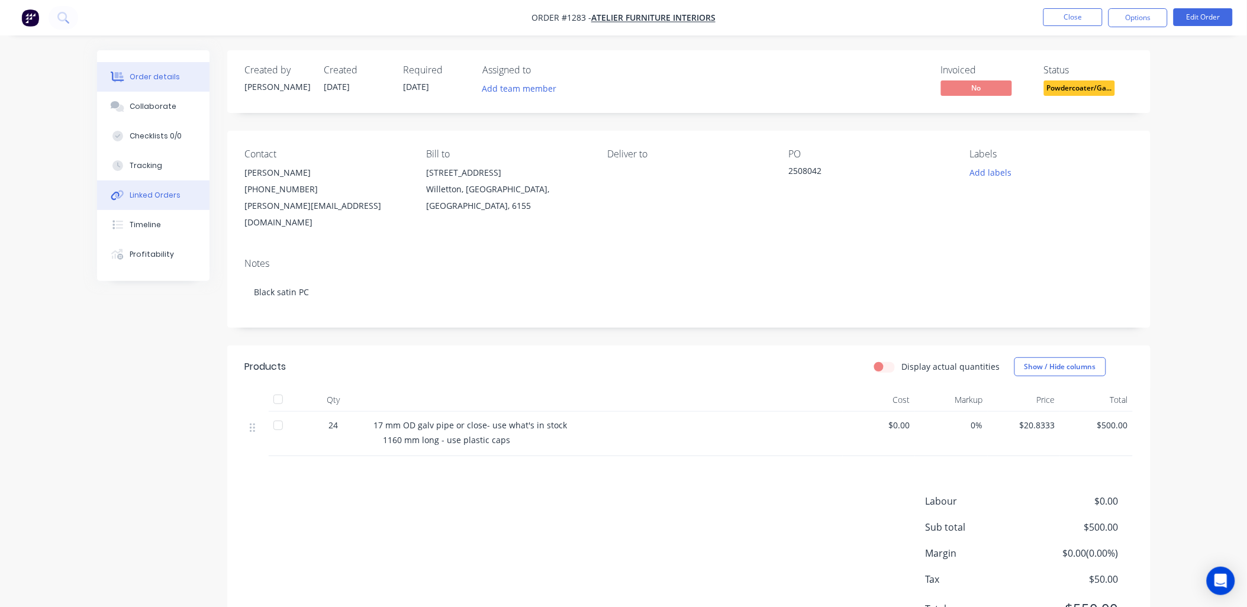
click at [157, 190] on div "Linked Orders" at bounding box center [155, 195] width 51 height 11
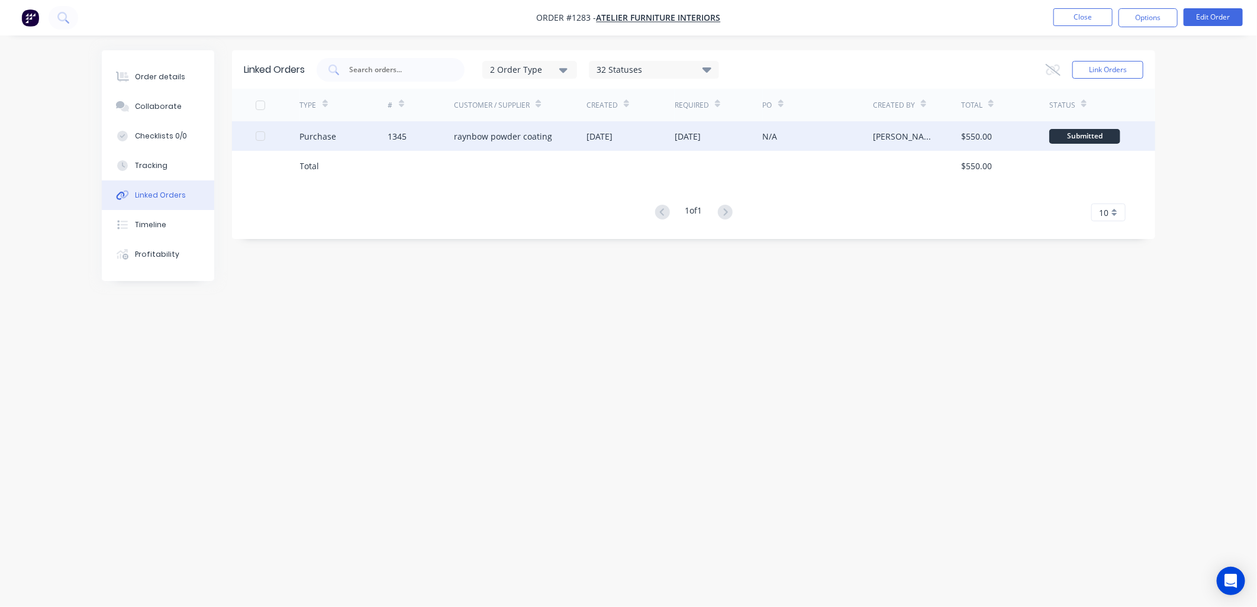
click at [495, 137] on div "raynbow powder coating" at bounding box center [503, 136] width 98 height 12
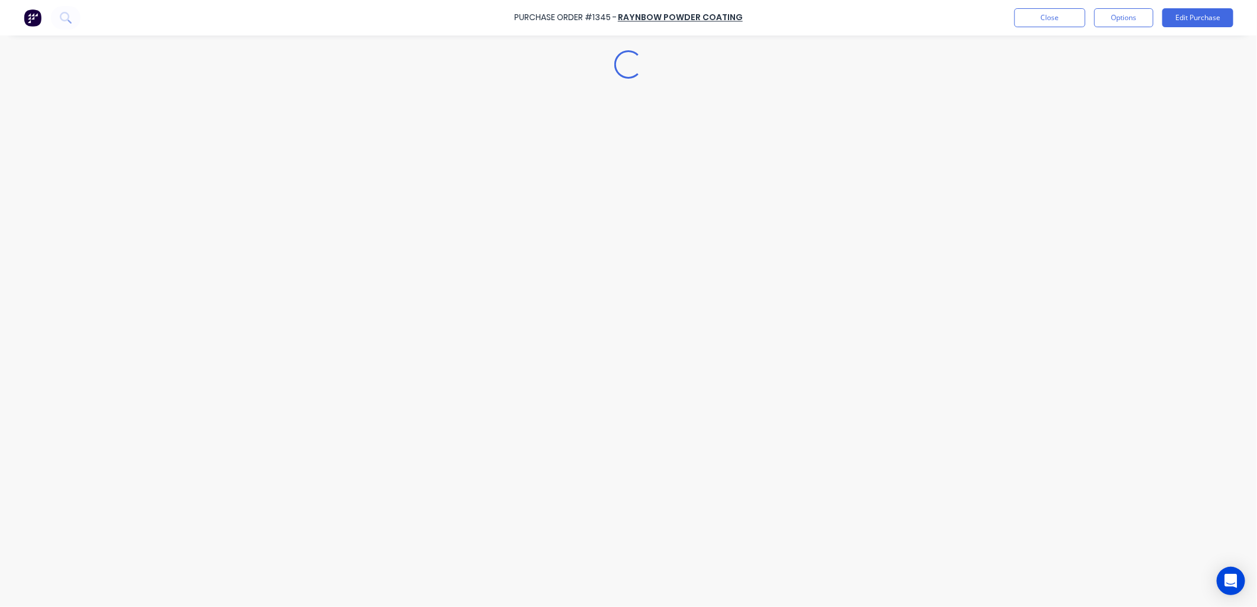
type textarea "x"
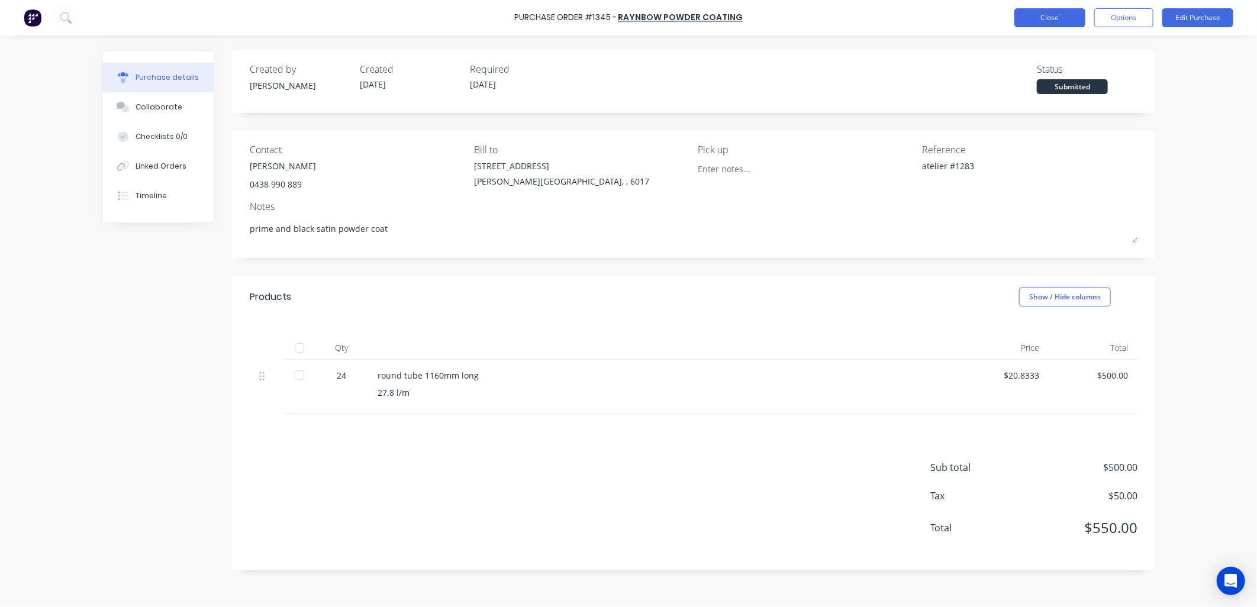
click at [1031, 16] on button "Close" at bounding box center [1049, 17] width 71 height 19
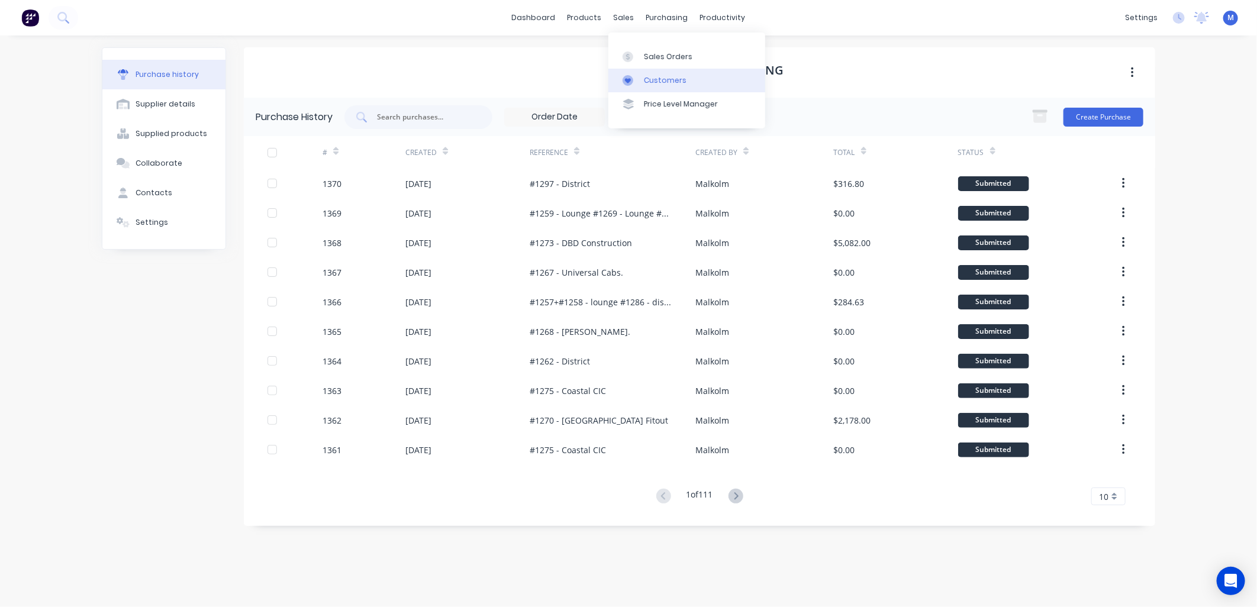
click at [646, 82] on div "Customers" at bounding box center [665, 80] width 43 height 11
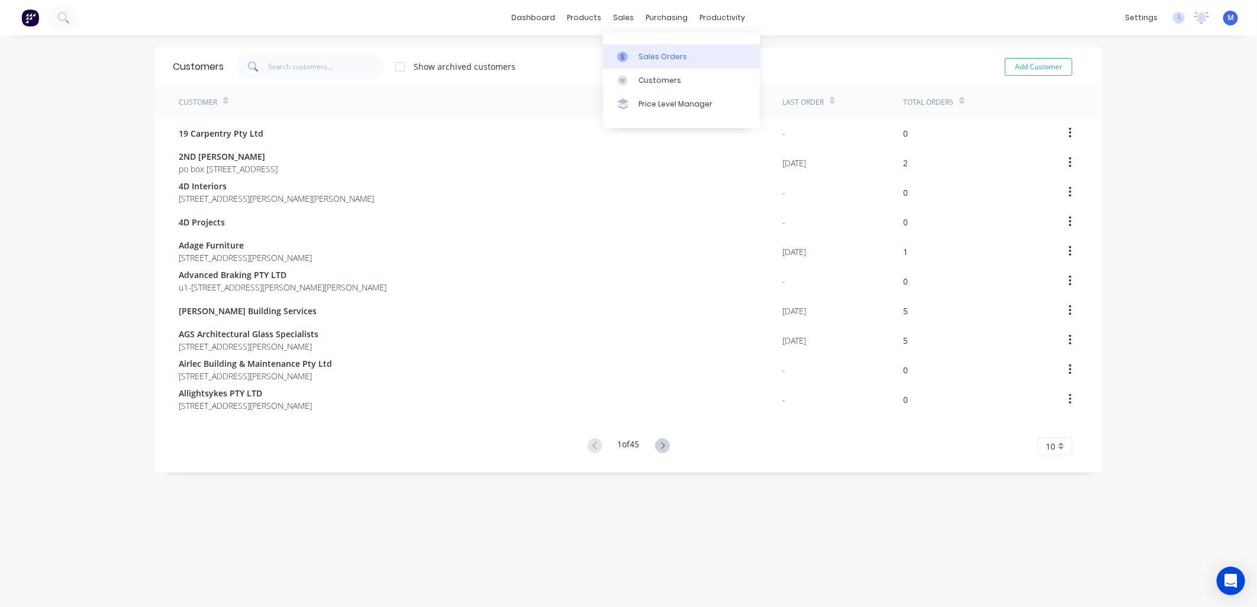
click at [634, 54] on div at bounding box center [626, 56] width 18 height 11
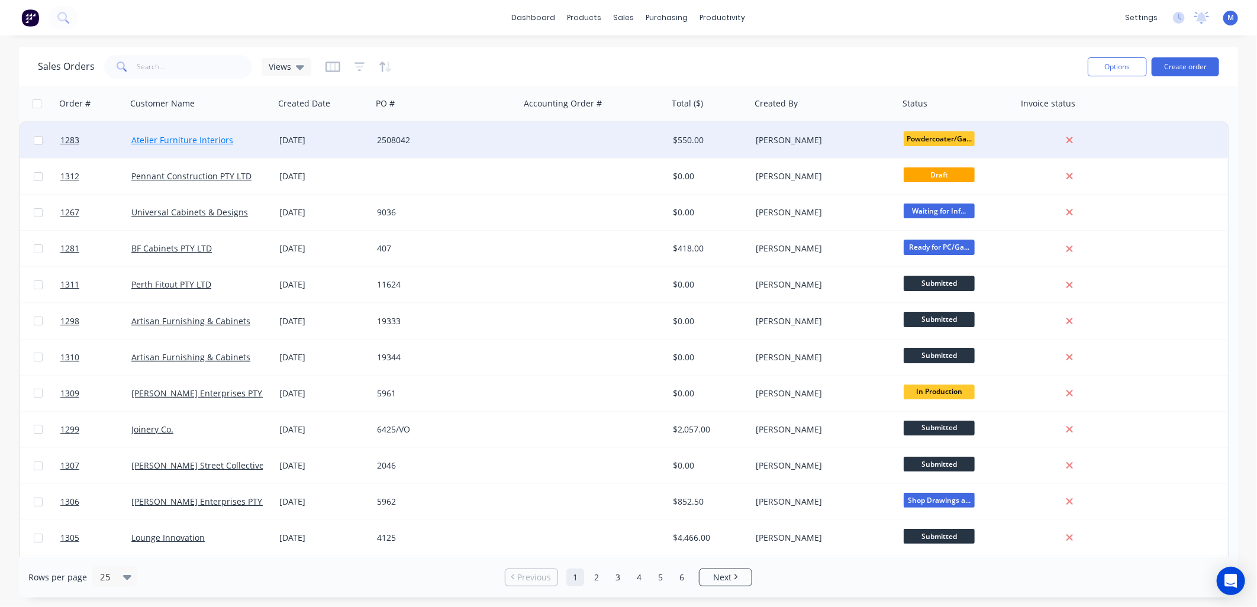
click at [212, 140] on link "Atelier Furniture Interiors" at bounding box center [182, 139] width 102 height 11
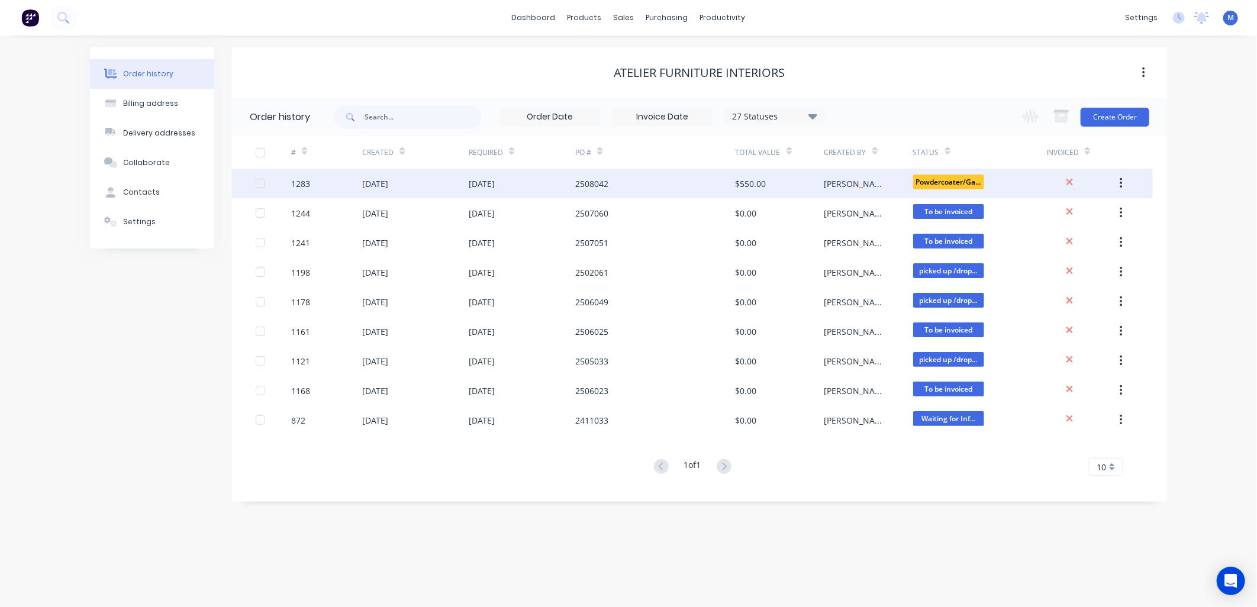
click at [589, 180] on div "2508042" at bounding box center [591, 184] width 33 height 12
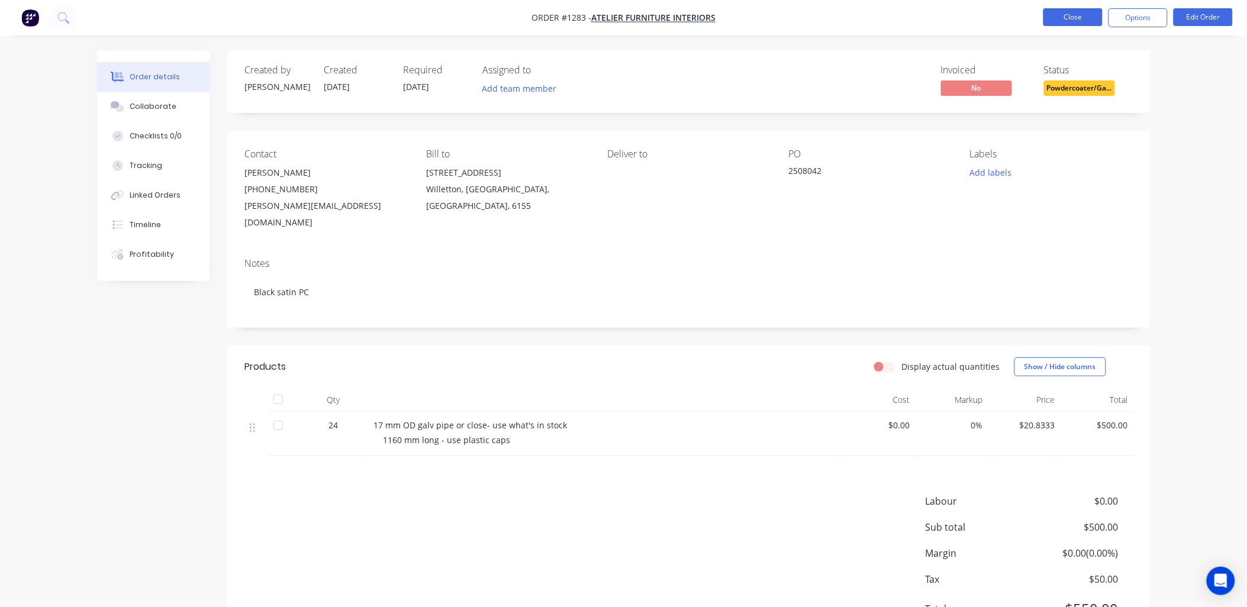
click at [1079, 22] on button "Close" at bounding box center [1072, 17] width 59 height 18
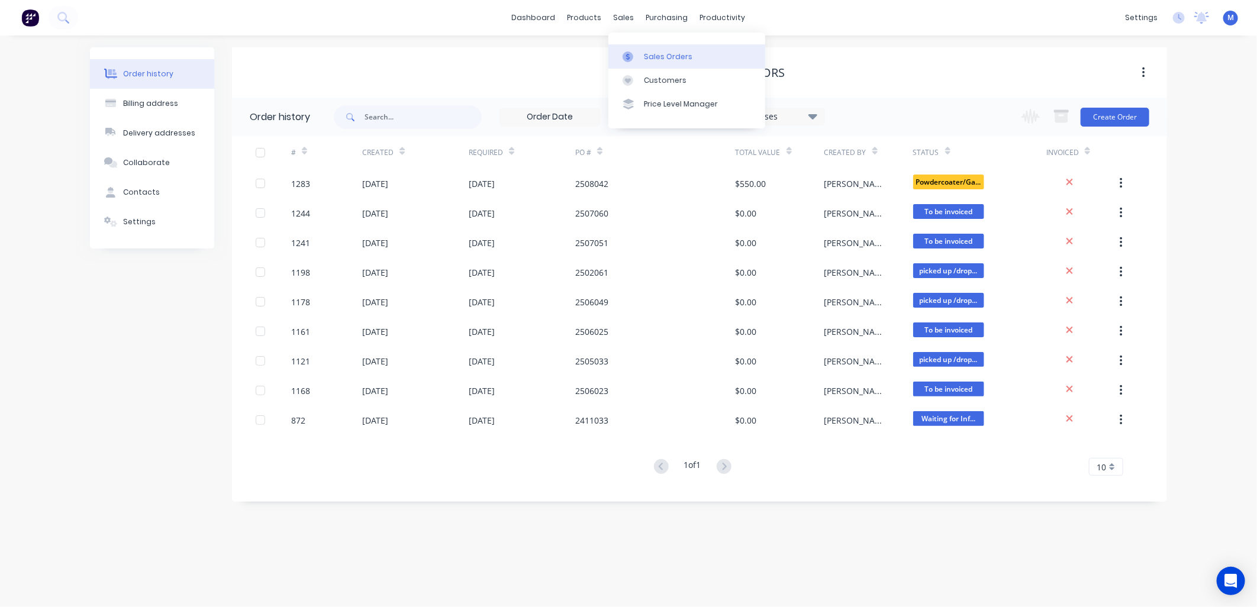
click at [653, 56] on div "Sales Orders" at bounding box center [668, 56] width 49 height 11
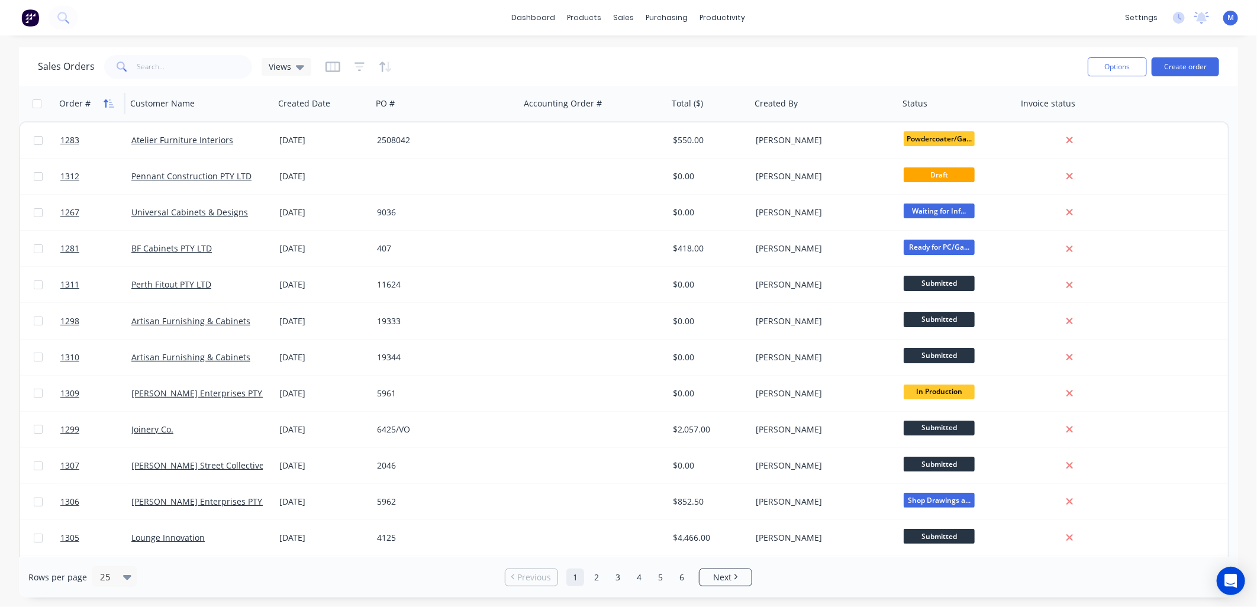
click at [107, 101] on icon "button" at bounding box center [106, 103] width 4 height 8
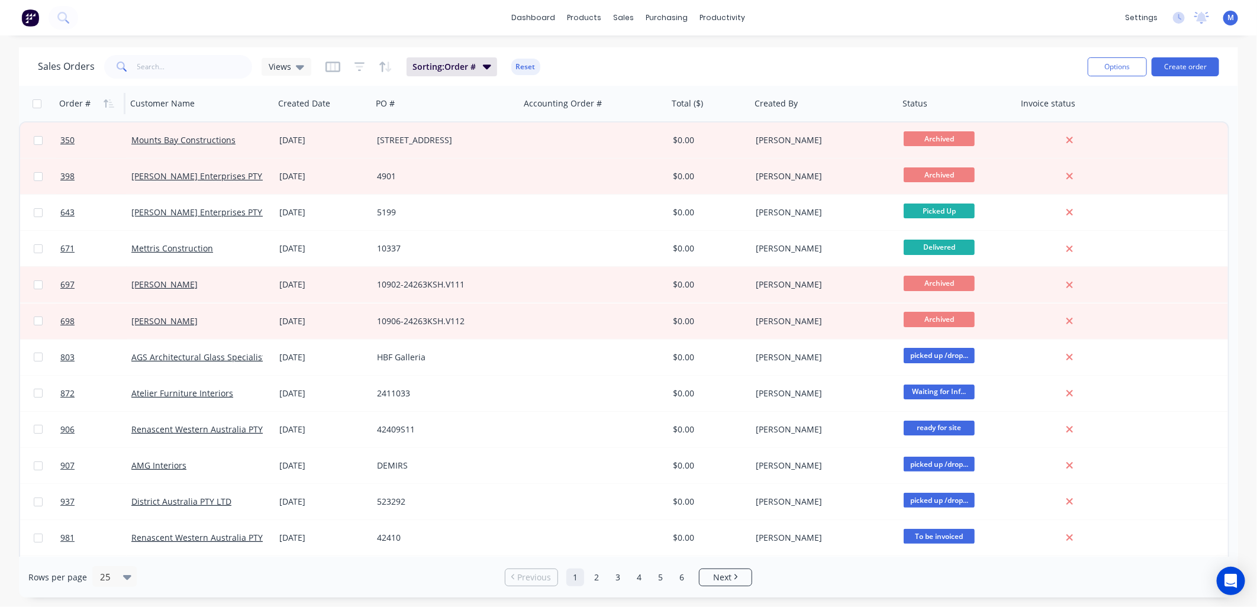
click at [107, 101] on icon "button" at bounding box center [106, 103] width 4 height 8
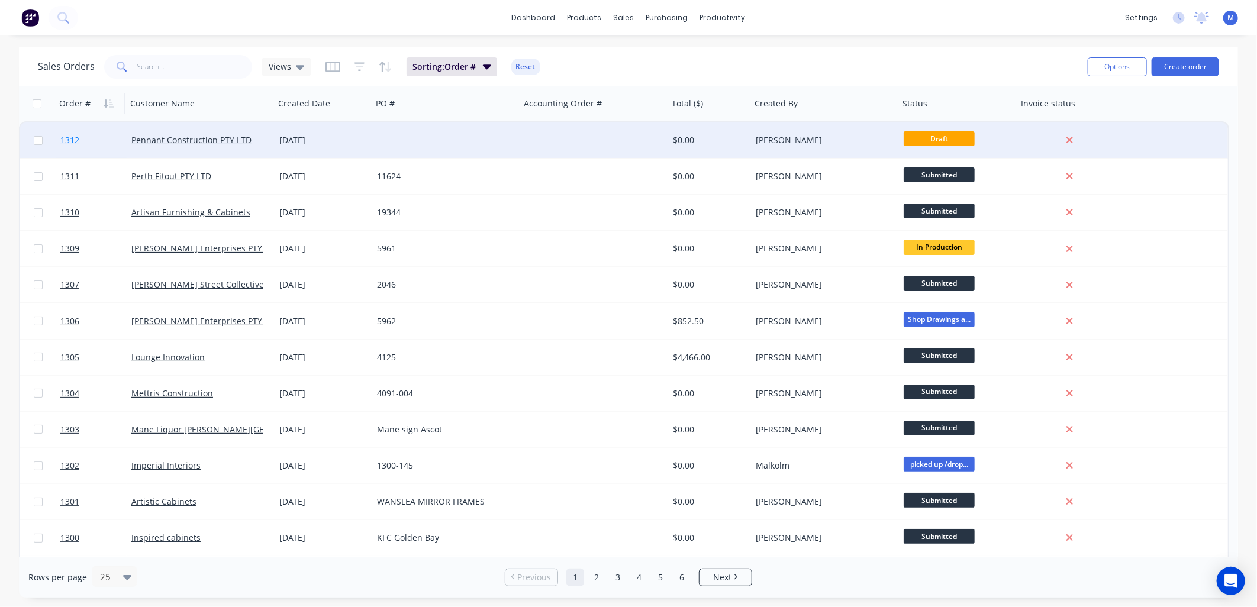
click at [63, 137] on span "1312" at bounding box center [69, 140] width 19 height 12
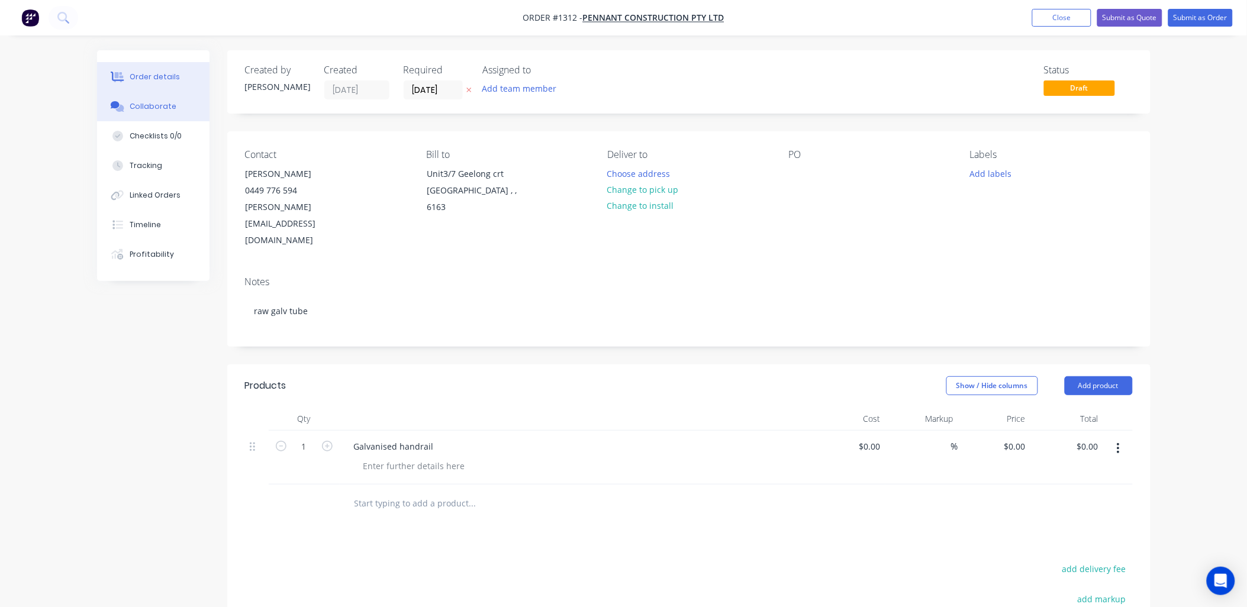
click at [156, 99] on button "Collaborate" at bounding box center [153, 107] width 112 height 30
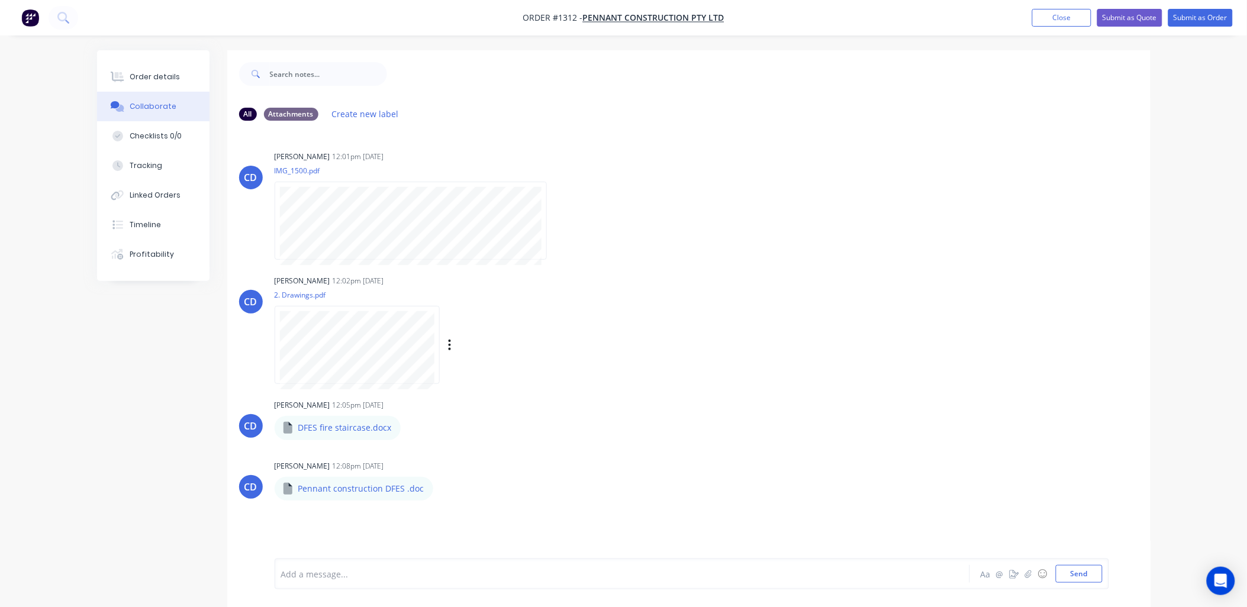
scroll to position [18, 0]
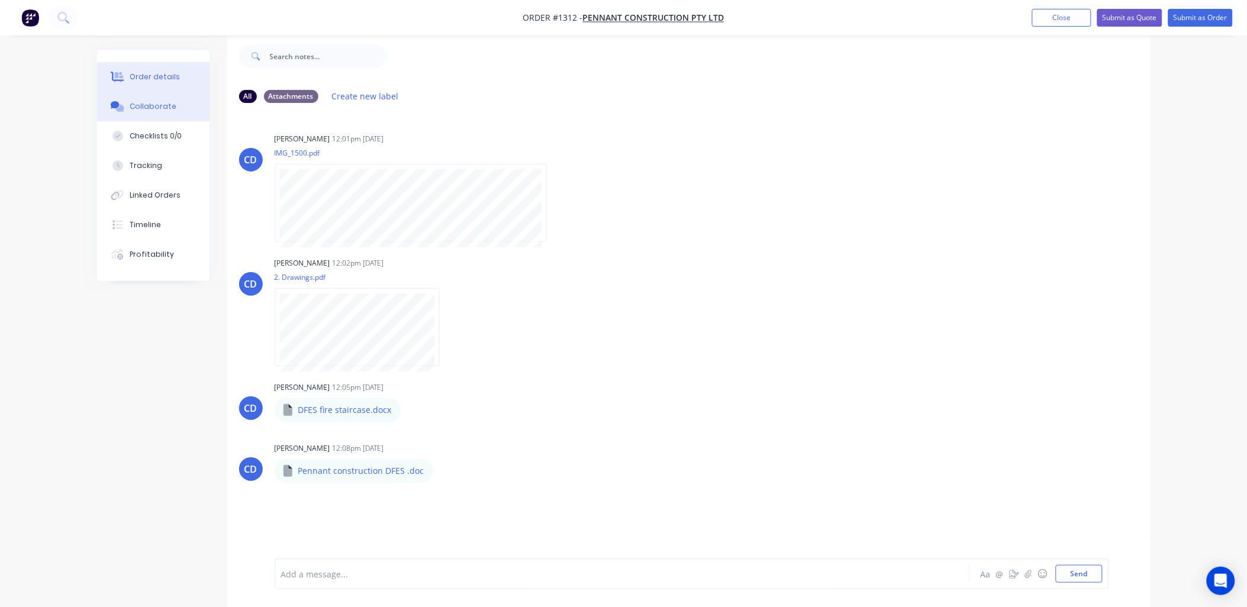
click at [151, 75] on div "Order details" at bounding box center [155, 77] width 50 height 11
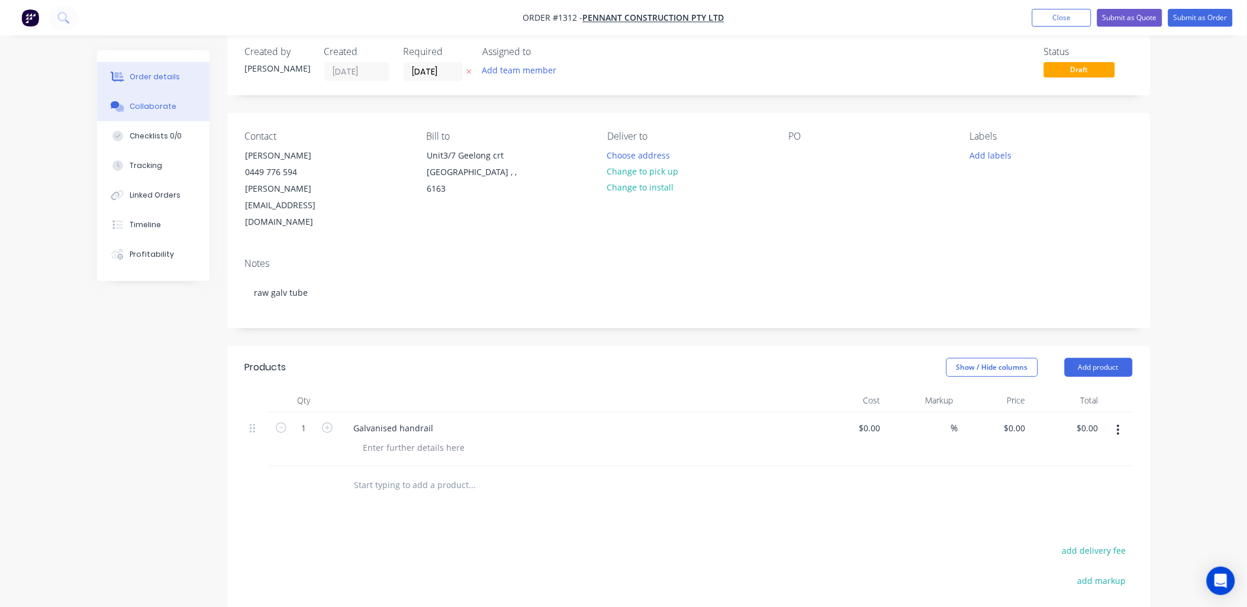
click at [143, 99] on button "Collaborate" at bounding box center [153, 107] width 112 height 30
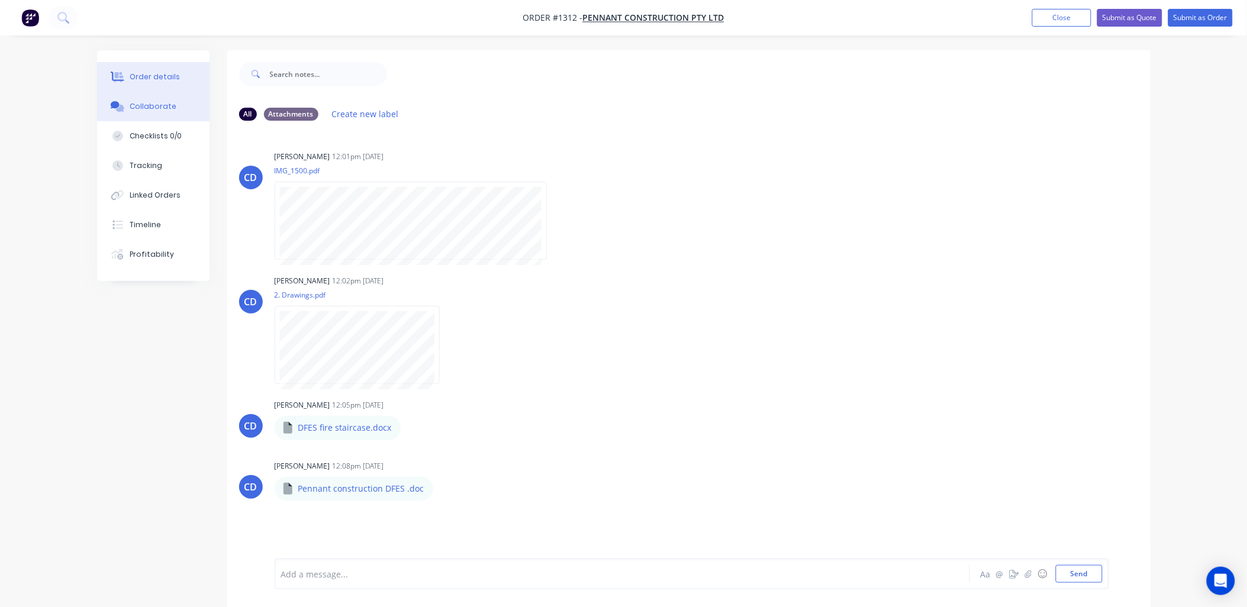
click at [147, 80] on div "Order details" at bounding box center [155, 77] width 50 height 11
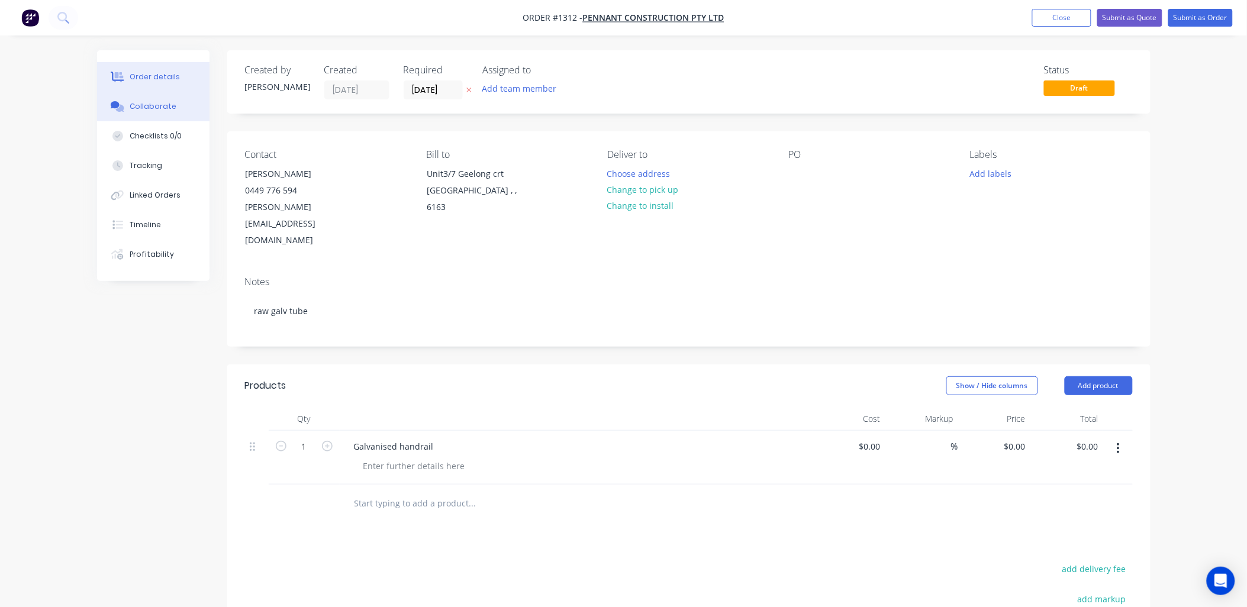
click at [172, 105] on div "Collaborate" at bounding box center [153, 106] width 47 height 11
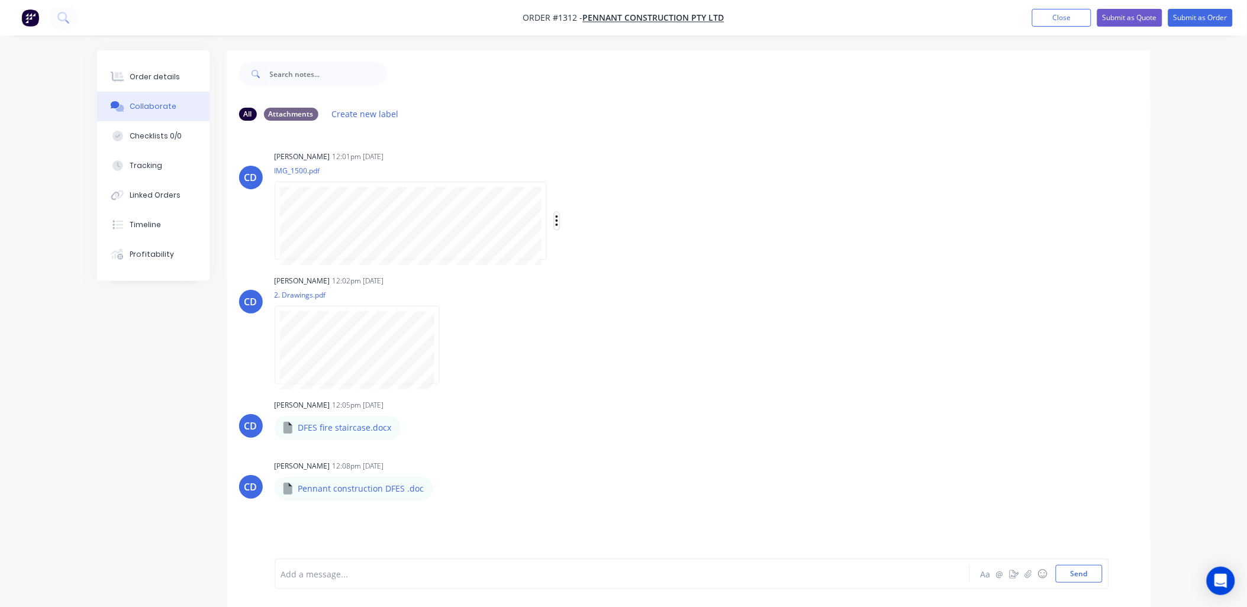
click at [555, 222] on icon "button" at bounding box center [557, 221] width 4 height 14
click at [588, 249] on button "Download" at bounding box center [634, 252] width 133 height 27
click at [449, 346] on icon "button" at bounding box center [450, 345] width 4 height 14
click at [479, 368] on button "Download" at bounding box center [527, 376] width 133 height 27
click at [409, 432] on icon "button" at bounding box center [410, 427] width 2 height 11
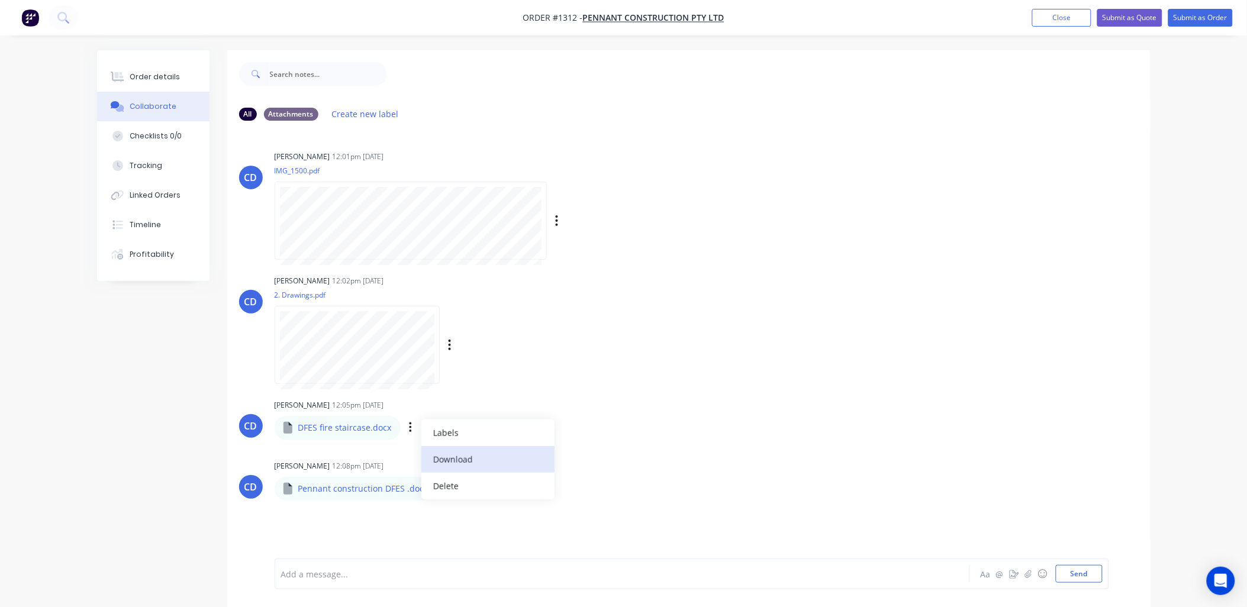
click at [444, 458] on button "Download" at bounding box center [487, 459] width 133 height 27
click at [441, 490] on icon "button" at bounding box center [443, 489] width 4 height 14
click at [477, 513] on button "Download" at bounding box center [520, 516] width 133 height 27
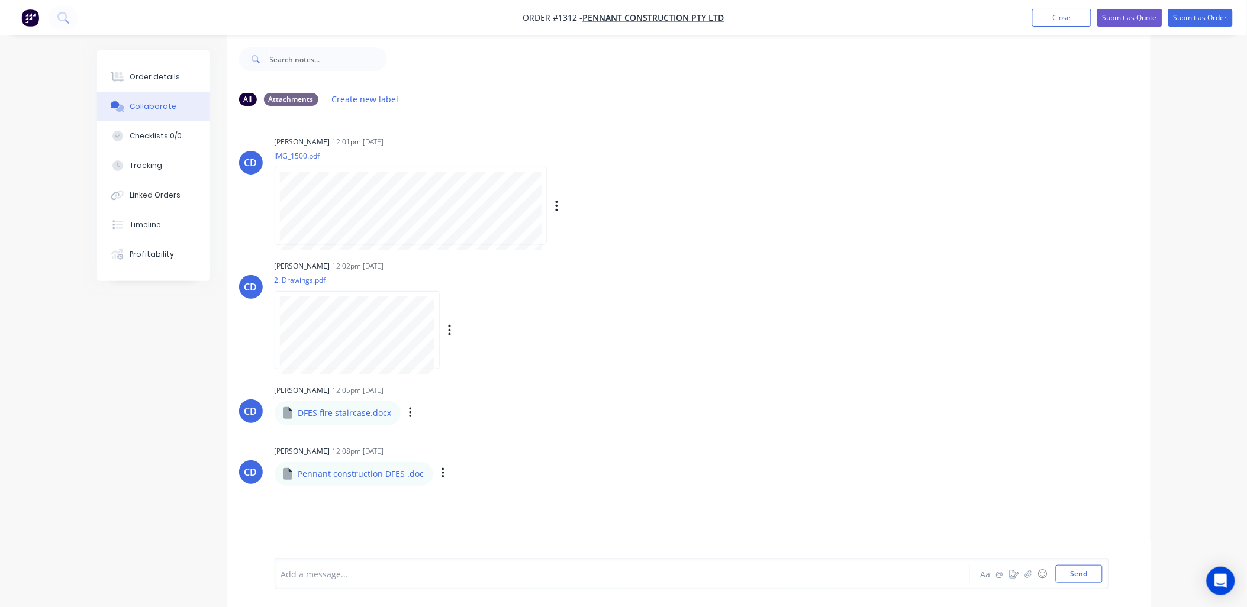
scroll to position [18, 0]
click at [168, 69] on button "Order details" at bounding box center [153, 77] width 112 height 30
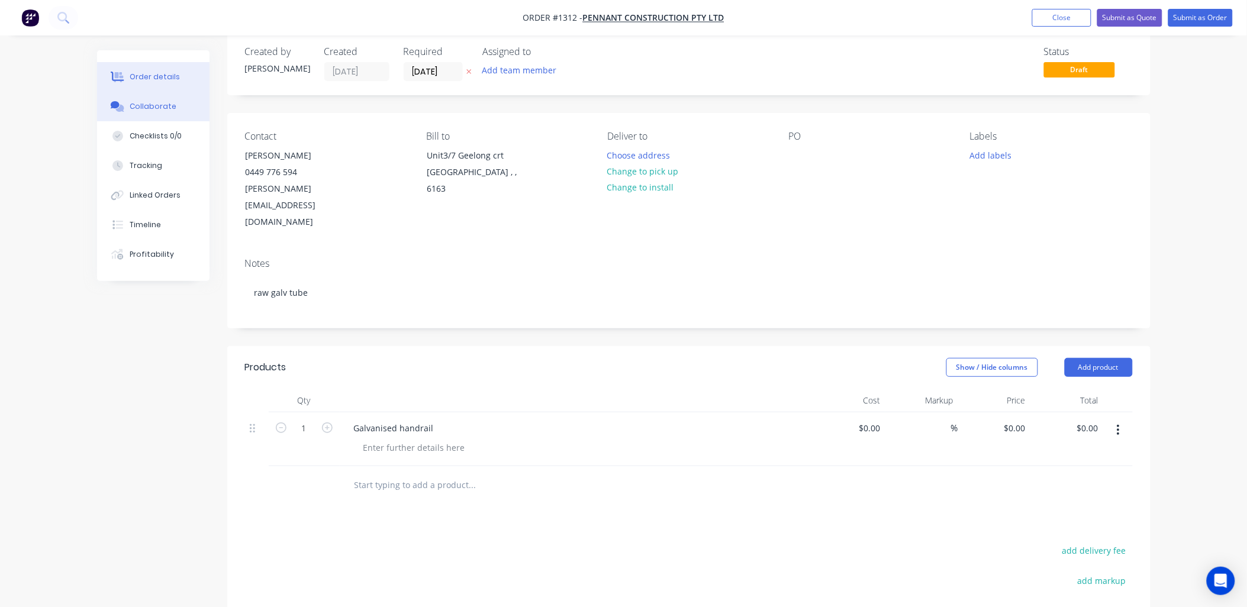
click at [151, 110] on div "Collaborate" at bounding box center [153, 106] width 47 height 11
